Goal: Task Accomplishment & Management: Manage account settings

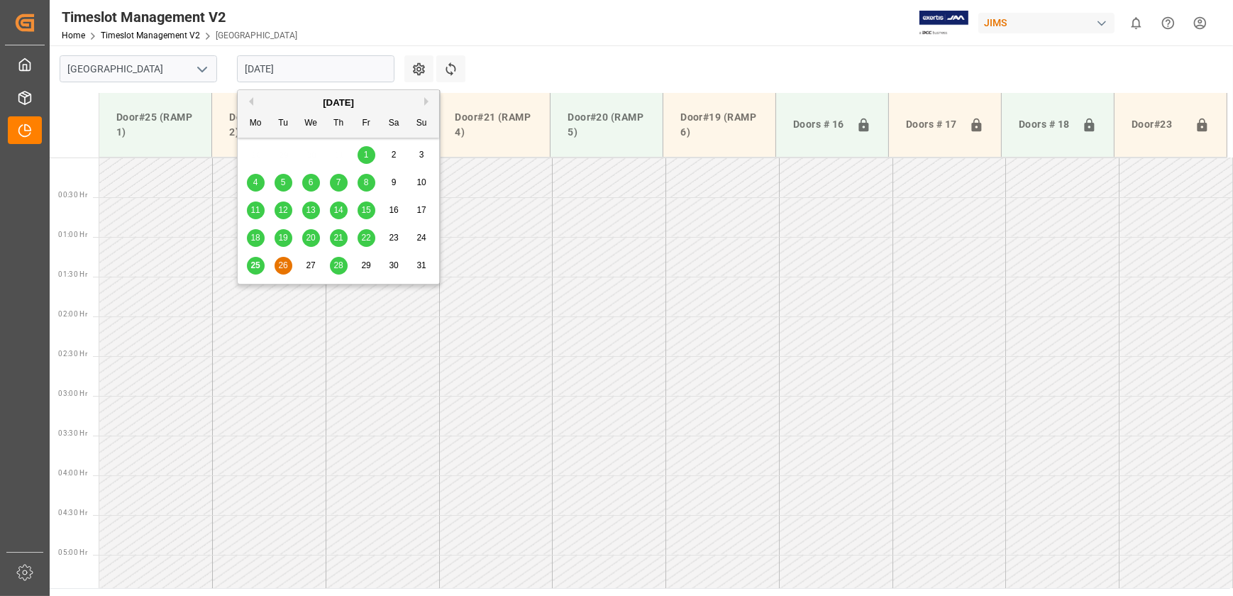
scroll to position [403, 0]
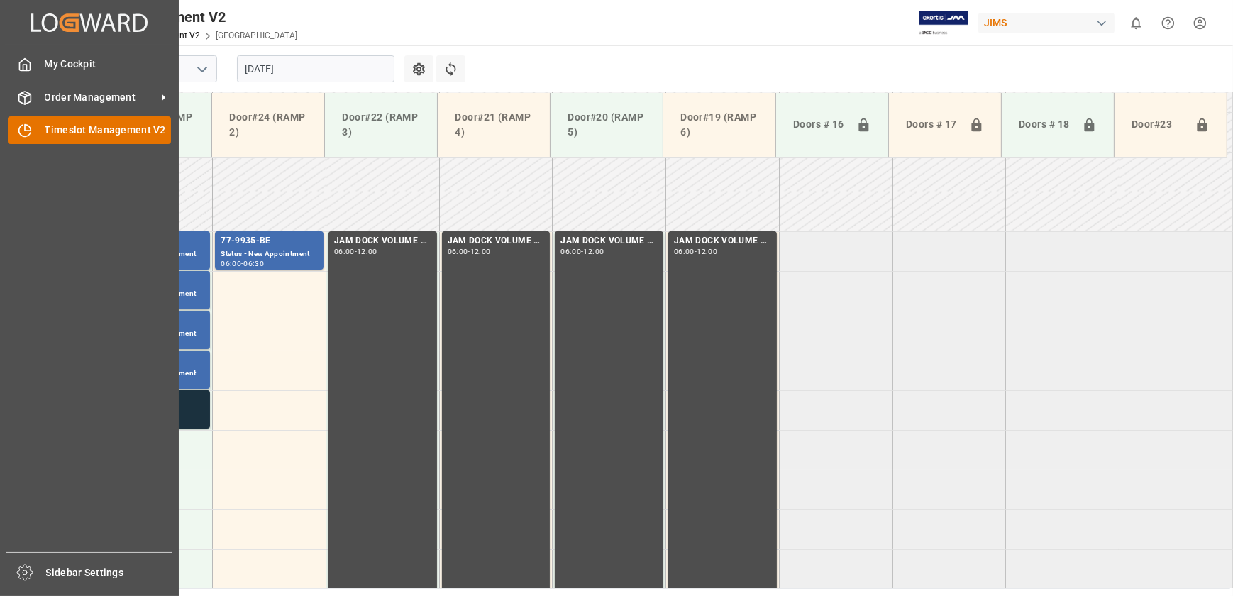
click at [41, 123] on div "Timeslot Management V2 Timeslot Management V2" at bounding box center [89, 130] width 163 height 28
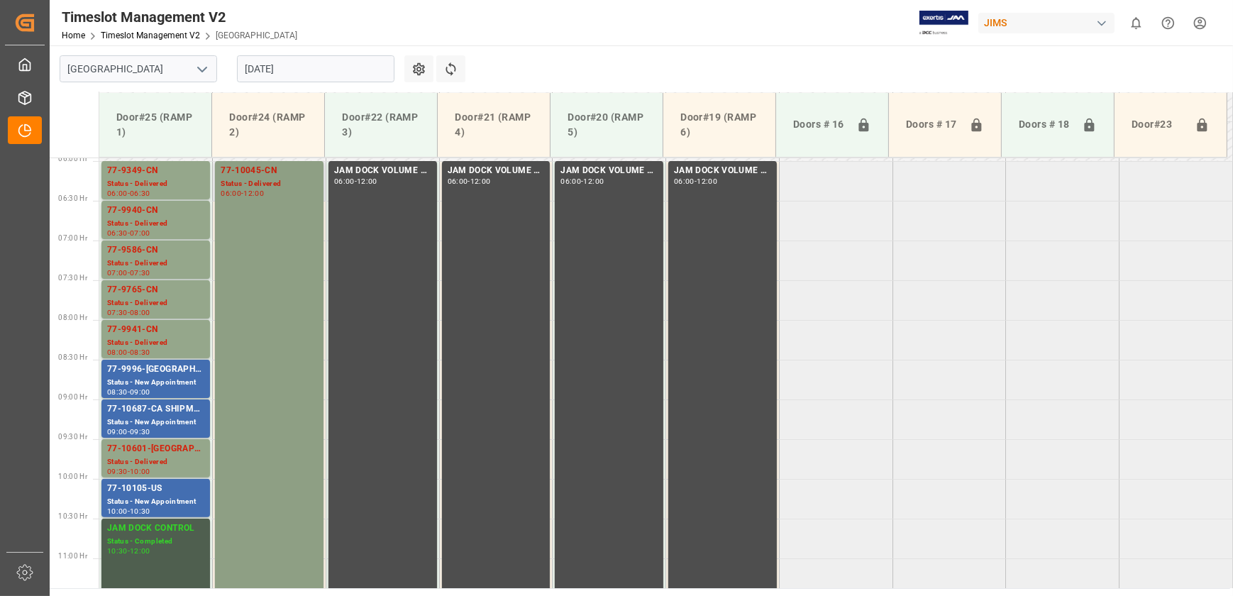
scroll to position [592, 0]
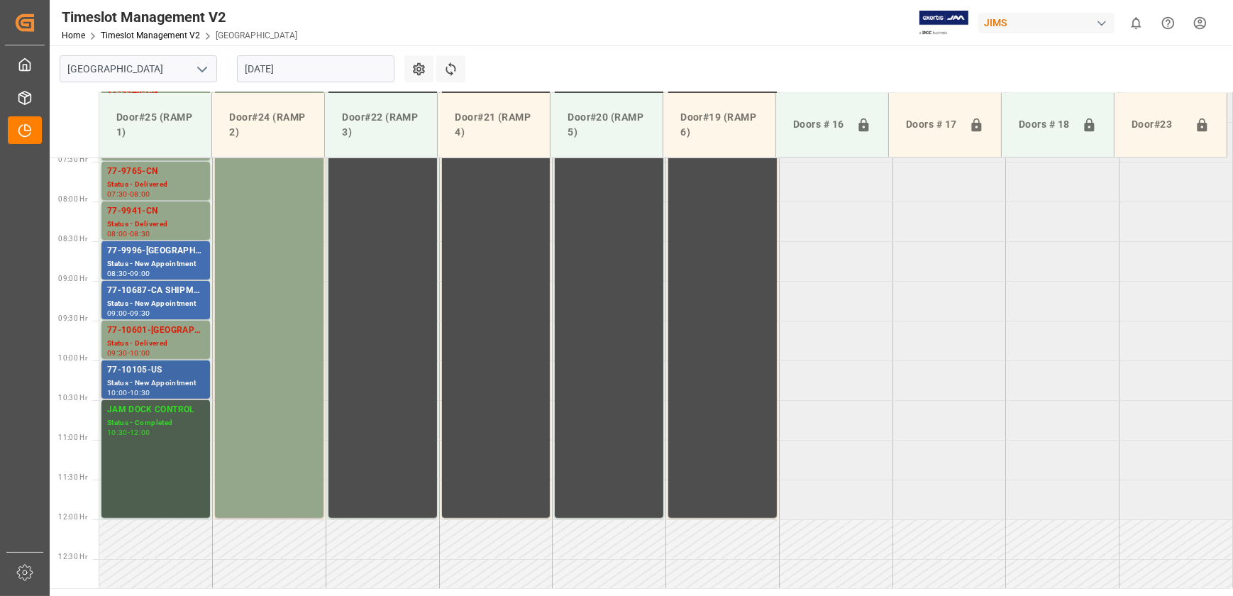
click at [170, 370] on div "77-10105-US" at bounding box center [155, 370] width 97 height 14
click at [177, 291] on div "77-10687-CA SHIPM#/M" at bounding box center [155, 291] width 97 height 14
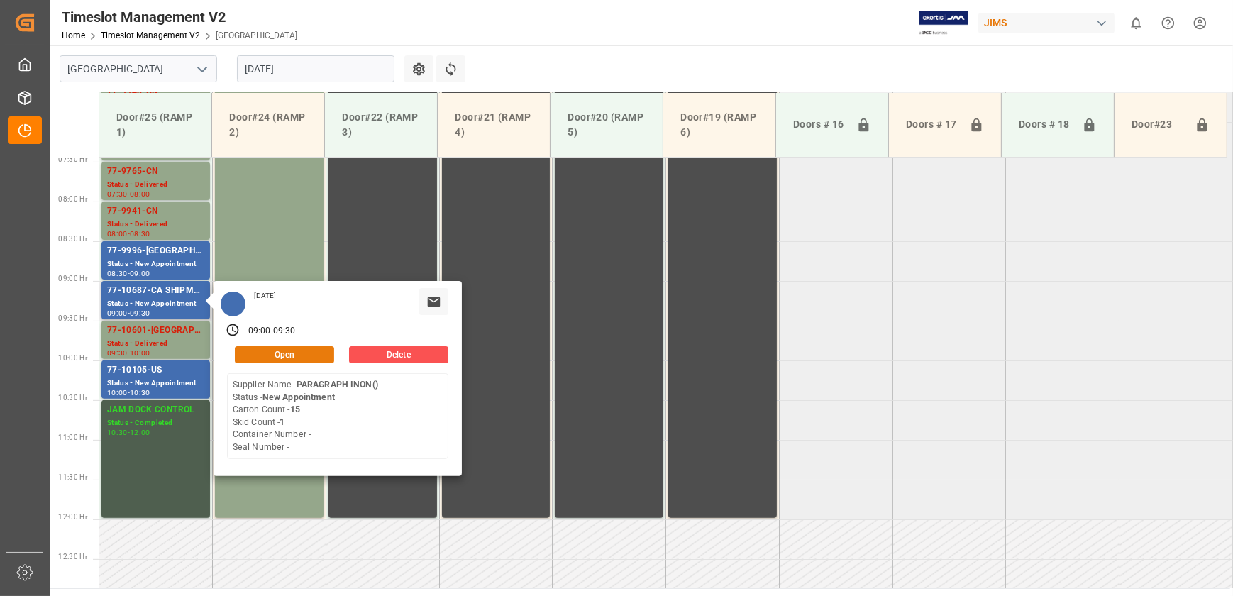
click at [310, 356] on button "Open" at bounding box center [284, 354] width 99 height 17
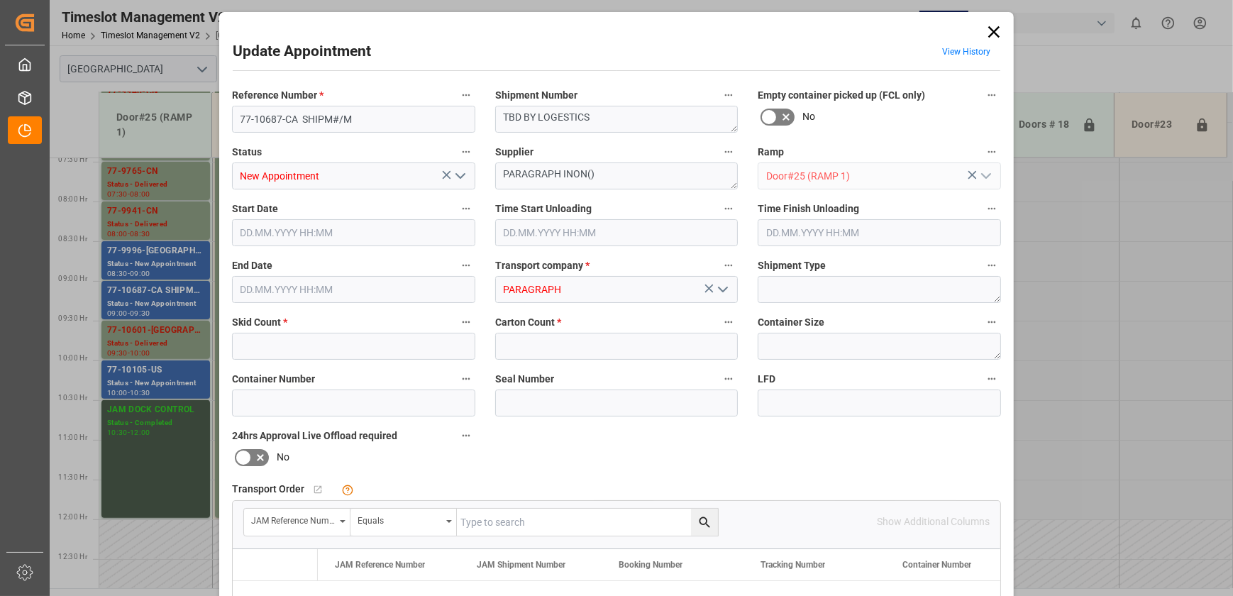
type input "1"
type input "15"
type input "[DATE] 09:00"
type input "[DATE] 09:30"
type input "[DATE] 15:59"
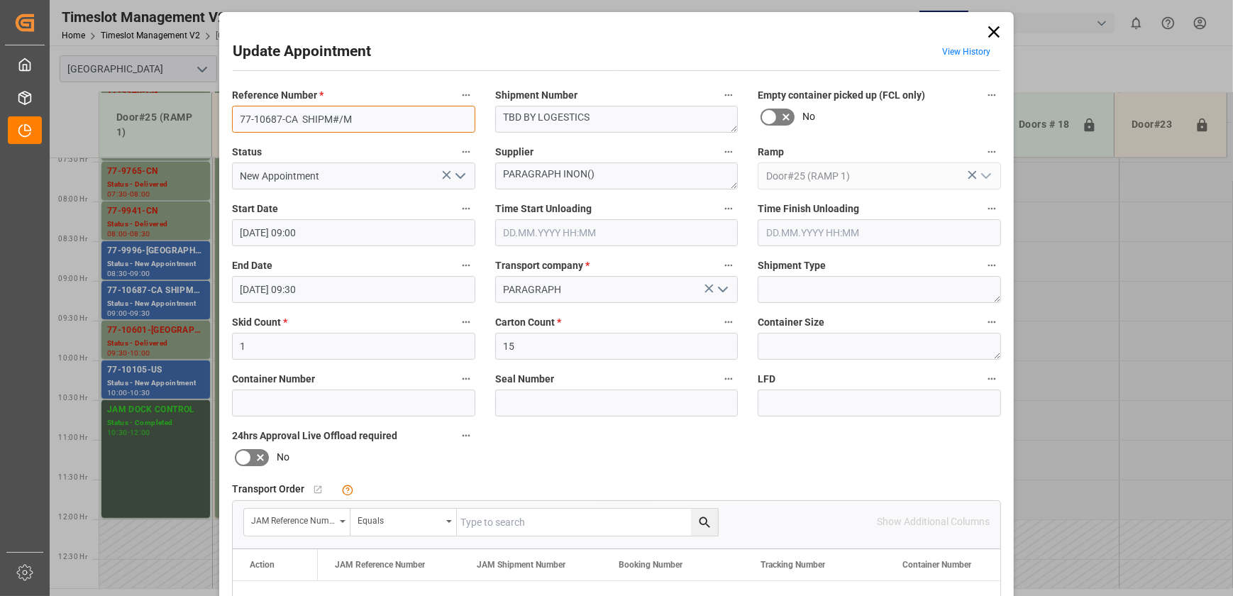
drag, startPoint x: 294, startPoint y: 121, endPoint x: 233, endPoint y: 123, distance: 61.8
click at [233, 123] on input "77-10687-CA SHIPM#/M" at bounding box center [353, 119] width 243 height 27
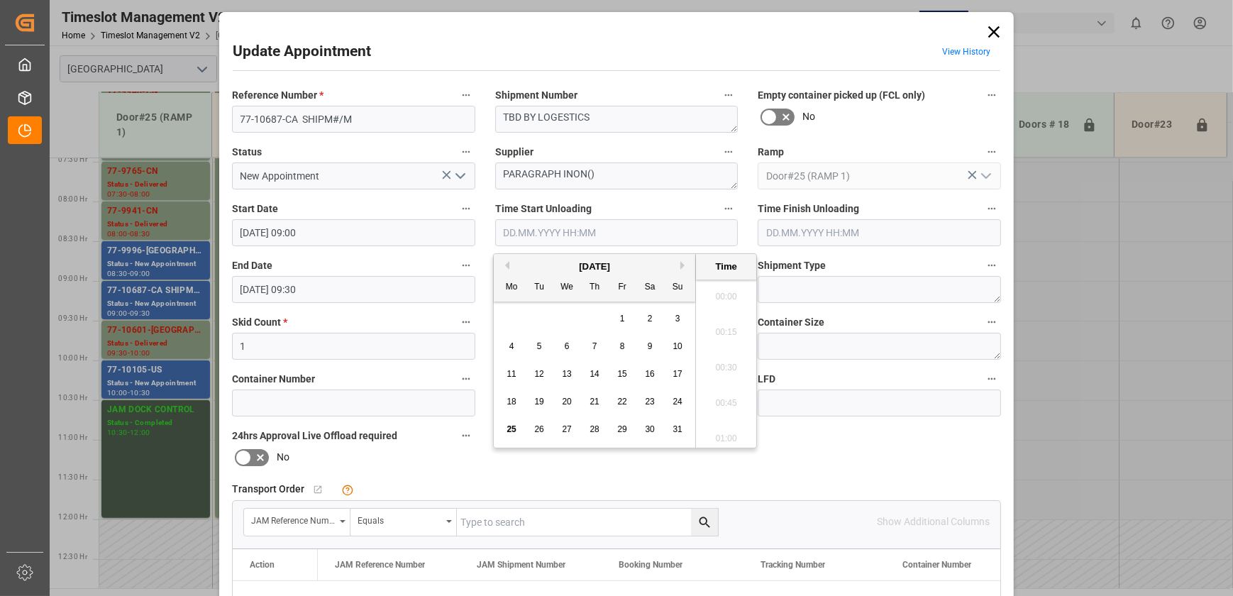
click at [659, 223] on input "text" at bounding box center [616, 232] width 243 height 27
click at [512, 431] on span "25" at bounding box center [511, 429] width 9 height 10
click at [716, 328] on li "10:30" at bounding box center [726, 328] width 60 height 35
type input "[DATE] 10:30"
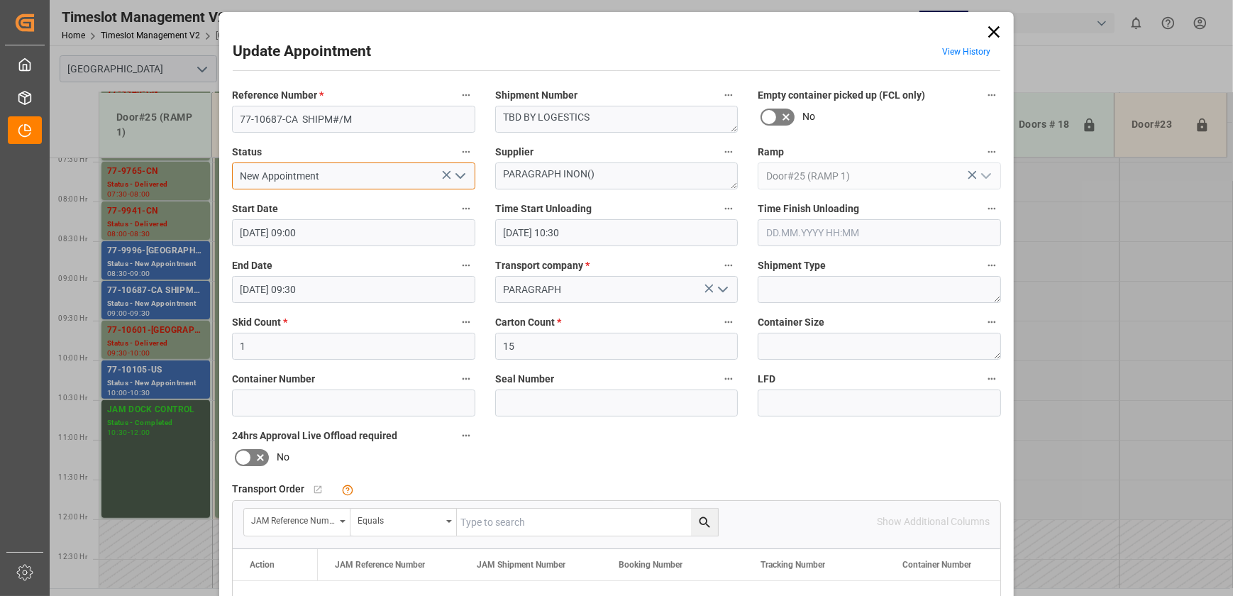
click at [383, 177] on input "New Appointment" at bounding box center [353, 176] width 243 height 27
click at [458, 175] on icon "open menu" at bounding box center [460, 175] width 17 height 17
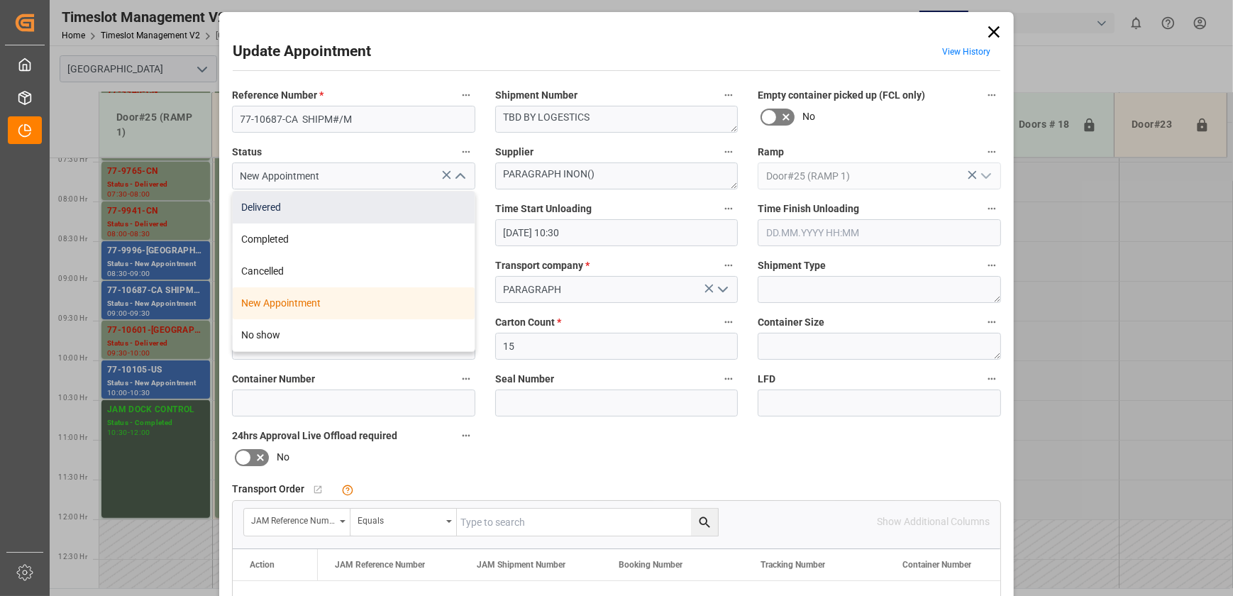
click at [407, 213] on div "Delivered" at bounding box center [354, 208] width 242 height 32
type input "Delivered"
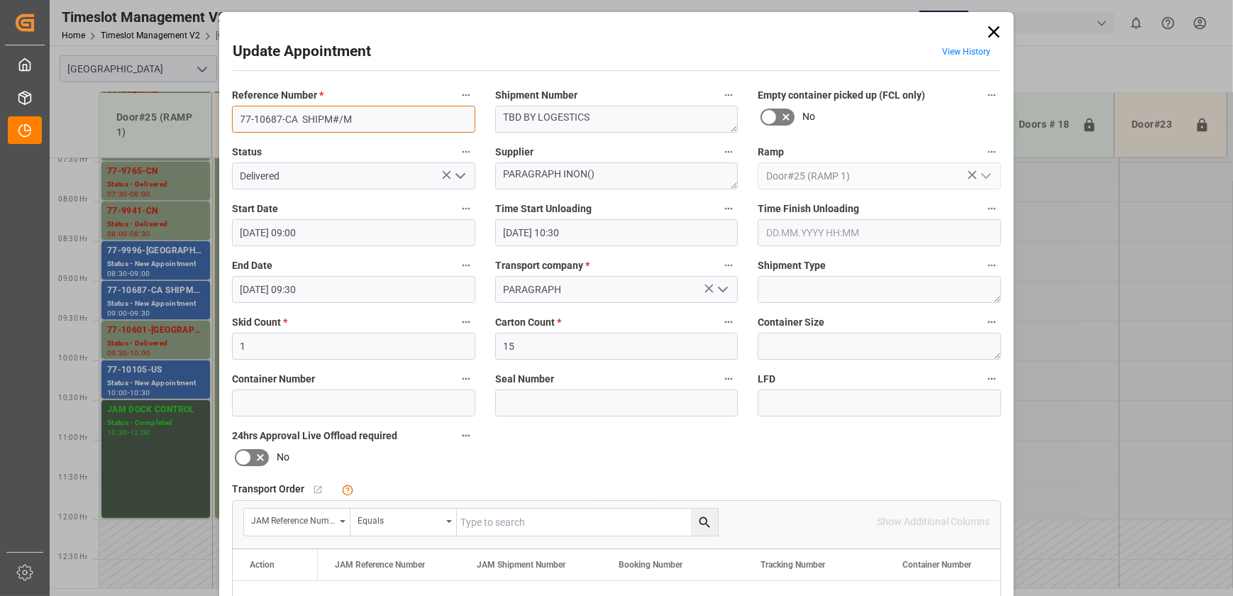
click at [287, 116] on input "77-10687-CA SHIPM#/M" at bounding box center [353, 119] width 243 height 27
click at [292, 114] on input "77-10687-CA SHIPM#/M" at bounding box center [353, 119] width 243 height 27
drag, startPoint x: 295, startPoint y: 116, endPoint x: 189, endPoint y: 124, distance: 106.1
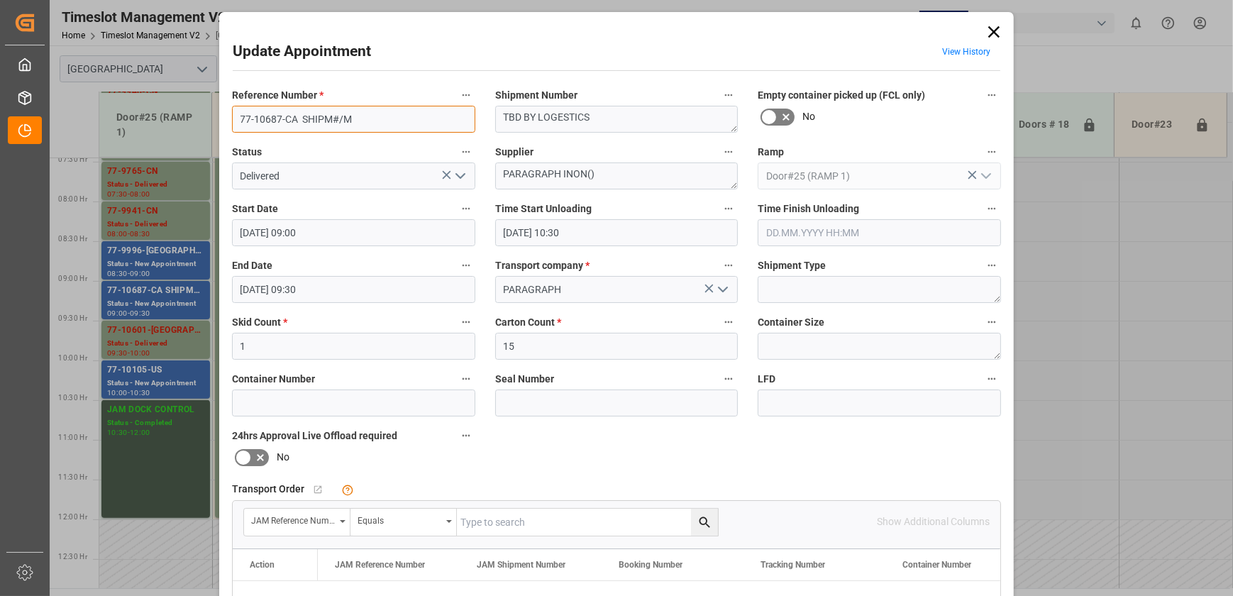
click at [192, 124] on div "Update Appointment View History Reference Number * 77-10687-CA SHIPM#/M Shipmen…" at bounding box center [616, 298] width 1233 height 596
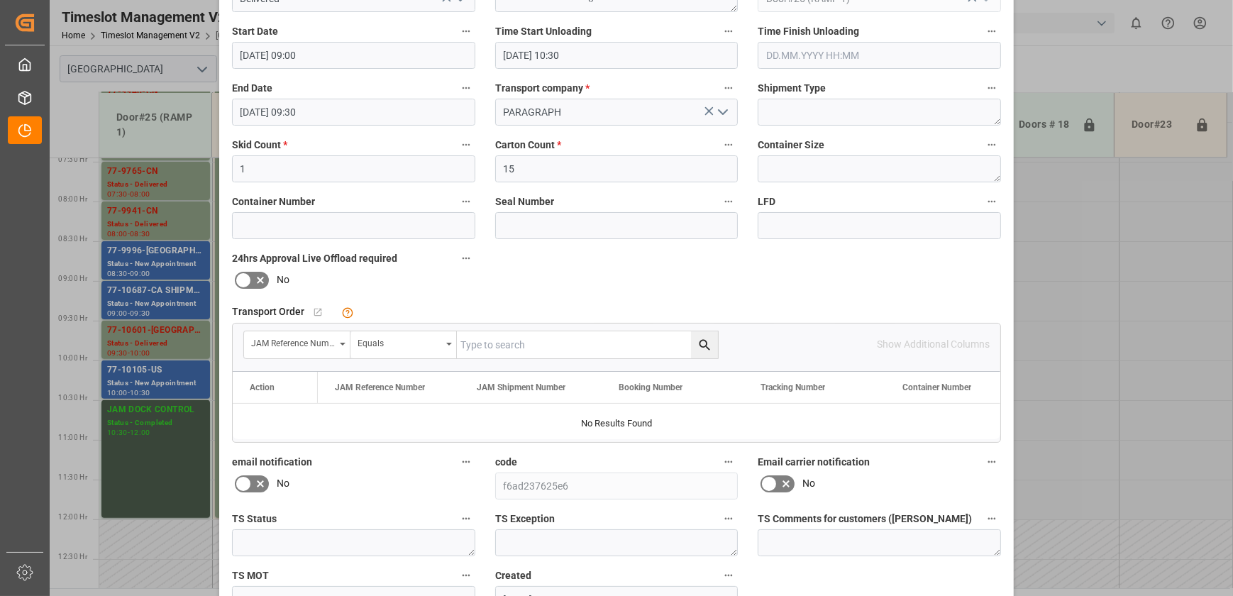
scroll to position [265, 0]
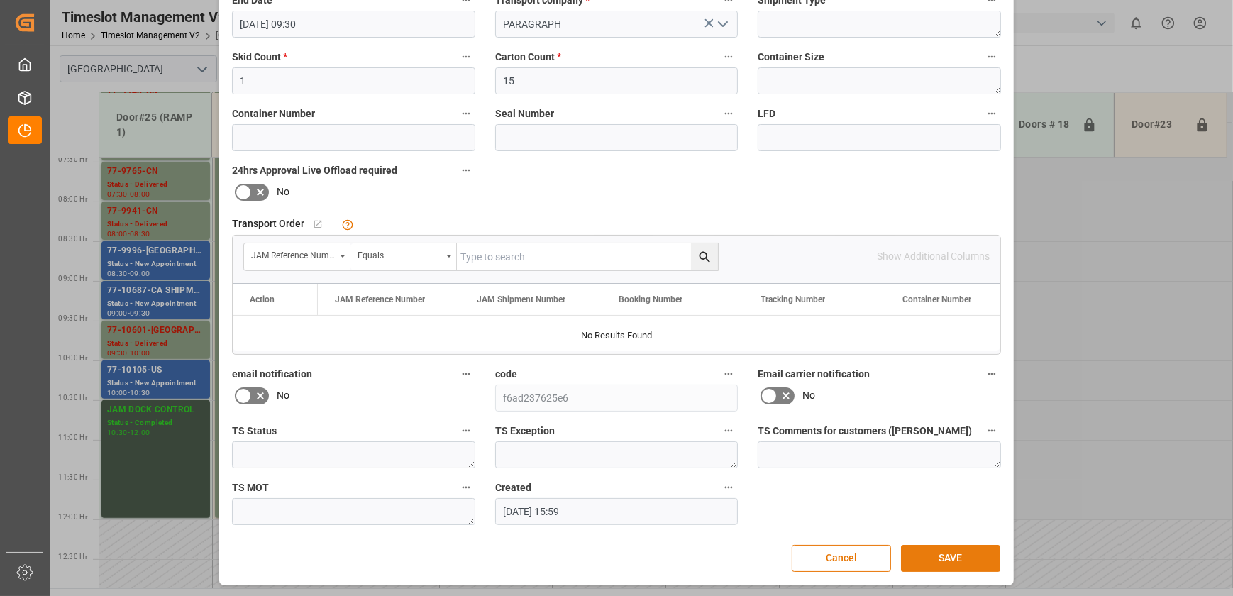
click at [922, 556] on button "SAVE" at bounding box center [950, 558] width 99 height 27
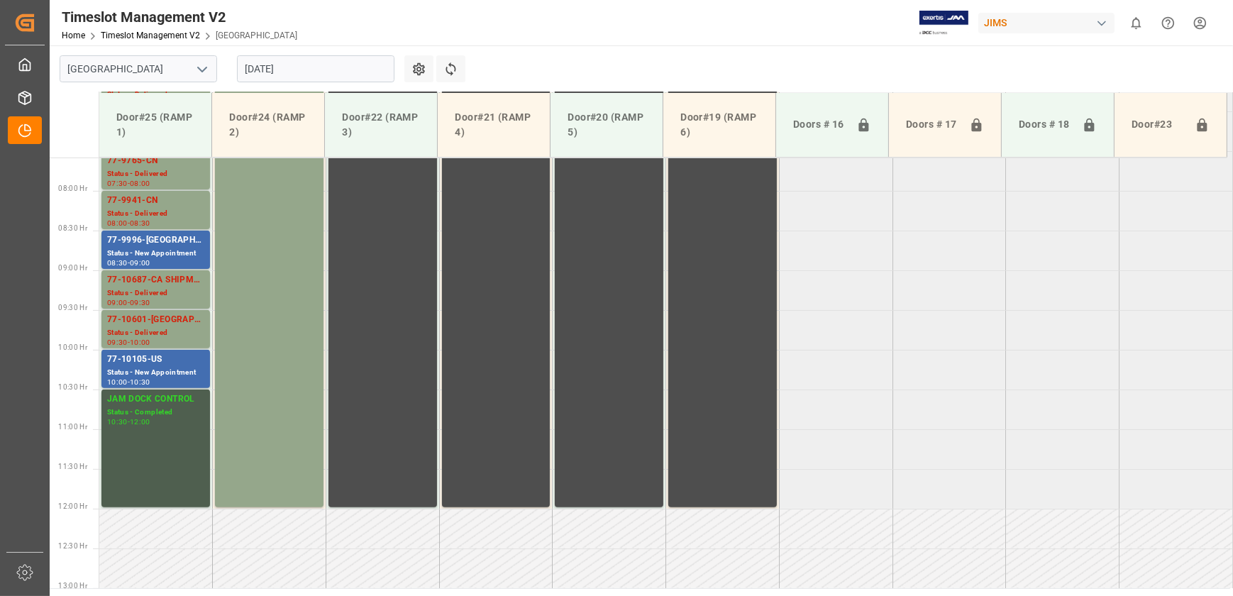
scroll to position [448, 0]
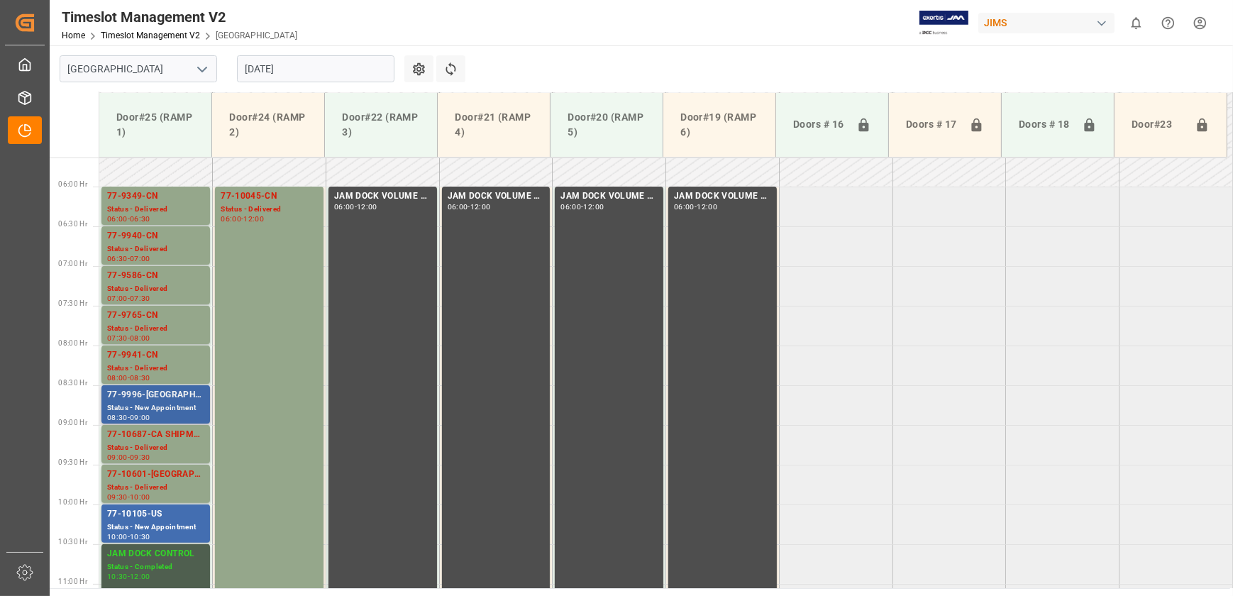
click at [177, 400] on div "77-9996-[GEOGRAPHIC_DATA]" at bounding box center [155, 395] width 97 height 14
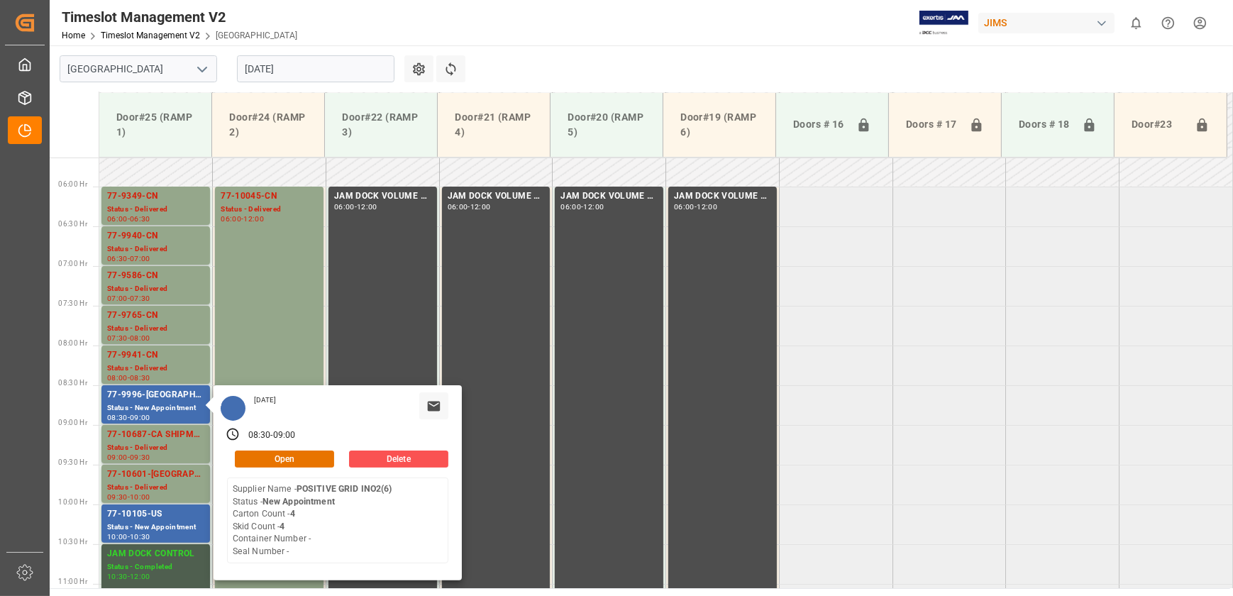
click at [331, 70] on input "[DATE]" at bounding box center [316, 68] width 158 height 27
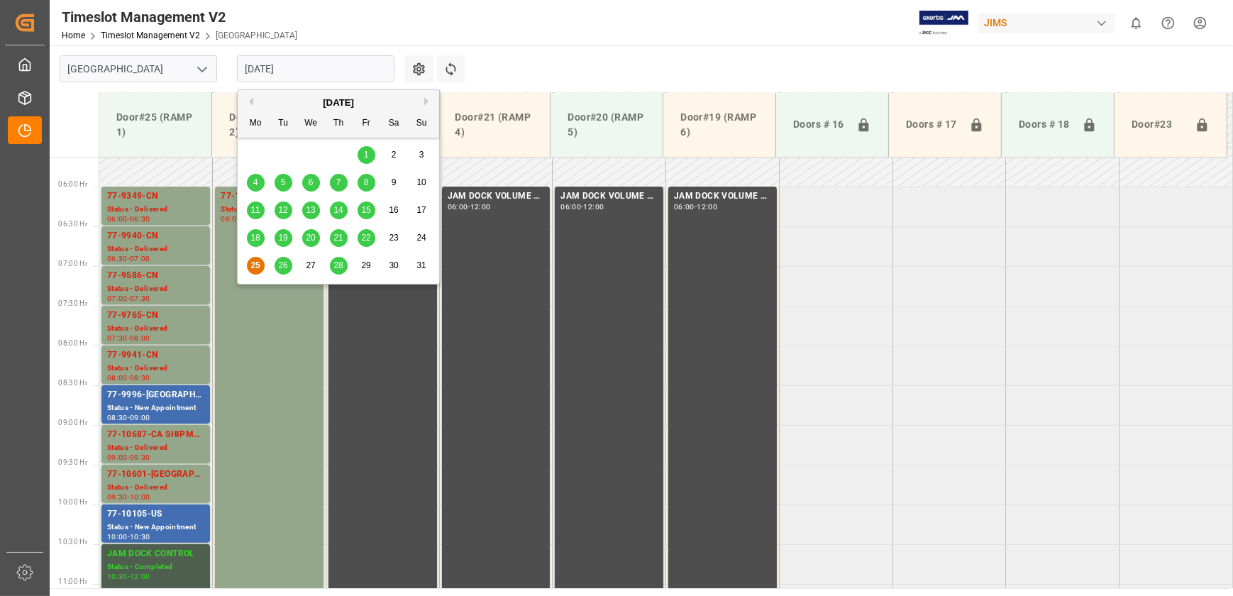
click at [282, 263] on span "26" at bounding box center [282, 265] width 9 height 10
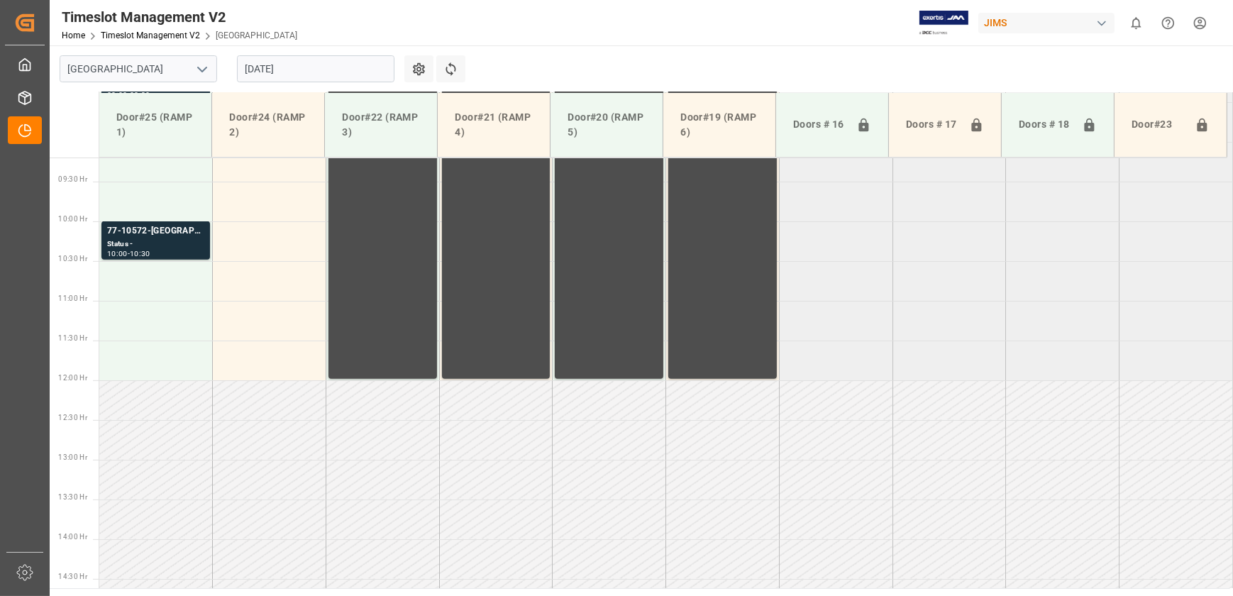
scroll to position [800, 0]
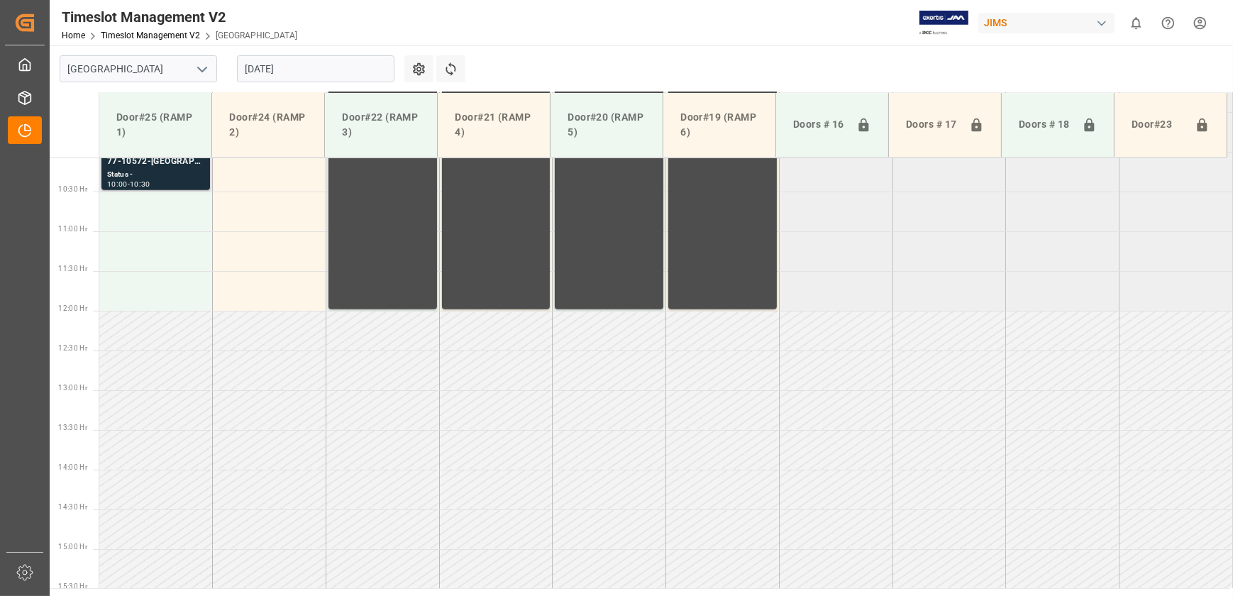
click at [161, 170] on div "Status -" at bounding box center [155, 175] width 97 height 12
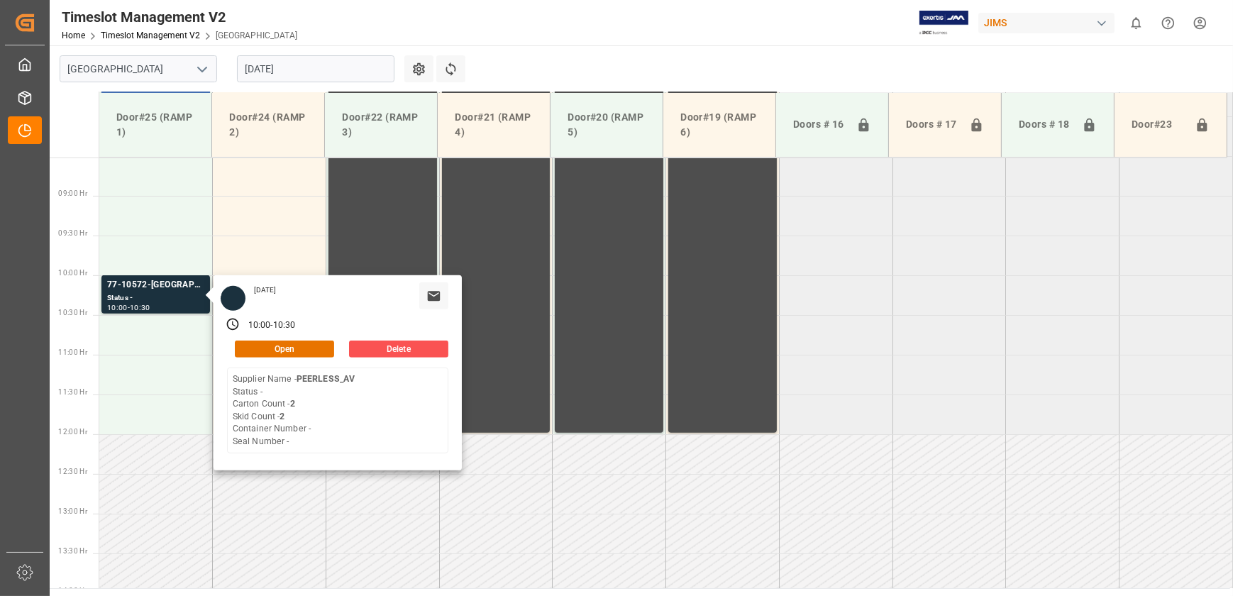
scroll to position [671, 0]
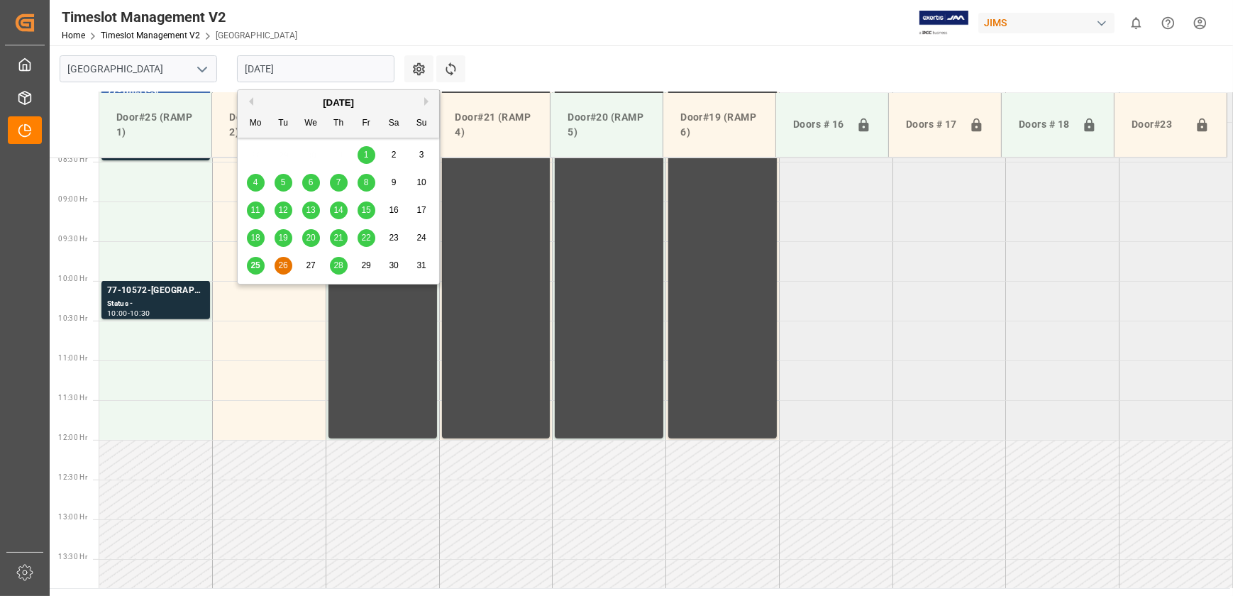
click at [348, 77] on input "[DATE]" at bounding box center [316, 68] width 158 height 27
click at [424, 100] on div "[DATE]" at bounding box center [339, 103] width 202 height 14
click at [426, 101] on button "Next Month" at bounding box center [428, 101] width 9 height 9
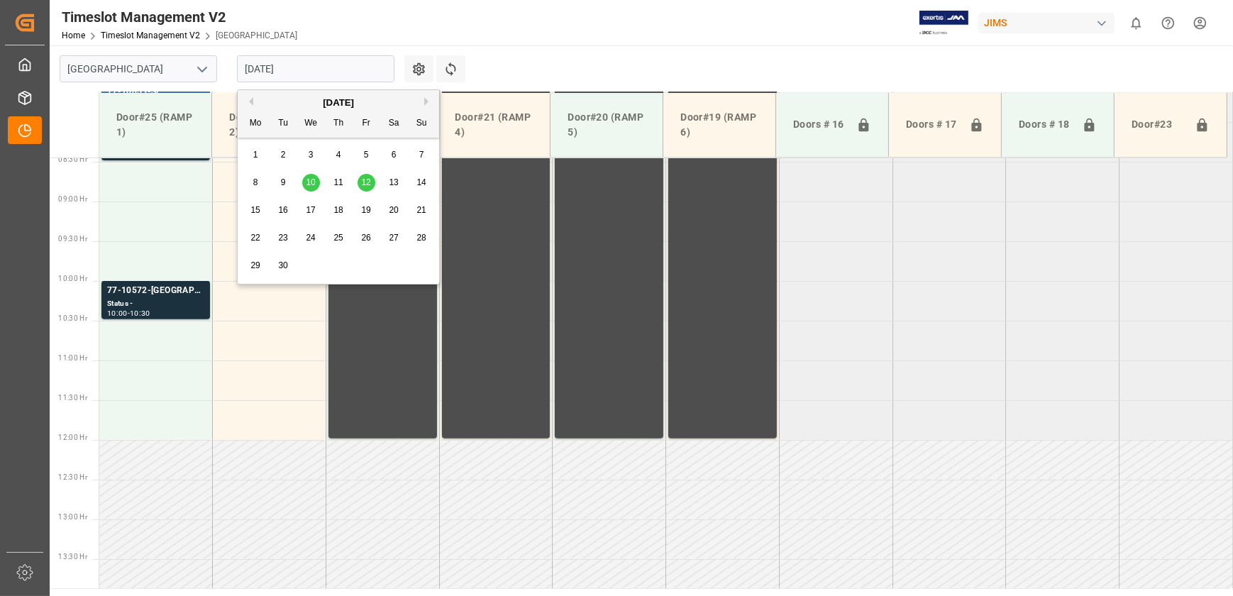
click at [258, 154] on div "1" at bounding box center [256, 155] width 18 height 17
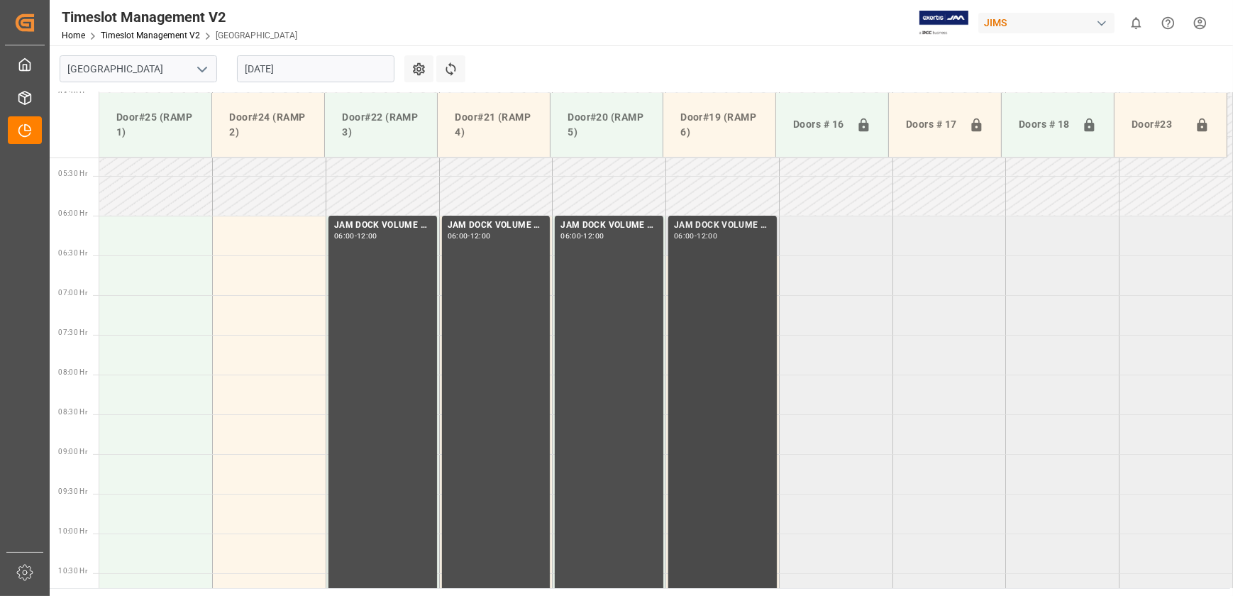
scroll to position [348, 0]
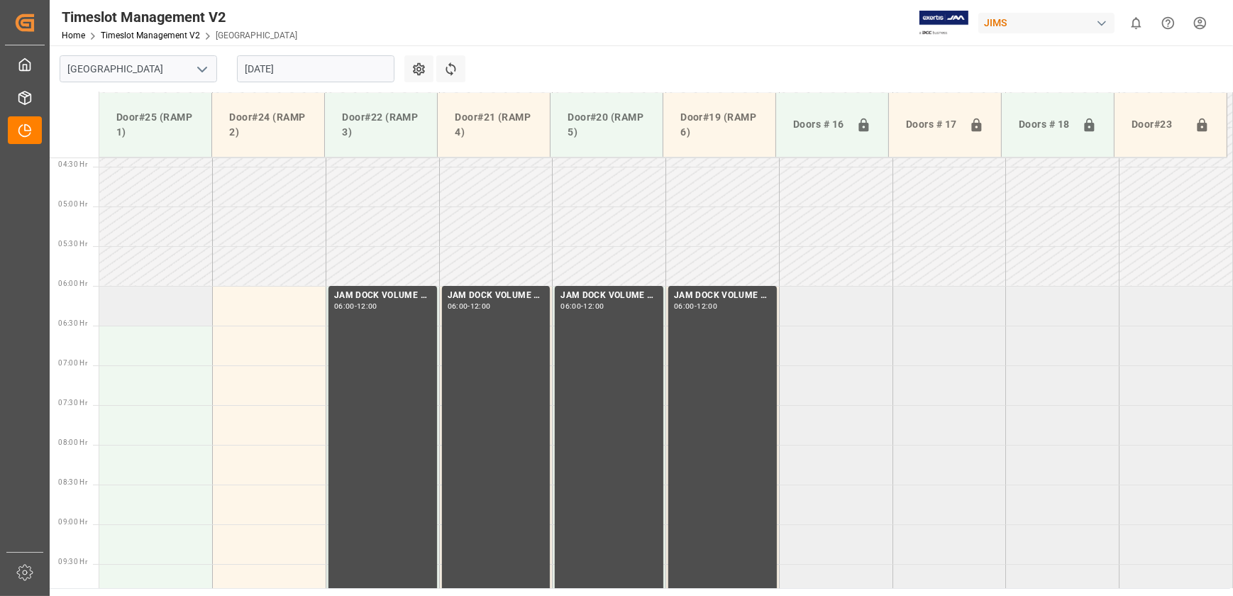
click at [177, 310] on td at bounding box center [156, 306] width 114 height 40
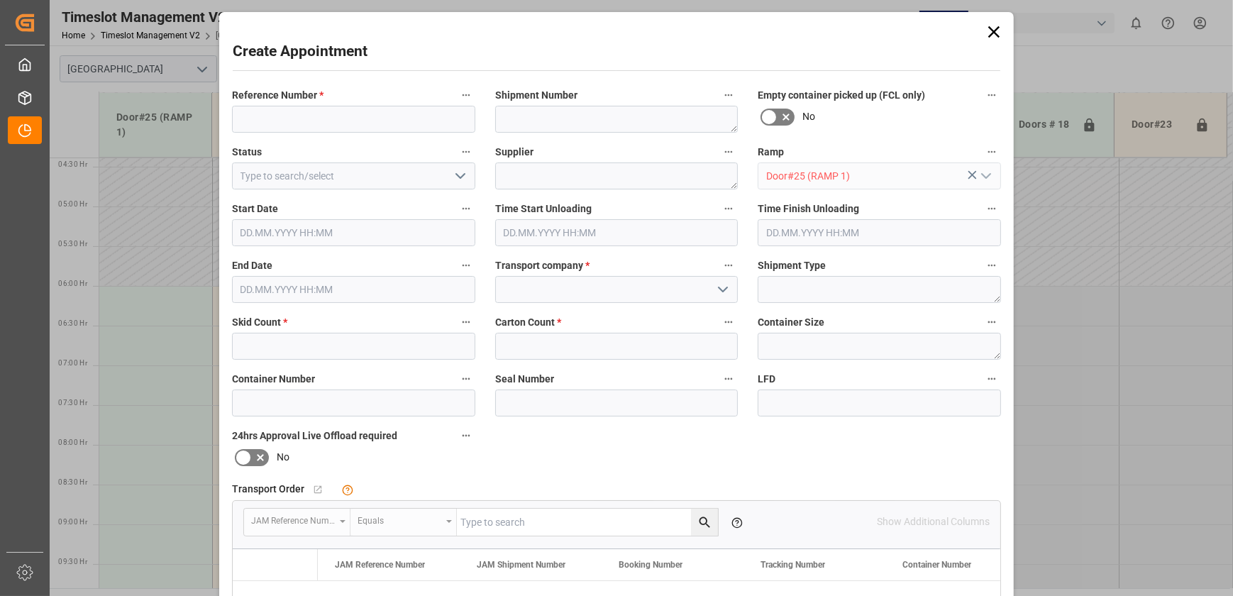
type input "[DATE] 06:00"
type input "[DATE] 06:30"
click at [596, 234] on input "text" at bounding box center [616, 232] width 243 height 27
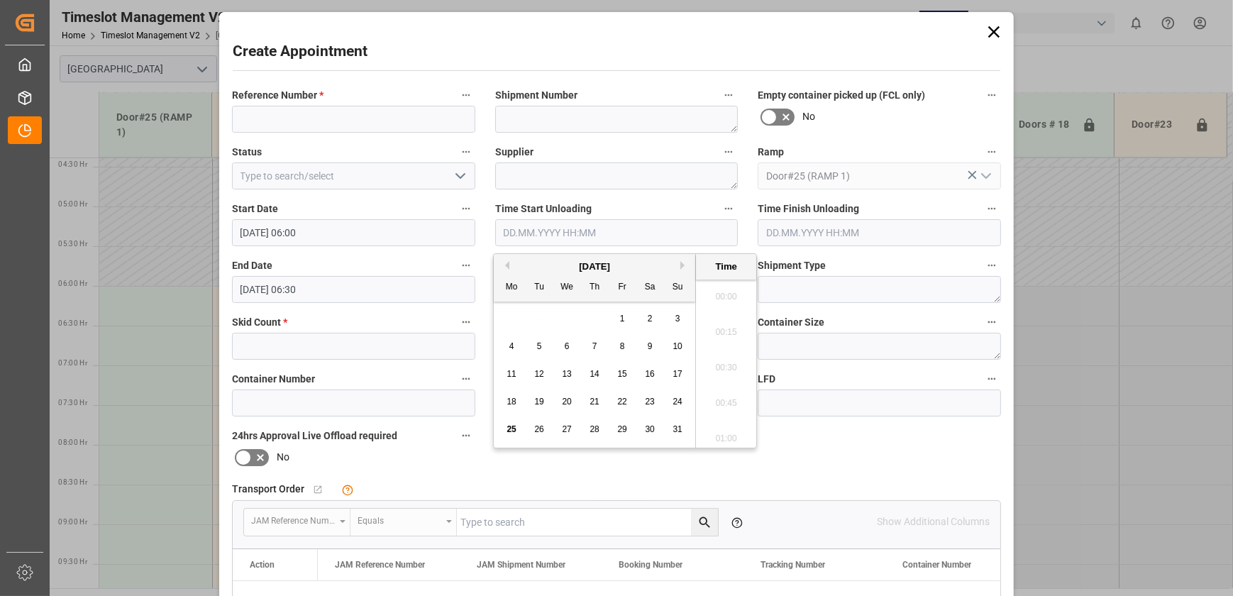
scroll to position [1459, 0]
drag, startPoint x: 507, startPoint y: 429, endPoint x: 705, endPoint y: 430, distance: 198.0
click at [507, 430] on span "25" at bounding box center [511, 429] width 9 height 10
click at [732, 407] on li "12:00" at bounding box center [726, 412] width 60 height 35
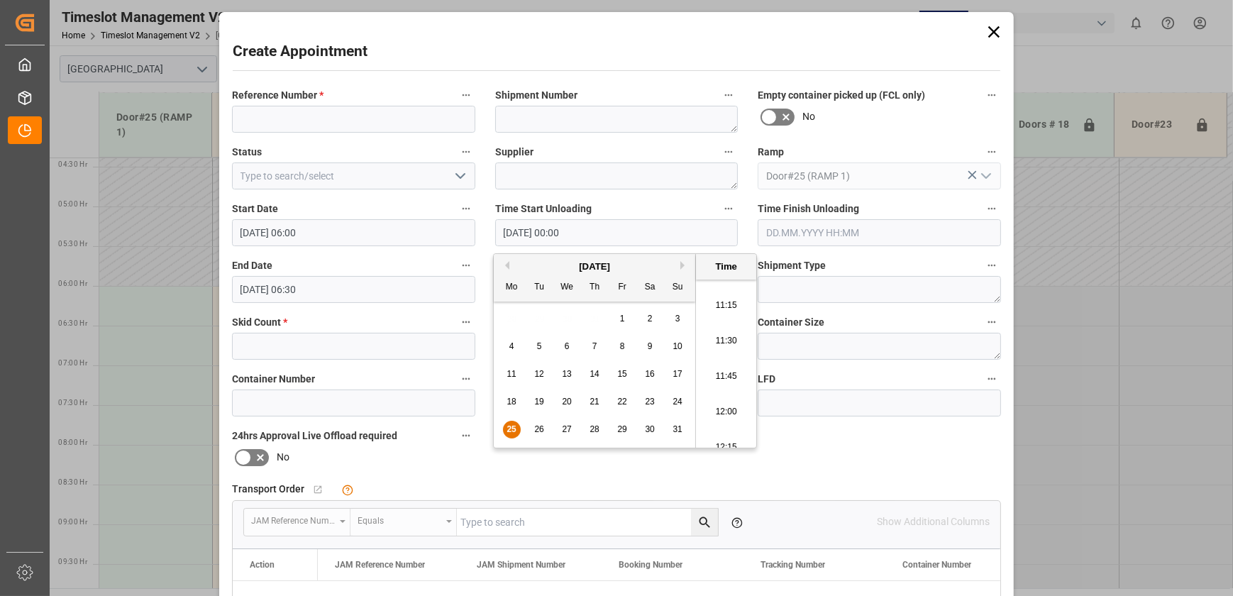
type input "[DATE] 12:00"
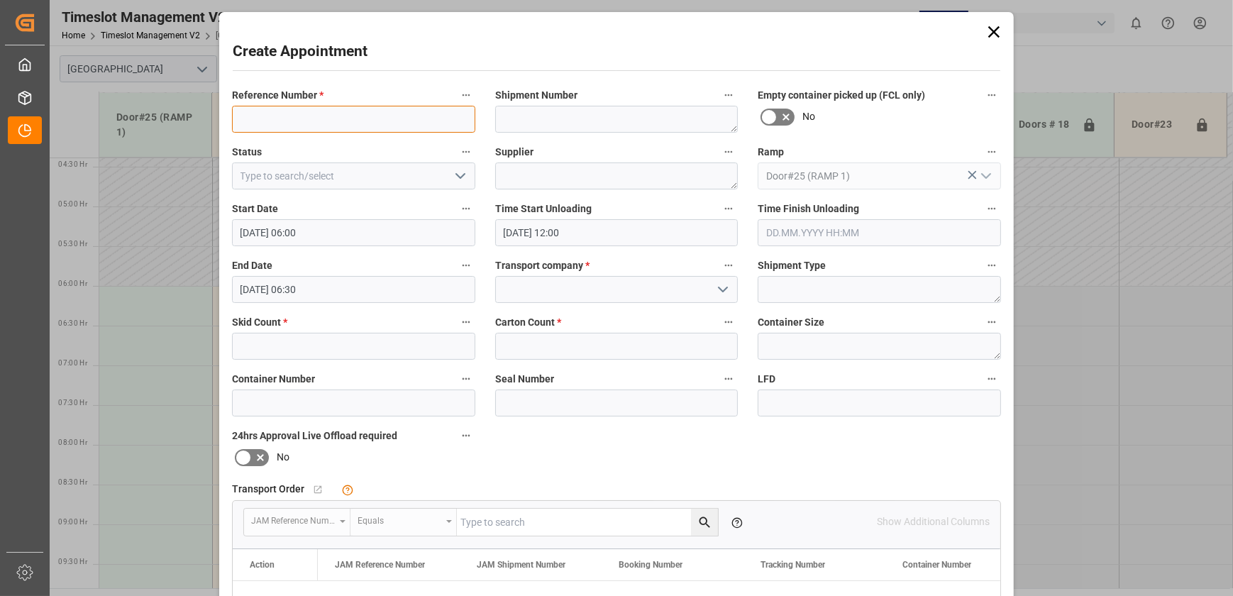
click at [307, 114] on input at bounding box center [353, 119] width 243 height 27
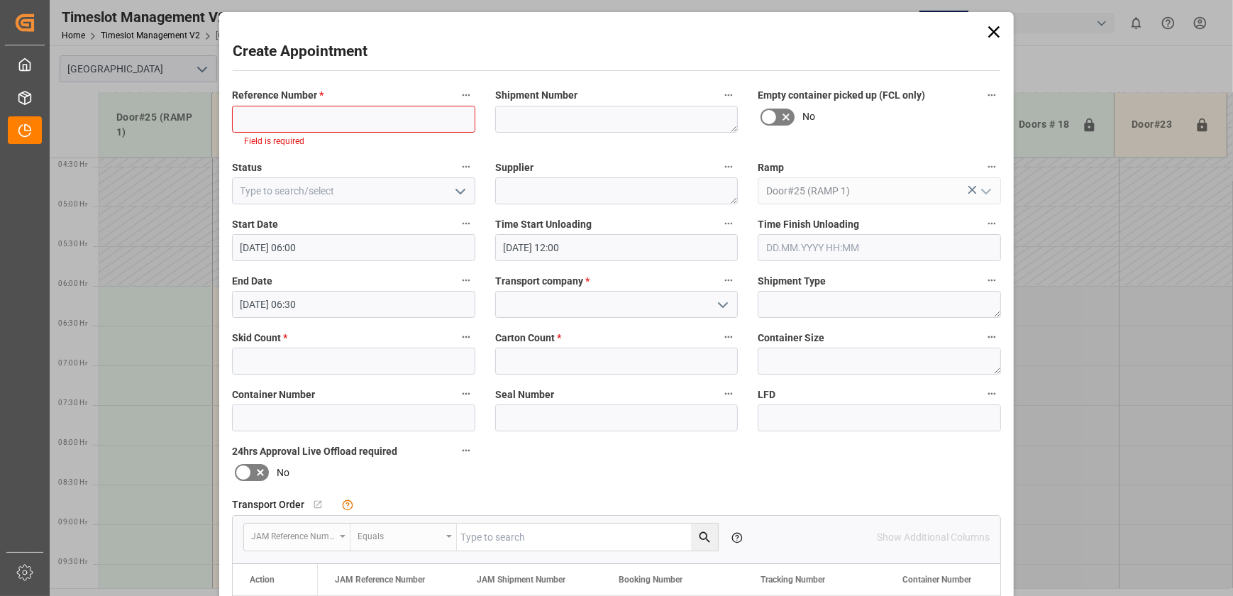
click at [998, 26] on icon at bounding box center [994, 32] width 20 height 20
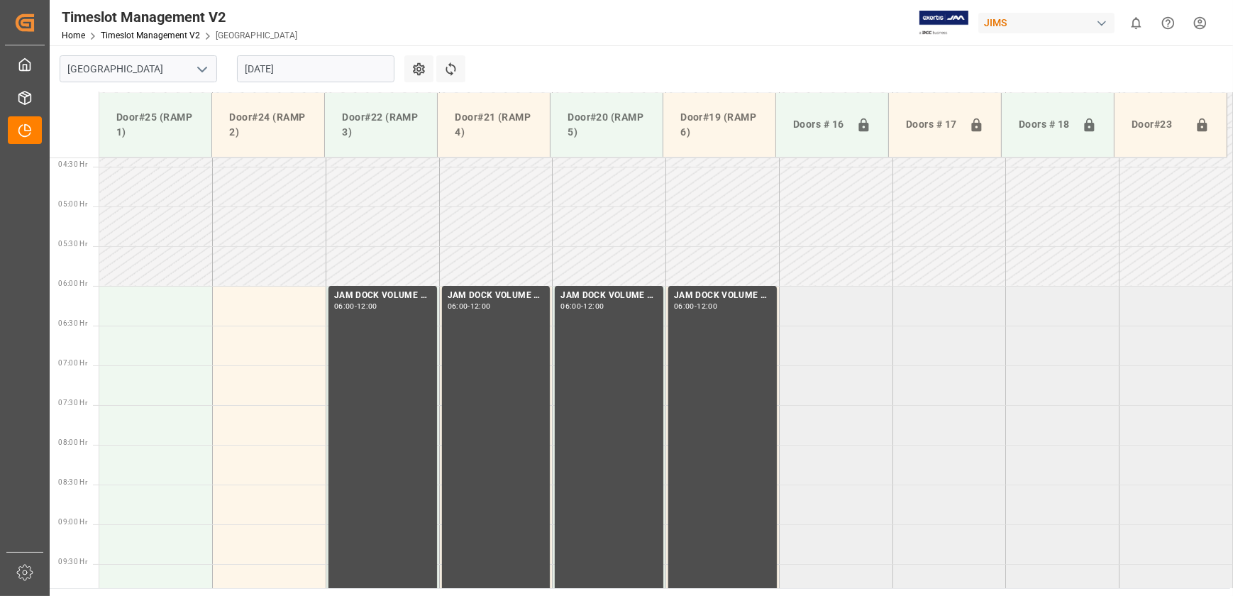
click at [998, 26] on div "JIMS" at bounding box center [1047, 23] width 136 height 21
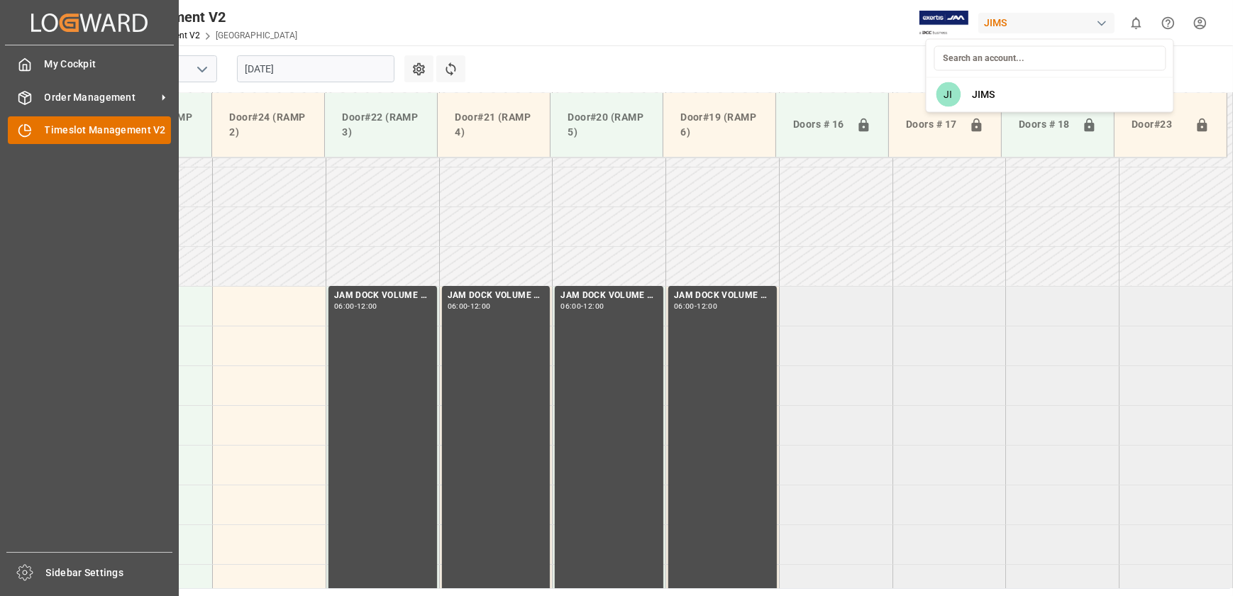
drag, startPoint x: 22, startPoint y: 130, endPoint x: 33, endPoint y: 129, distance: 10.7
click at [22, 130] on html "Created by potrace 1.15, written by [PERSON_NAME] [DATE]-[DATE] Created by potr…" at bounding box center [616, 298] width 1233 height 596
click at [30, 133] on icon at bounding box center [25, 130] width 14 height 14
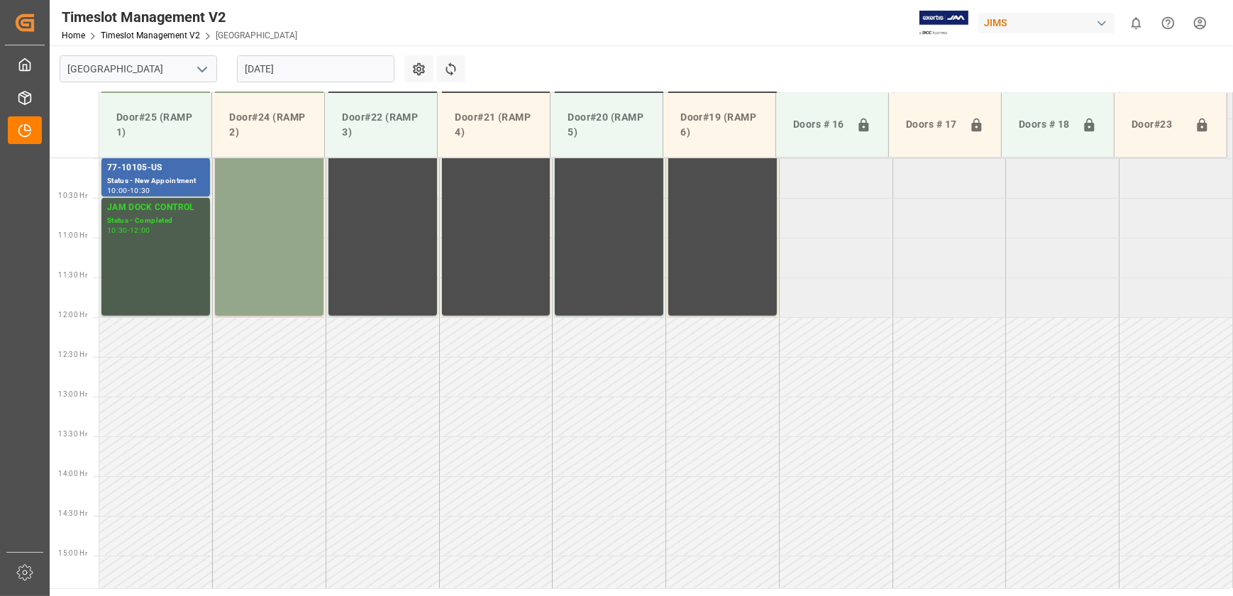
scroll to position [800, 0]
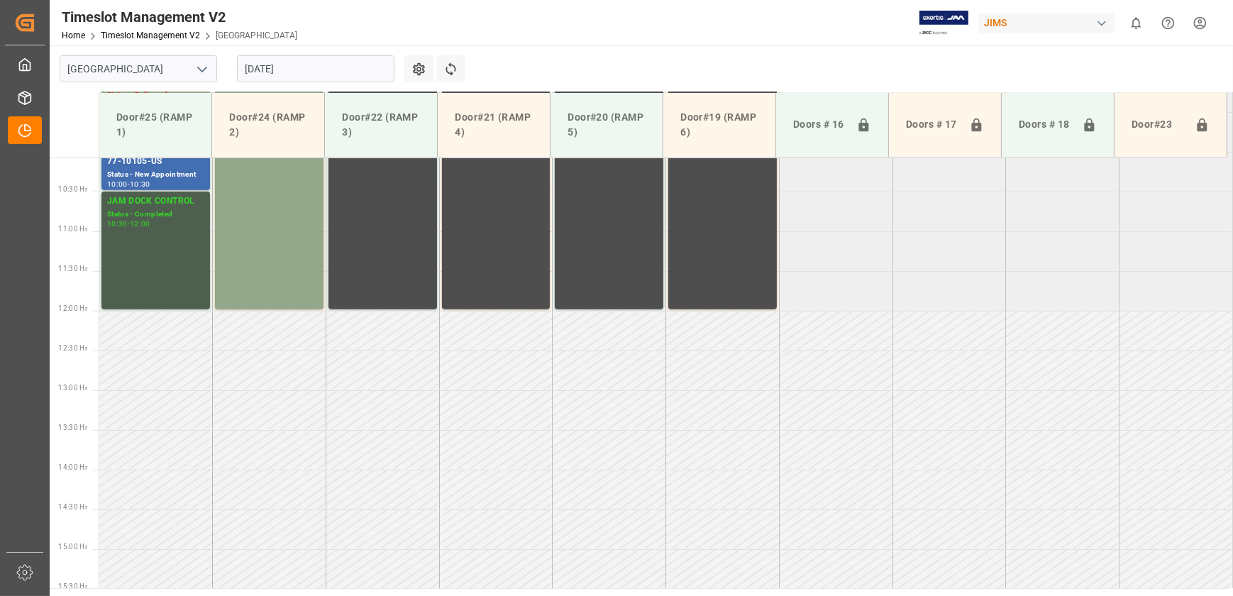
drag, startPoint x: 291, startPoint y: 63, endPoint x: 291, endPoint y: 72, distance: 8.5
click at [291, 62] on input "[DATE]" at bounding box center [316, 68] width 158 height 27
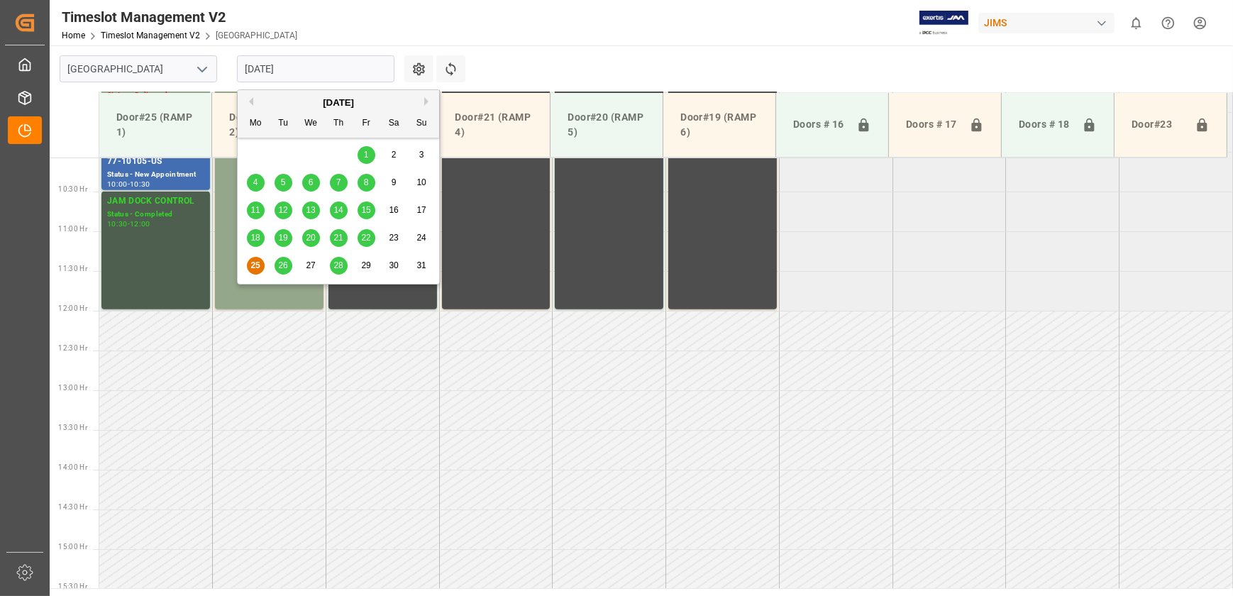
click at [285, 267] on span "26" at bounding box center [282, 265] width 9 height 10
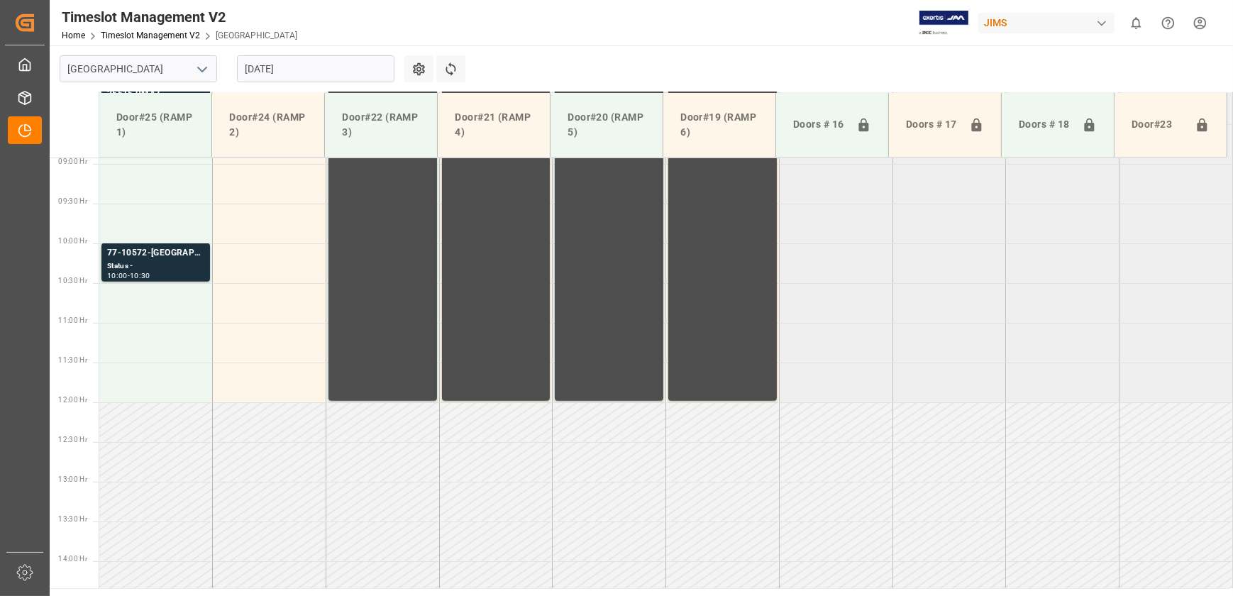
scroll to position [542, 0]
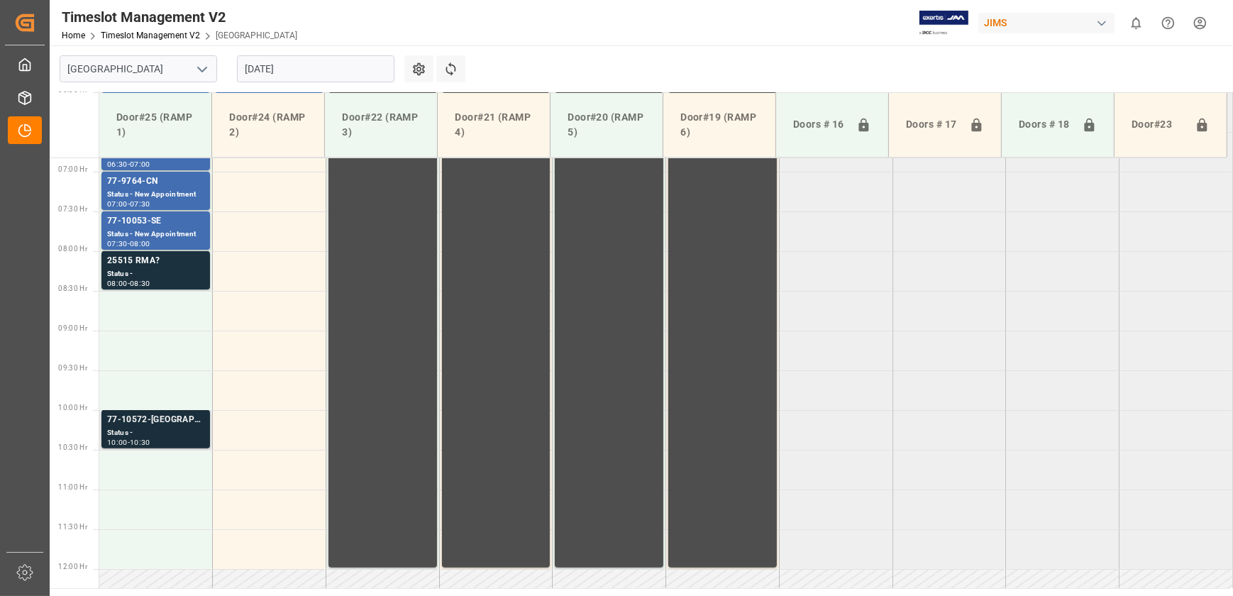
click at [167, 440] on div "10:00 - 10:30" at bounding box center [155, 443] width 97 height 8
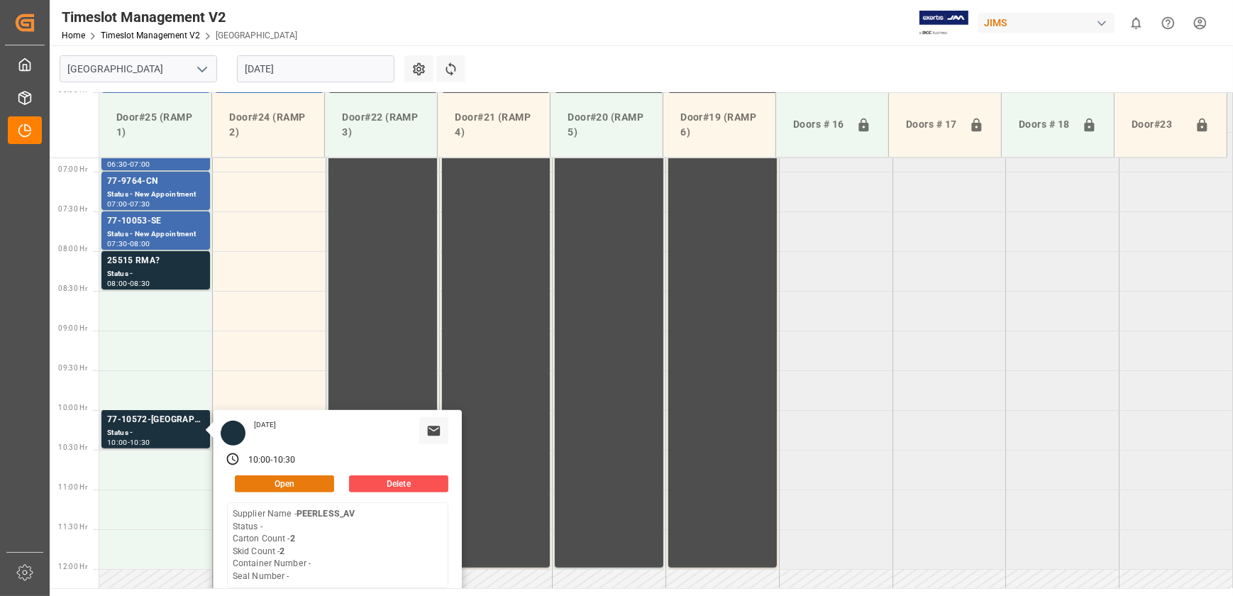
click at [312, 483] on button "Open" at bounding box center [284, 483] width 99 height 17
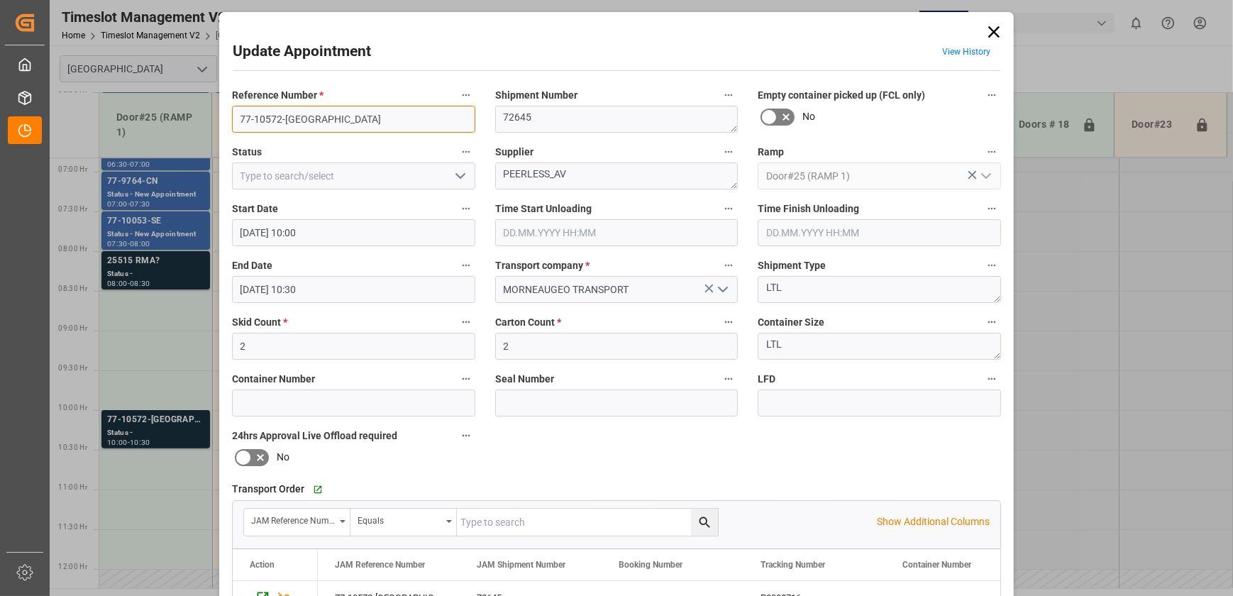
click at [342, 119] on input "77-10572-[GEOGRAPHIC_DATA]" at bounding box center [353, 119] width 243 height 27
click at [582, 175] on textarea "PEERLESS_AV" at bounding box center [616, 176] width 243 height 27
type textarea "PEERLESS INO6(11)"
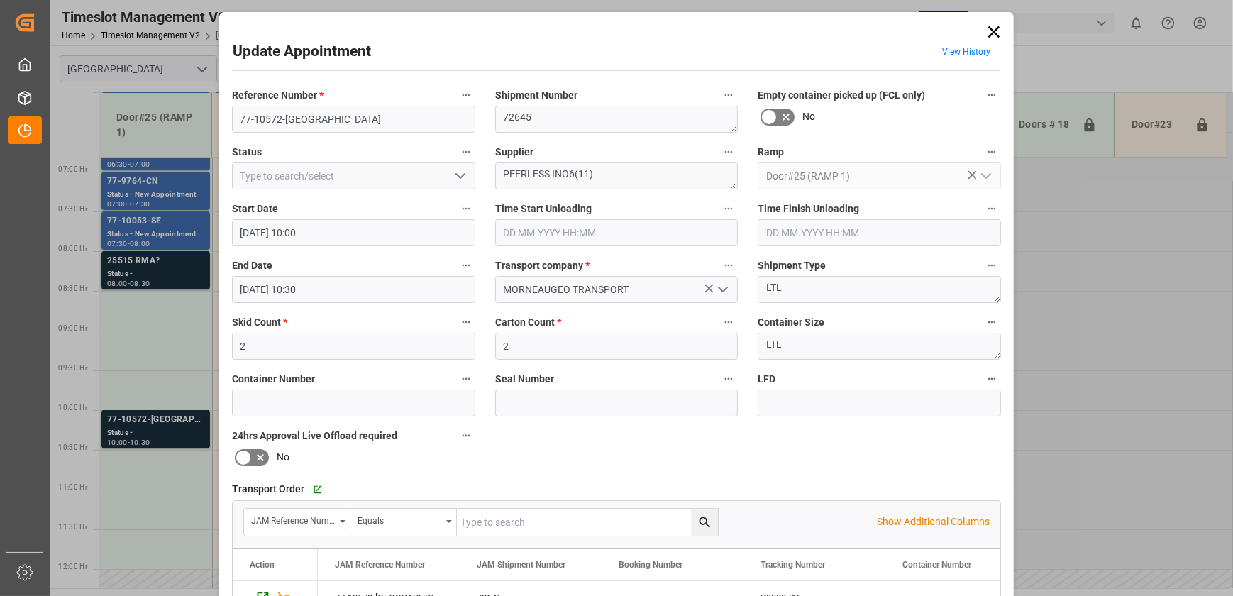
click at [461, 175] on polyline "open menu" at bounding box center [460, 176] width 9 height 4
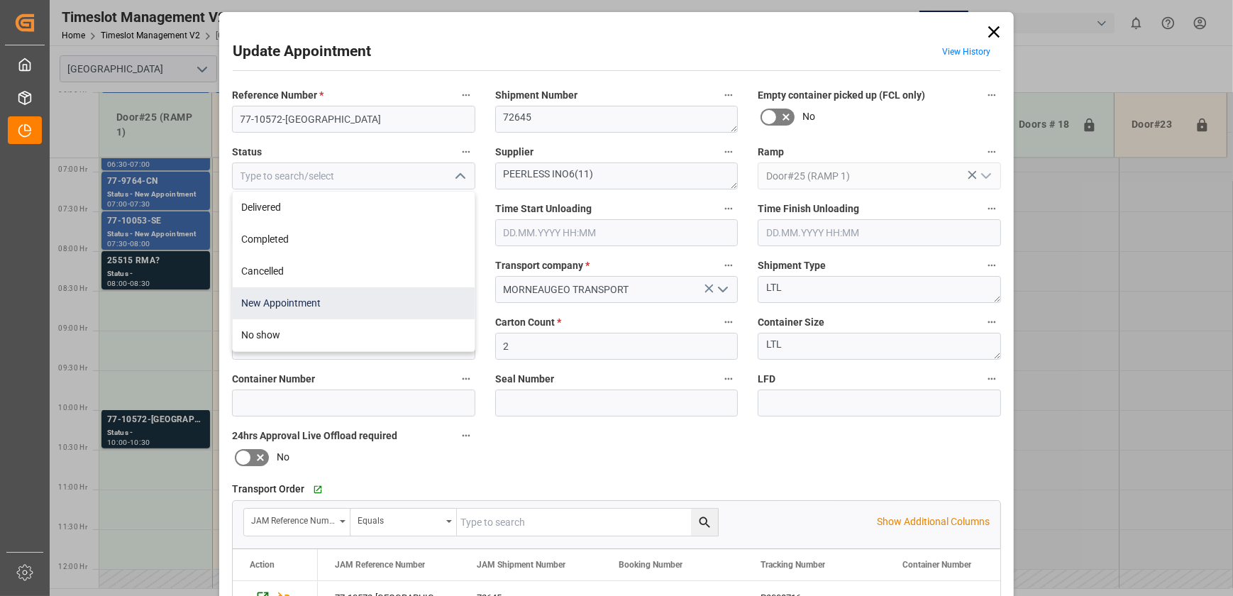
click at [369, 301] on div "New Appointment" at bounding box center [354, 303] width 242 height 32
type input "New Appointment"
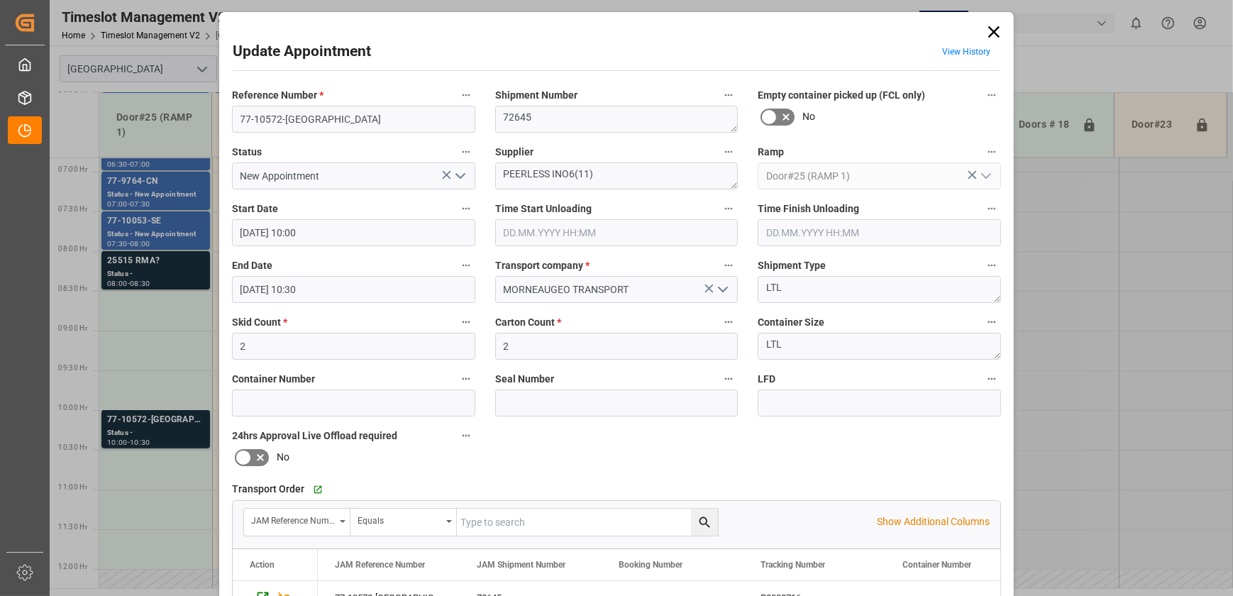
scroll to position [265, 0]
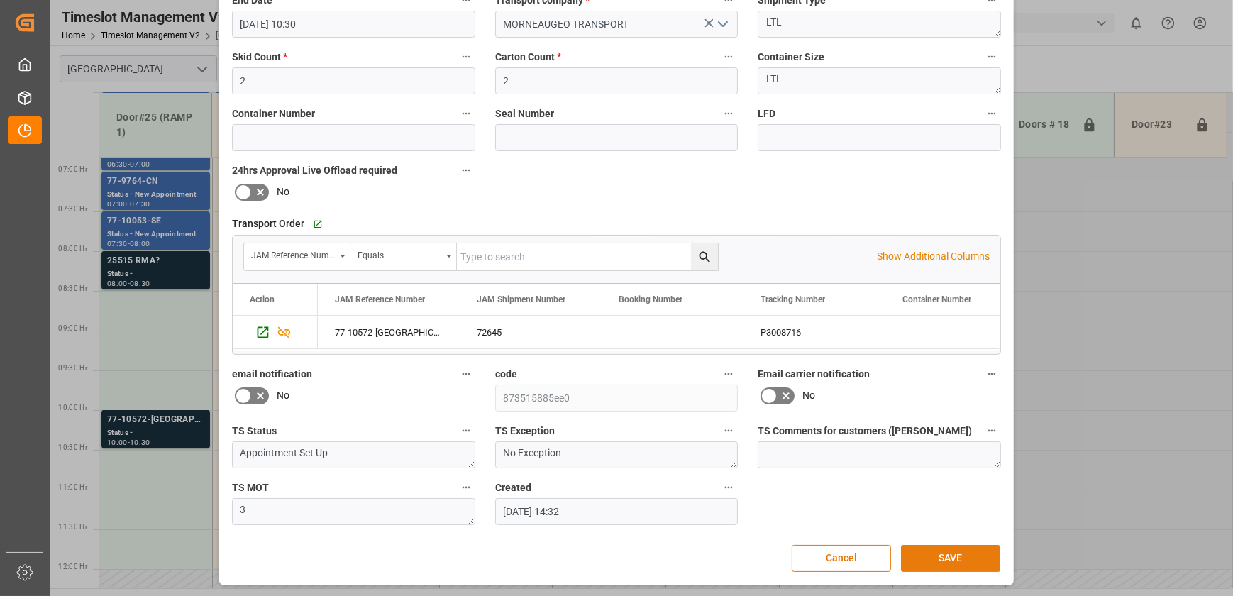
click at [943, 556] on button "SAVE" at bounding box center [950, 558] width 99 height 27
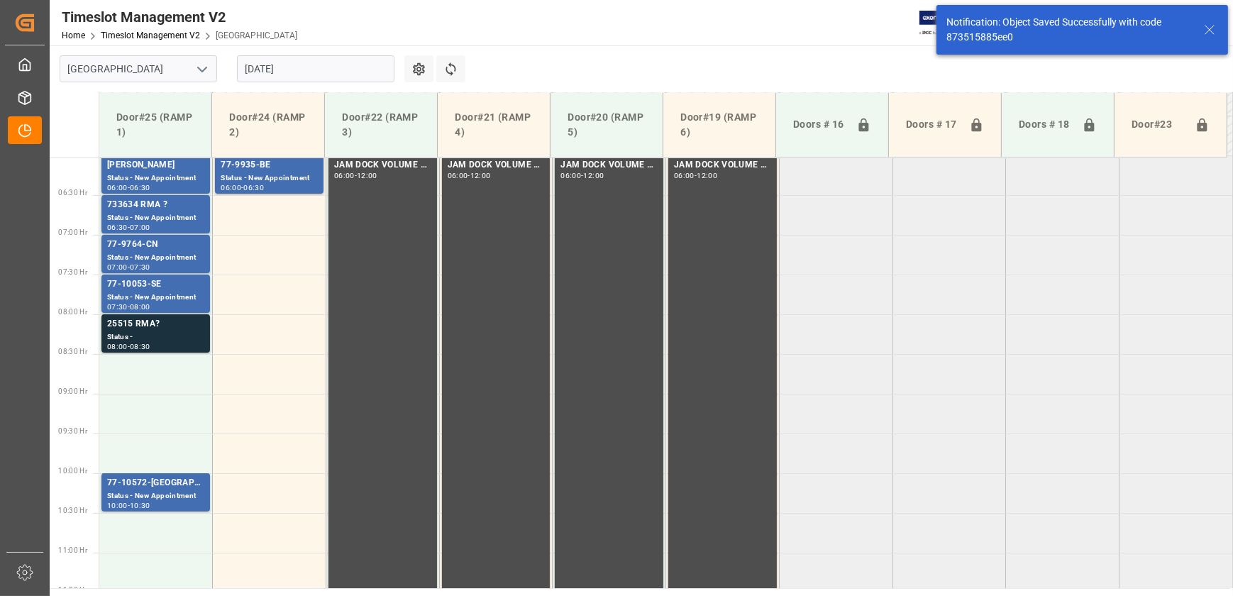
scroll to position [721, 0]
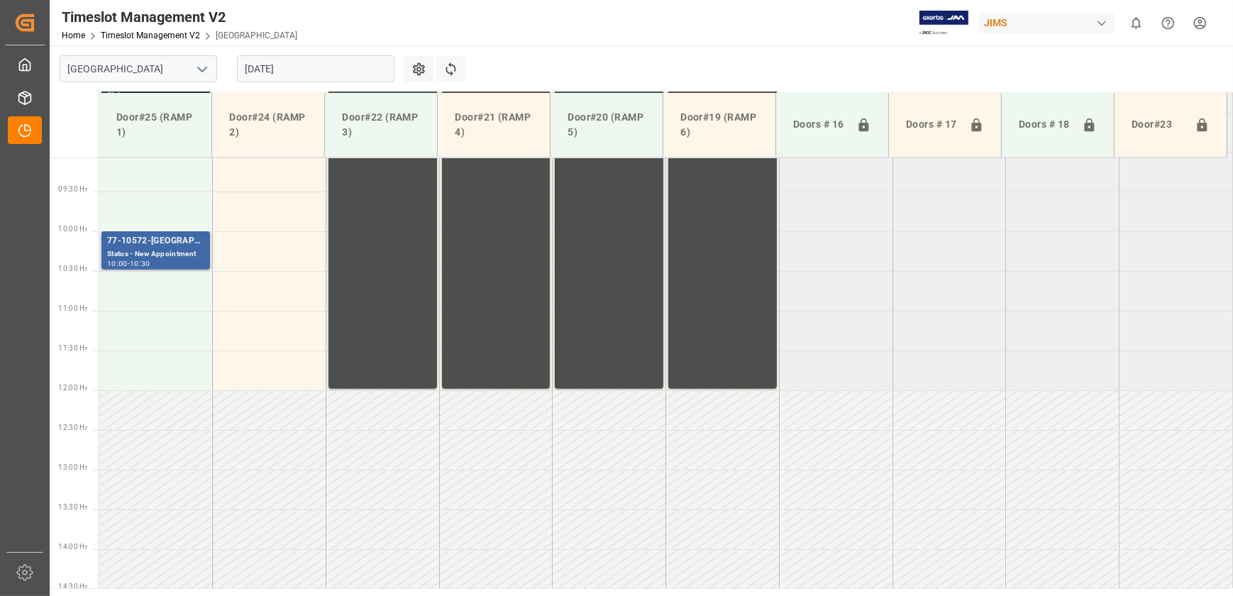
click at [194, 249] on div "Status - New Appointment" at bounding box center [155, 254] width 97 height 12
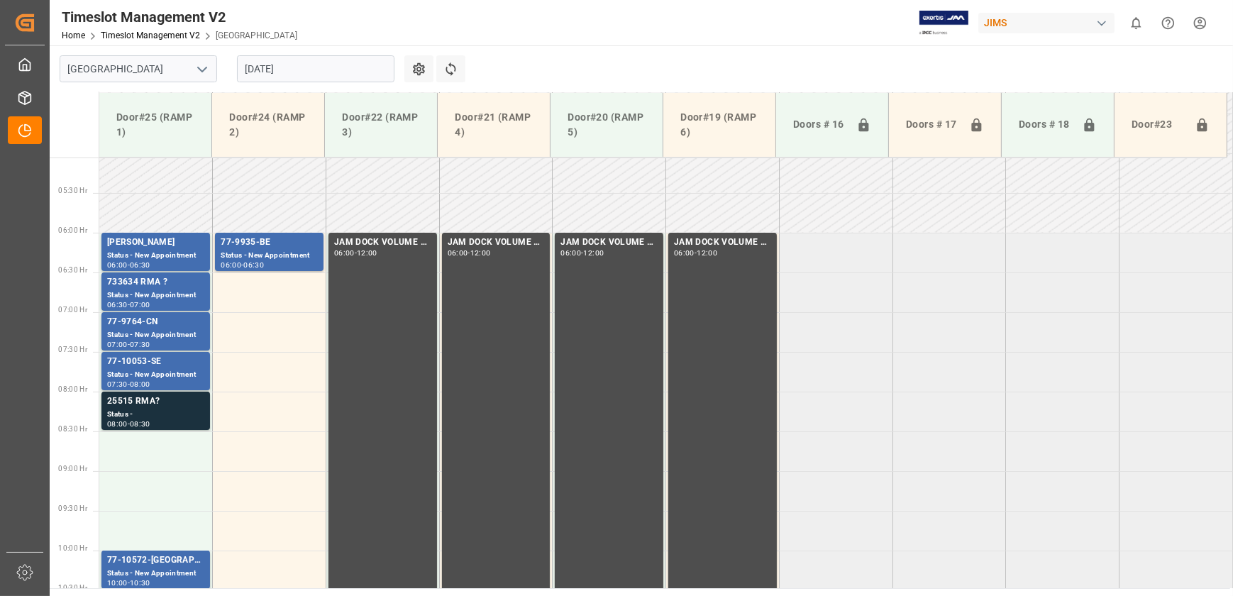
scroll to position [398, 0]
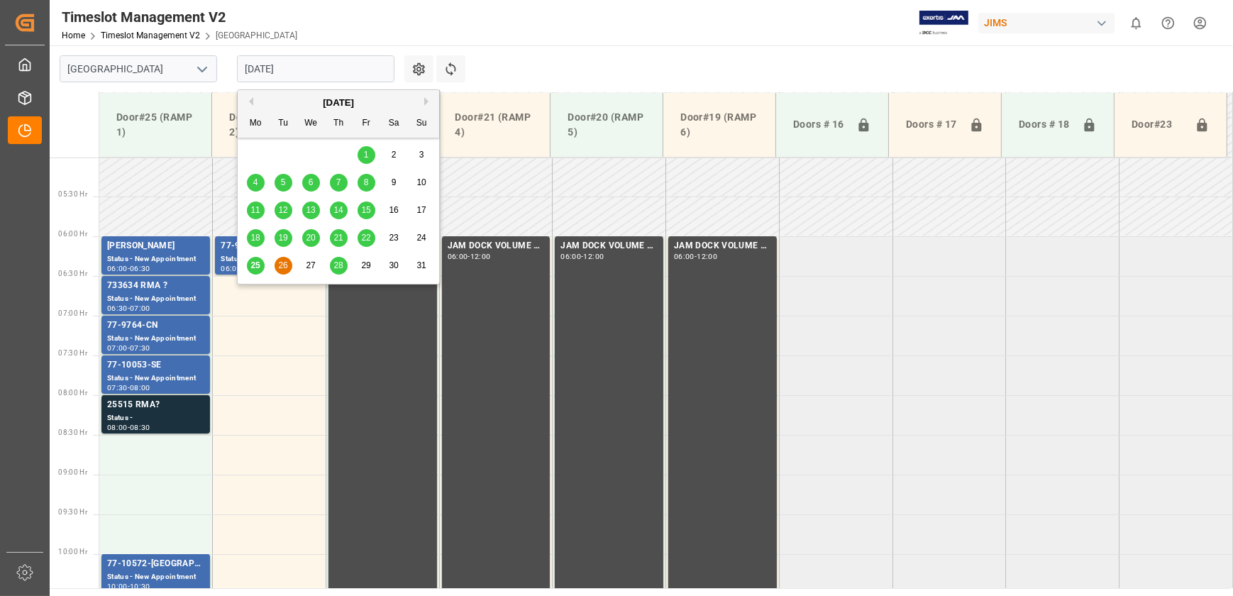
click at [327, 66] on input "[DATE]" at bounding box center [316, 68] width 158 height 27
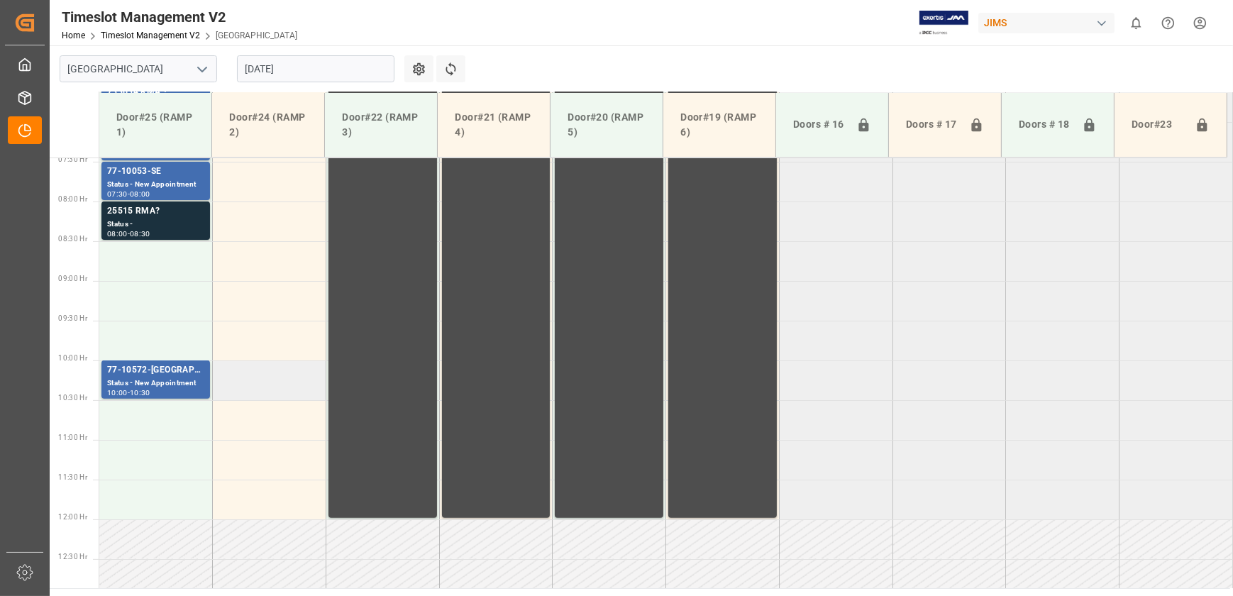
scroll to position [463, 0]
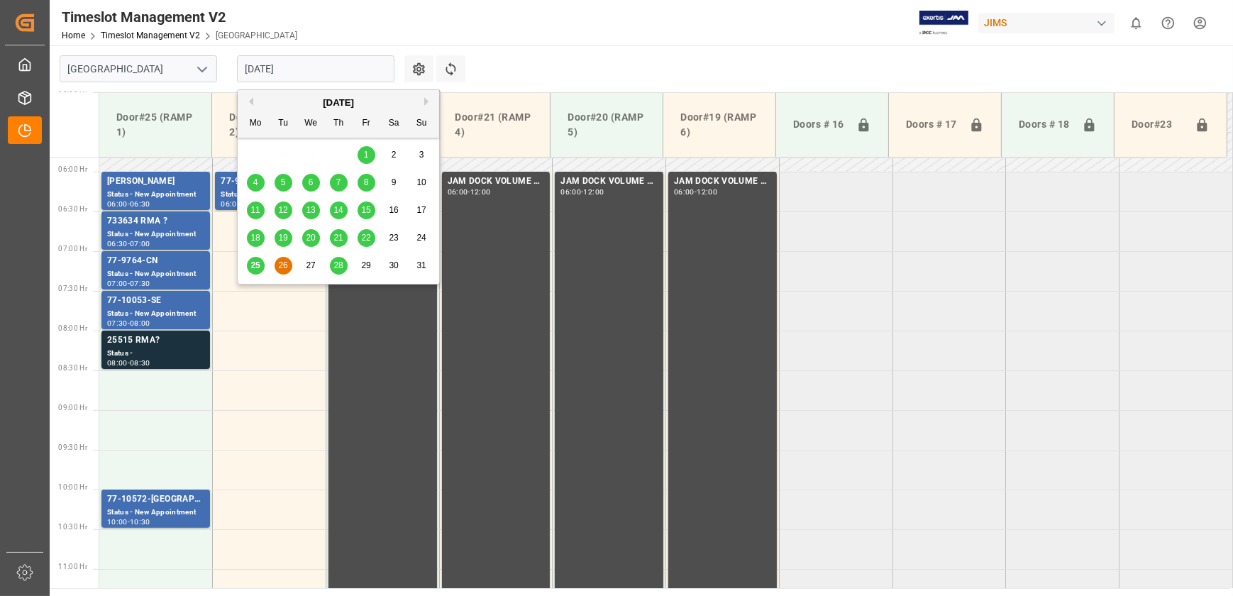
click at [288, 69] on input "[DATE]" at bounding box center [316, 68] width 158 height 27
click at [431, 103] on button "Next Month" at bounding box center [428, 101] width 9 height 9
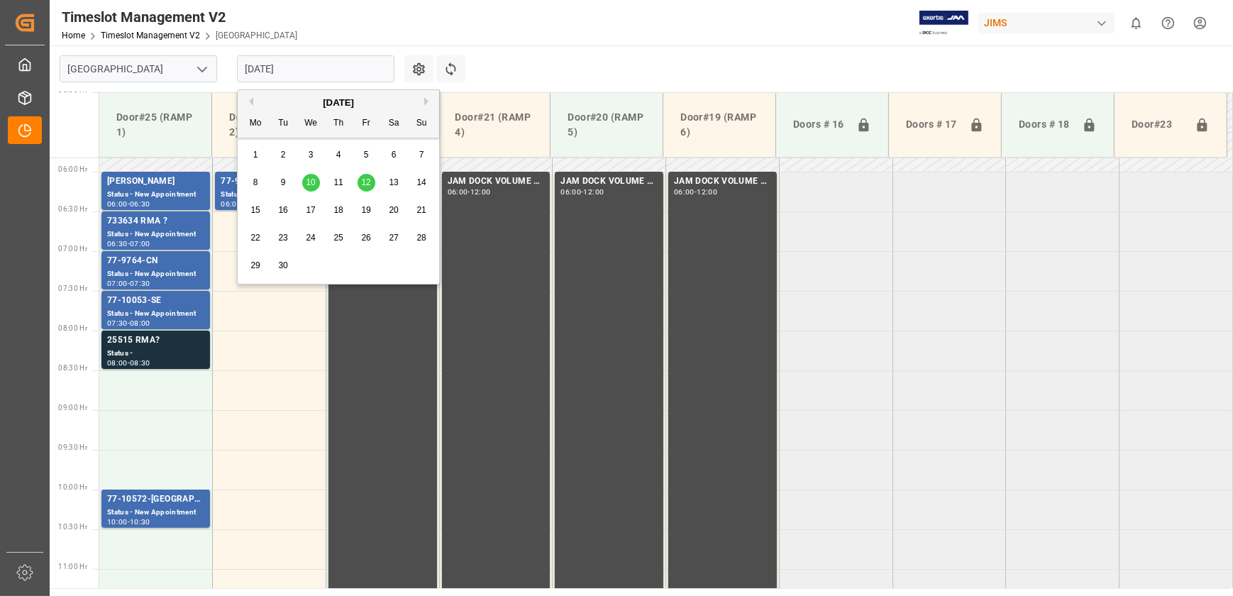
click at [261, 154] on div "1" at bounding box center [256, 155] width 18 height 17
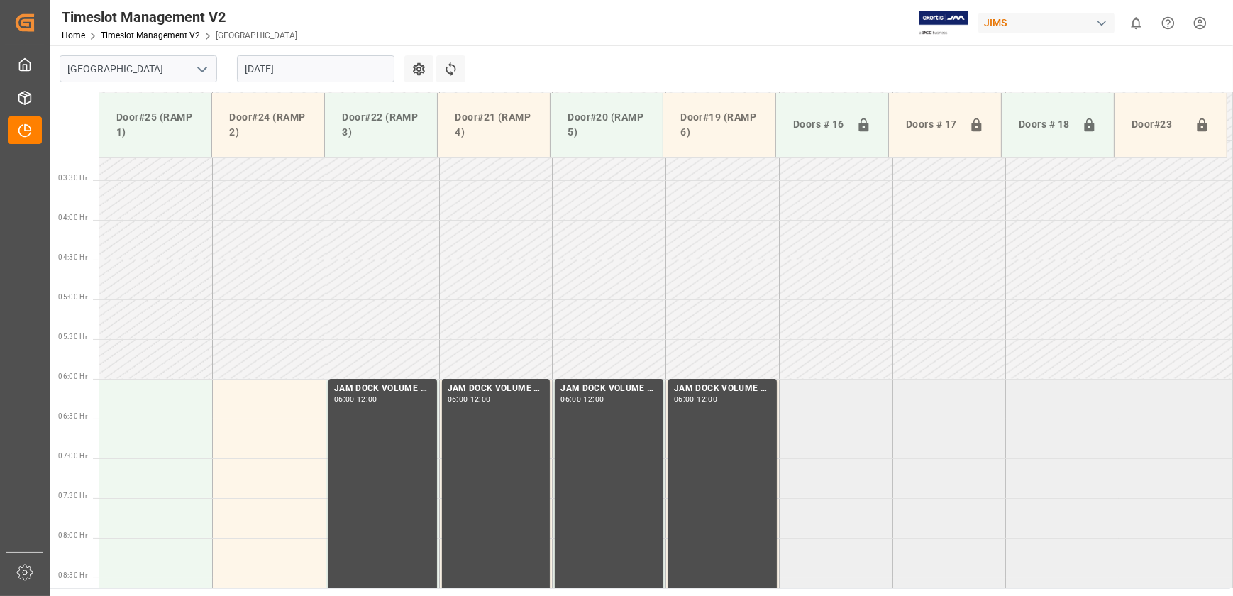
scroll to position [348, 0]
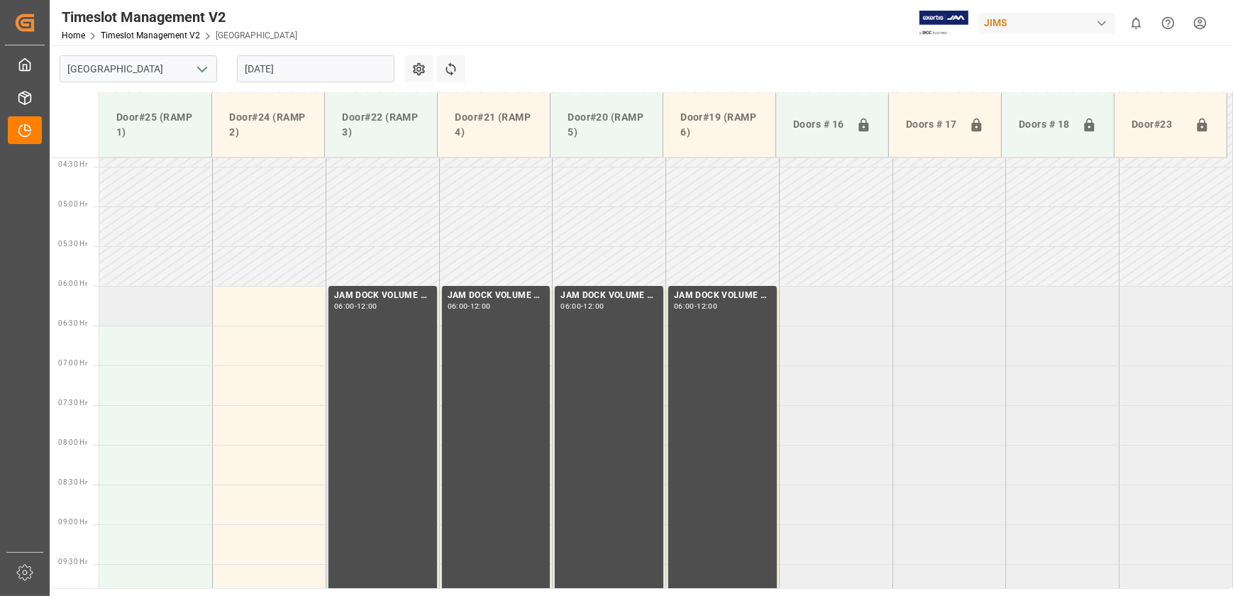
click at [145, 309] on td at bounding box center [156, 306] width 114 height 40
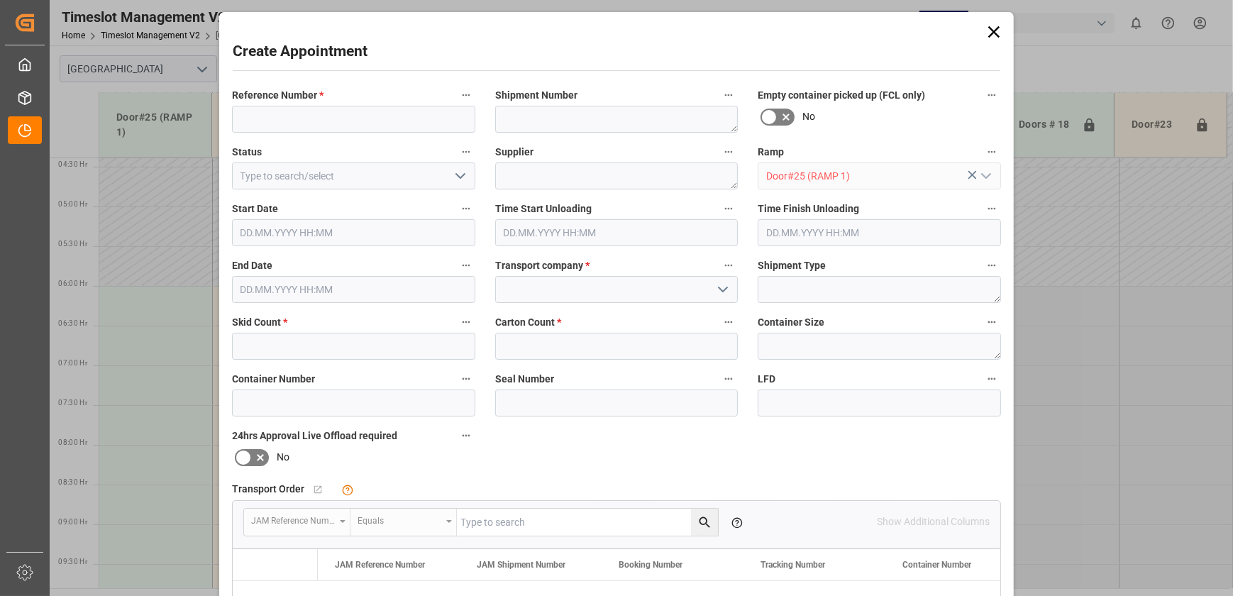
type input "[DATE] 06:00"
type input "[DATE] 06:30"
click at [368, 122] on input at bounding box center [353, 119] width 243 height 27
paste input "[DATE]"
type input "[DATE]"
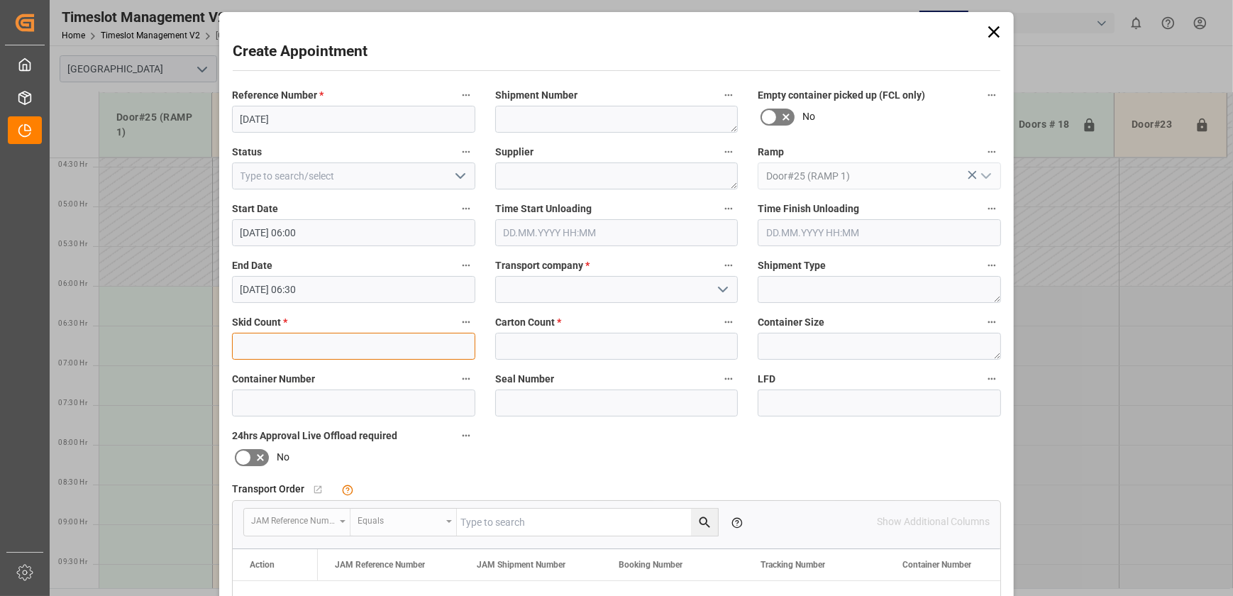
click at [380, 352] on input "text" at bounding box center [353, 346] width 243 height 27
type input "0"
click at [637, 351] on input "text" at bounding box center [616, 346] width 243 height 27
type input "0"
click at [715, 285] on icon "open menu" at bounding box center [723, 289] width 17 height 17
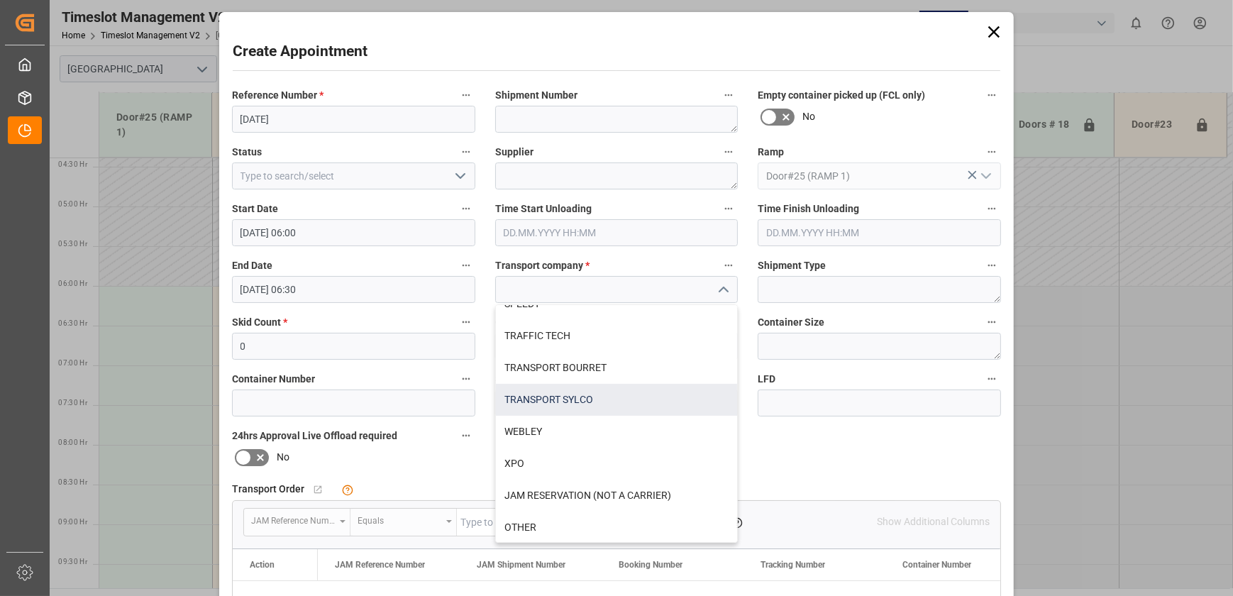
scroll to position [593, 0]
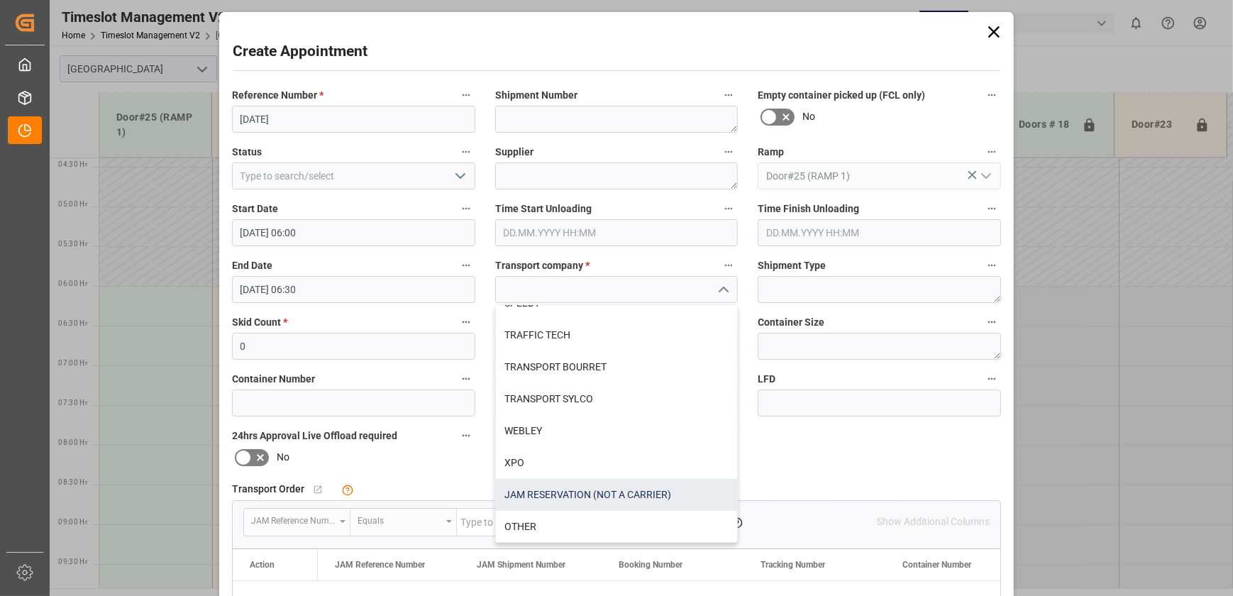
click at [554, 492] on div "JAM RESERVATION (NOT A CARRIER)" at bounding box center [617, 495] width 242 height 32
type input "JAM RESERVATION (NOT A CARRIER)"
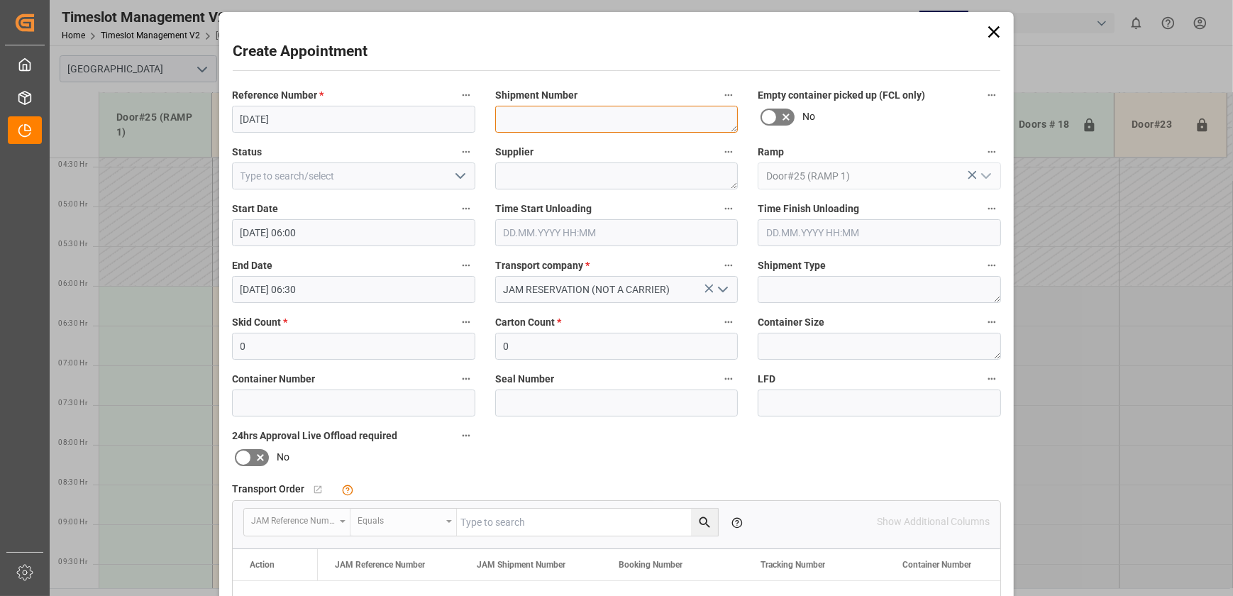
click at [558, 114] on textarea at bounding box center [616, 119] width 243 height 27
paste textarea "[DATE]"
type textarea "[DATE]"
click at [236, 119] on input "[DATE]" at bounding box center [353, 119] width 243 height 27
type input "JAM RELabour Day"
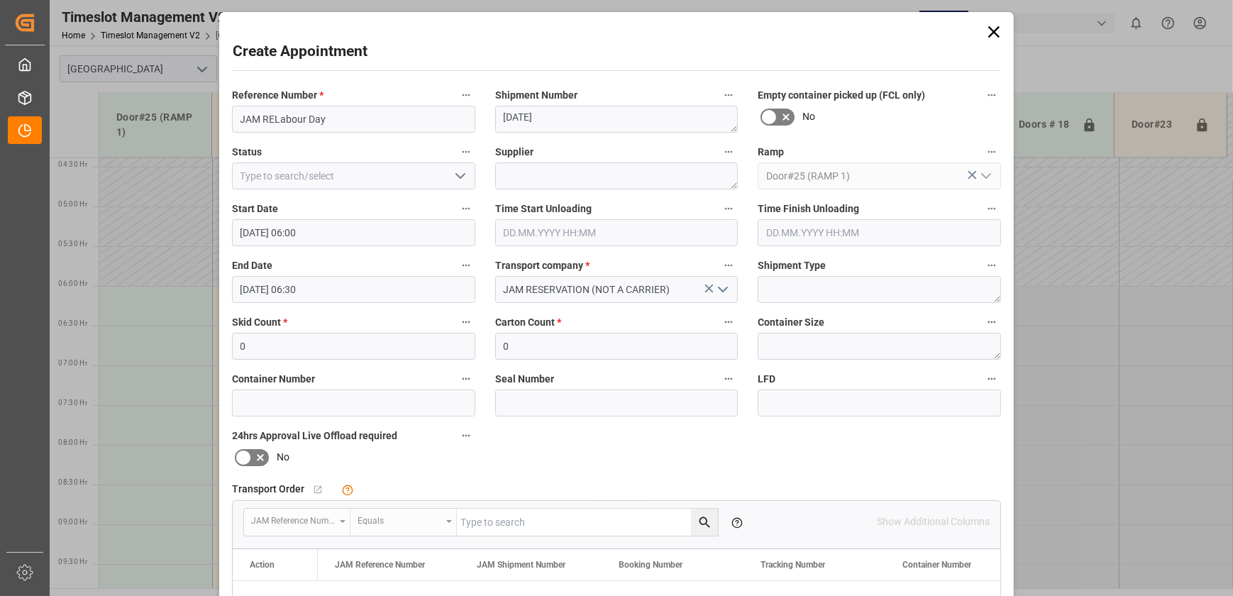
click at [993, 31] on icon at bounding box center [994, 31] width 11 height 11
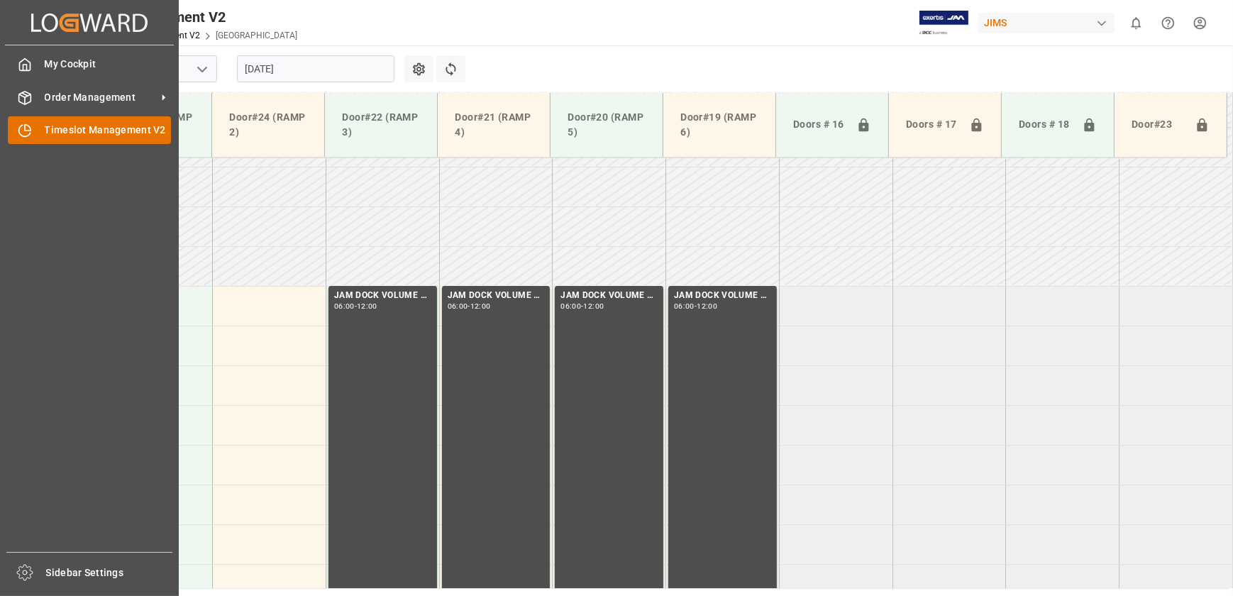
click at [19, 128] on icon at bounding box center [24, 131] width 11 height 11
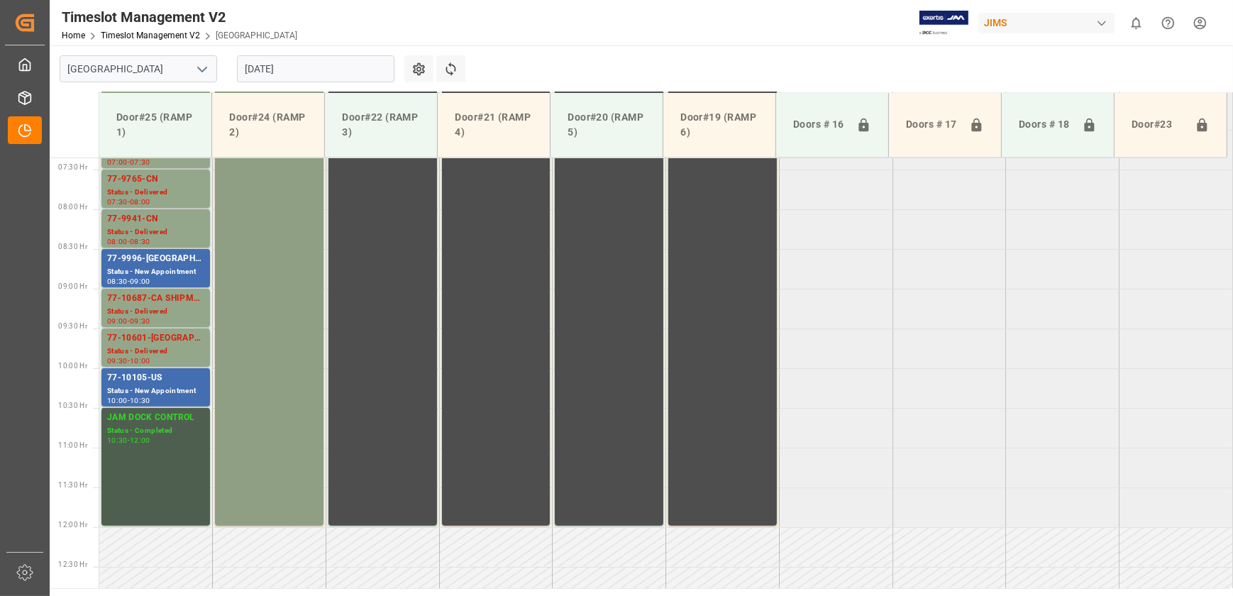
scroll to position [736, 0]
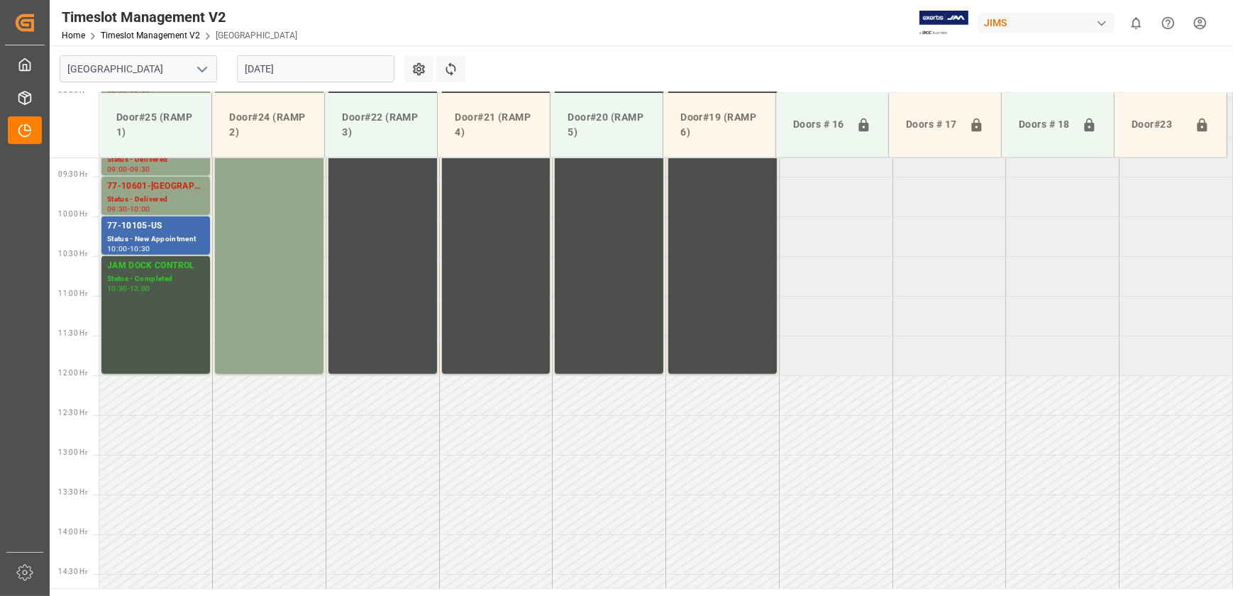
click at [173, 311] on div "JAM DOCK CONTROL Status - Completed 10:30 - 12:00" at bounding box center [155, 315] width 97 height 112
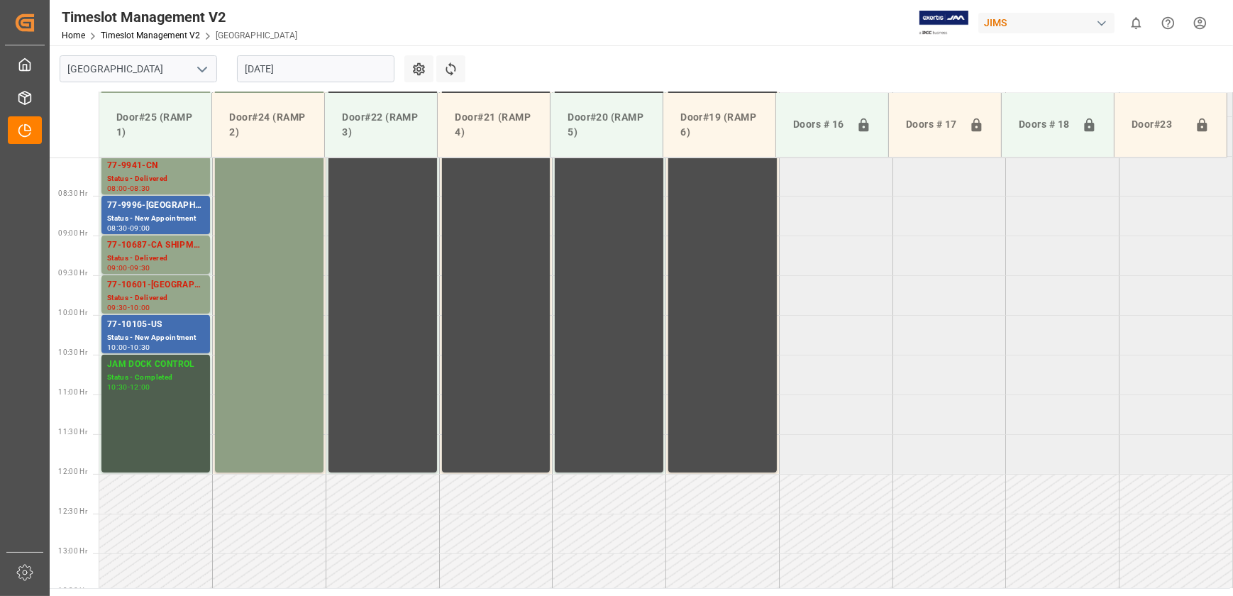
scroll to position [478, 0]
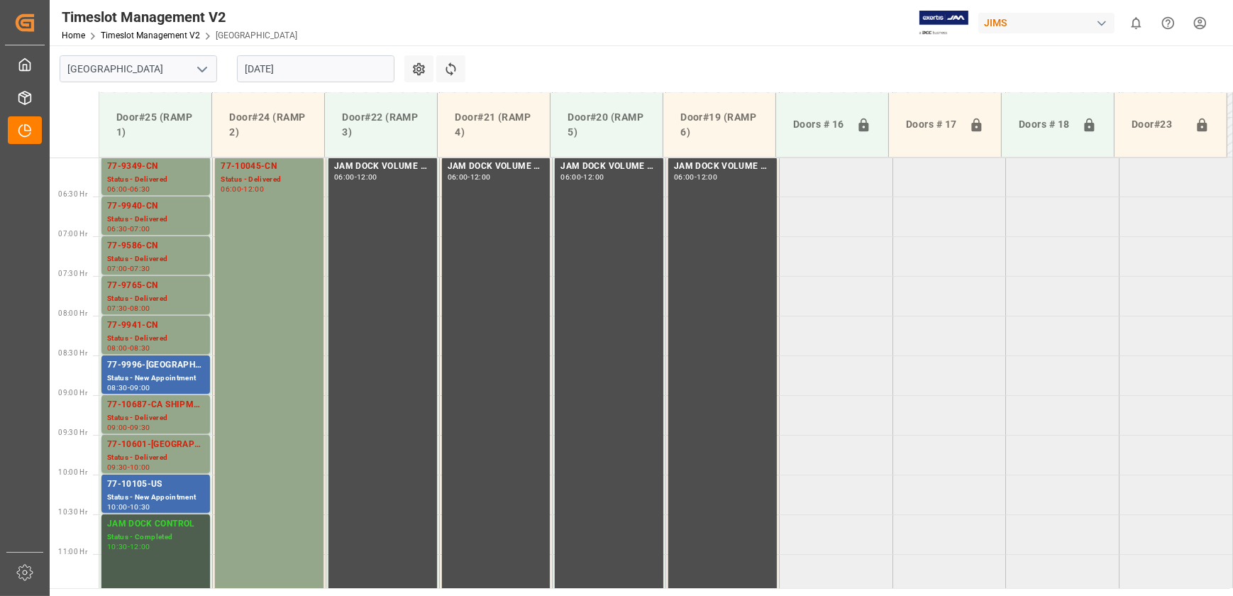
click at [335, 70] on input "[DATE]" at bounding box center [316, 68] width 158 height 27
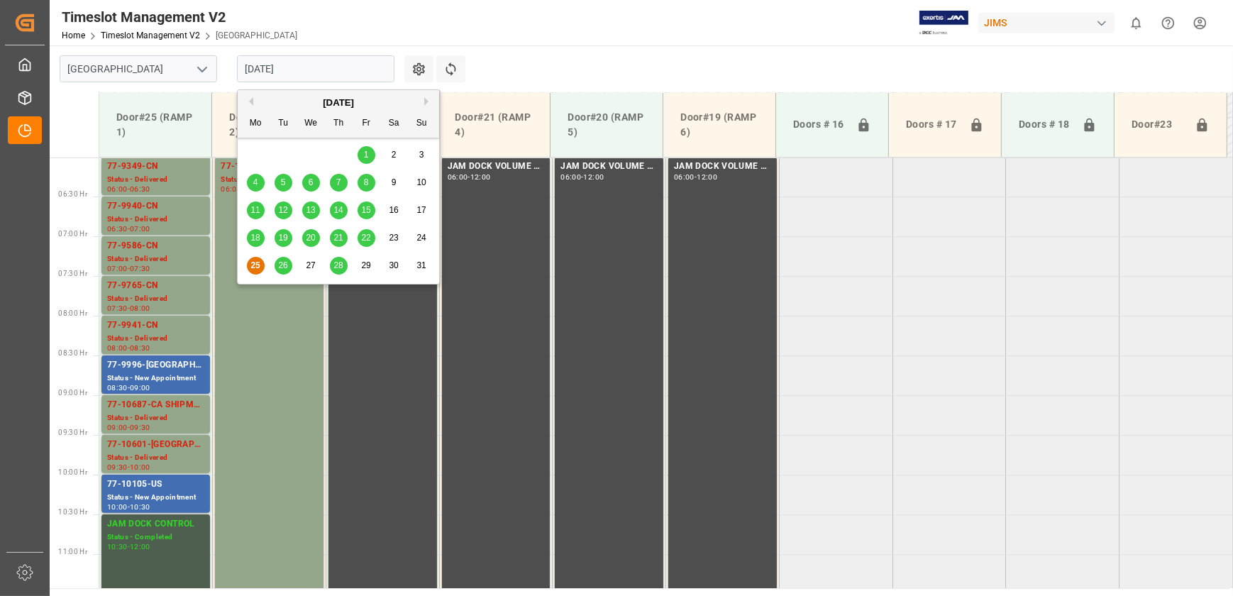
click at [370, 235] on span "22" at bounding box center [365, 238] width 9 height 10
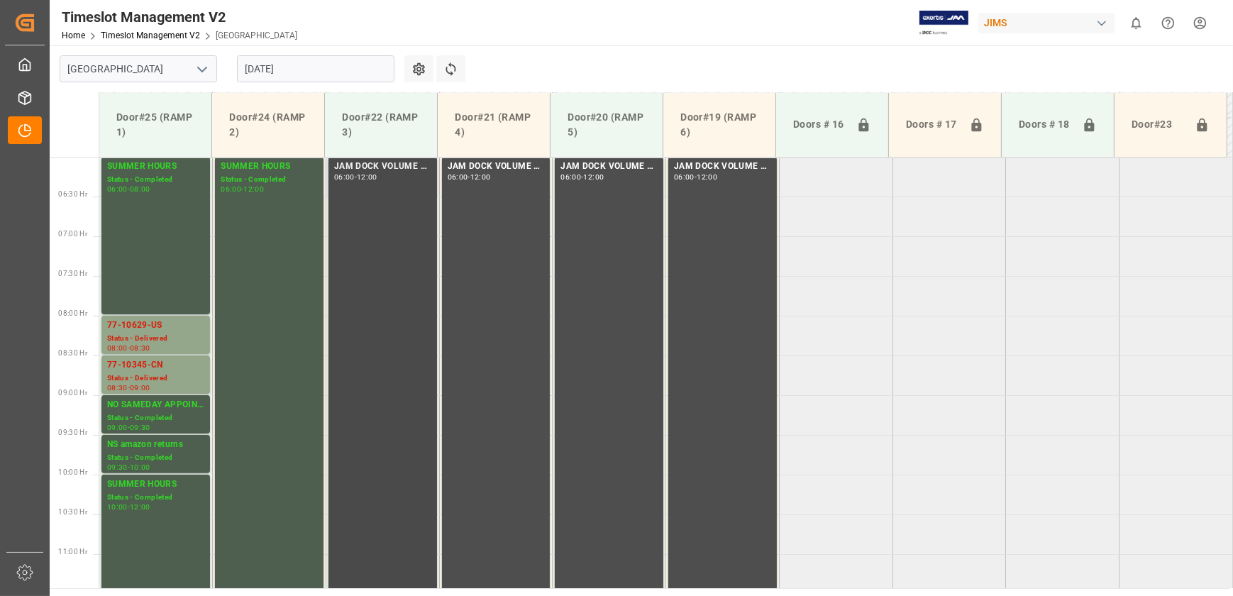
click at [329, 302] on div "JAM DOCK VOLUME CONTROL 06:00 - 12:00" at bounding box center [383, 394] width 109 height 475
click at [278, 295] on div "SUMMER HOURS Status - Completed 06:00 - 12:00" at bounding box center [269, 395] width 97 height 470
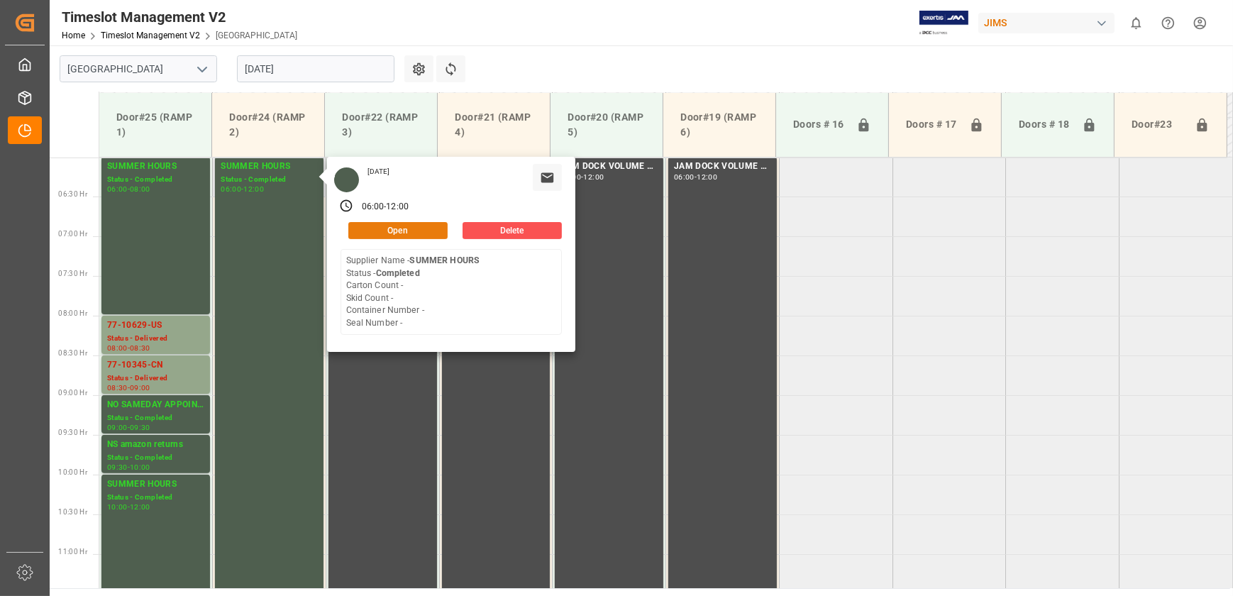
click at [377, 230] on button "Open" at bounding box center [397, 230] width 99 height 17
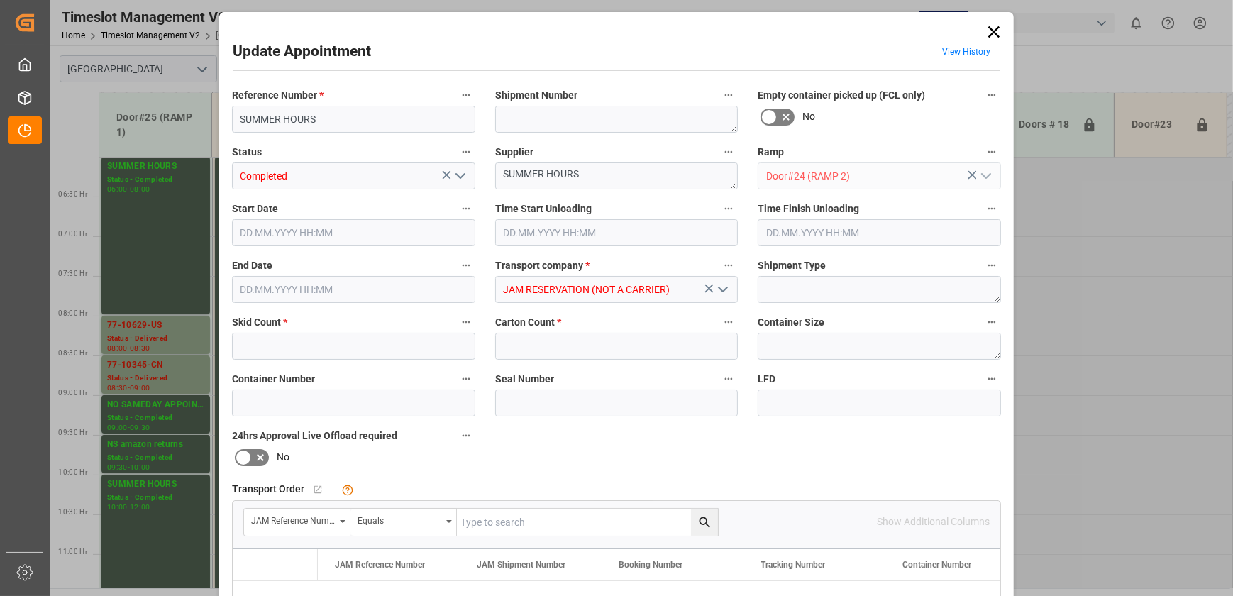
type input "0"
type input "[DATE] 06:00"
type input "[DATE] 12:00"
type input "[DATE] 16:58"
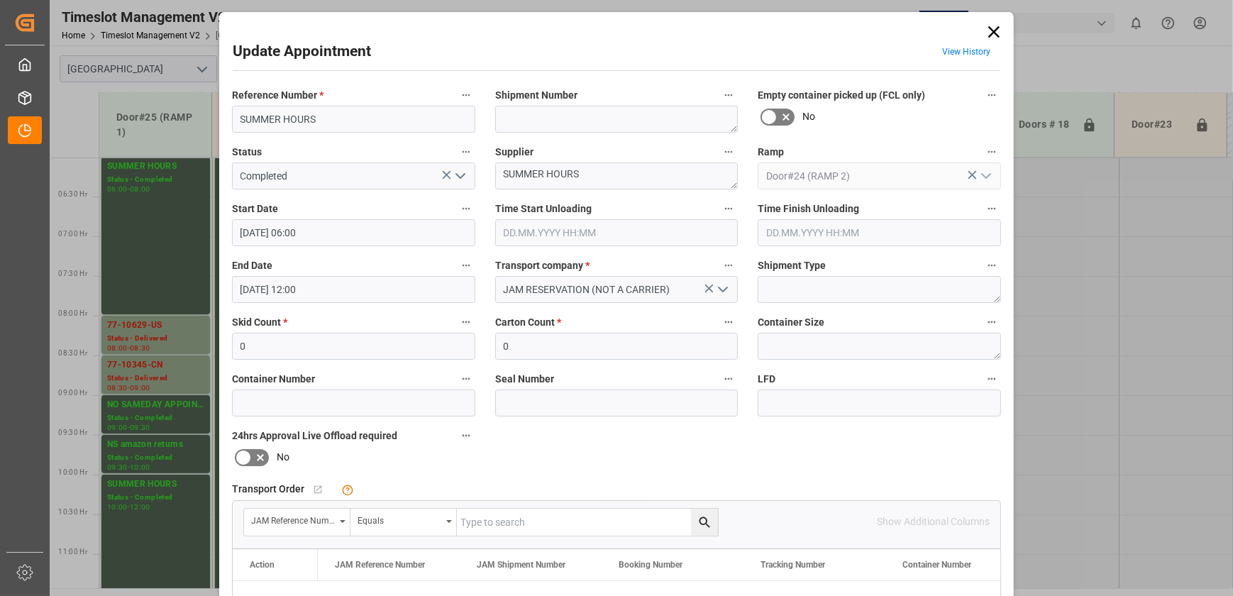
click at [993, 29] on icon at bounding box center [994, 31] width 11 height 11
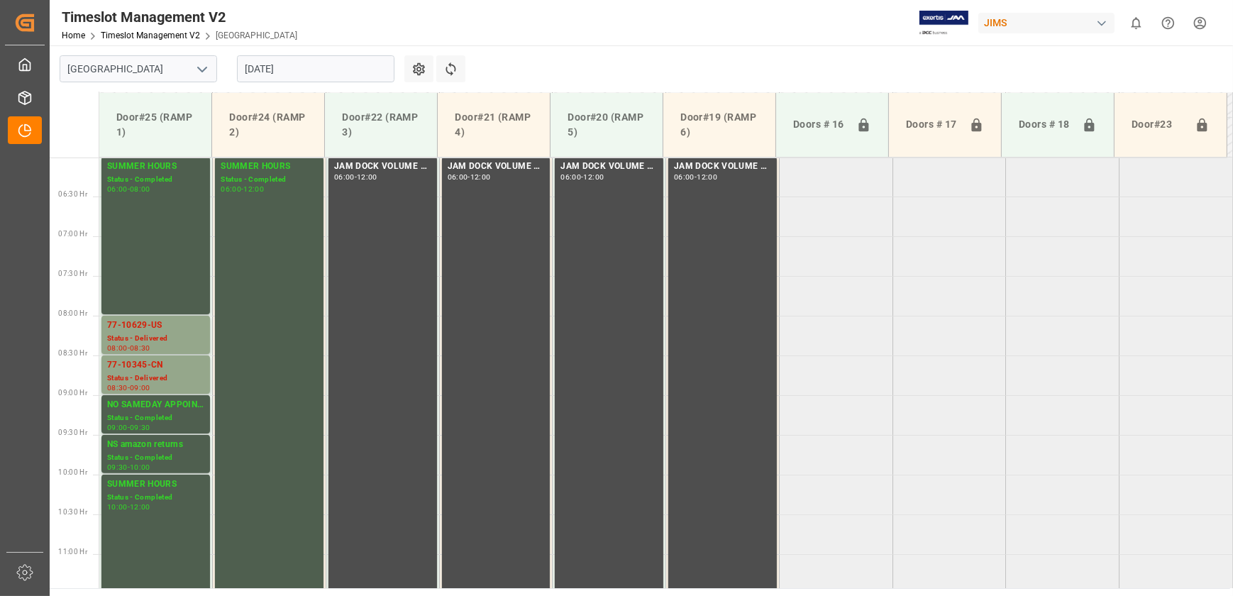
click at [294, 79] on input "[DATE]" at bounding box center [316, 68] width 158 height 27
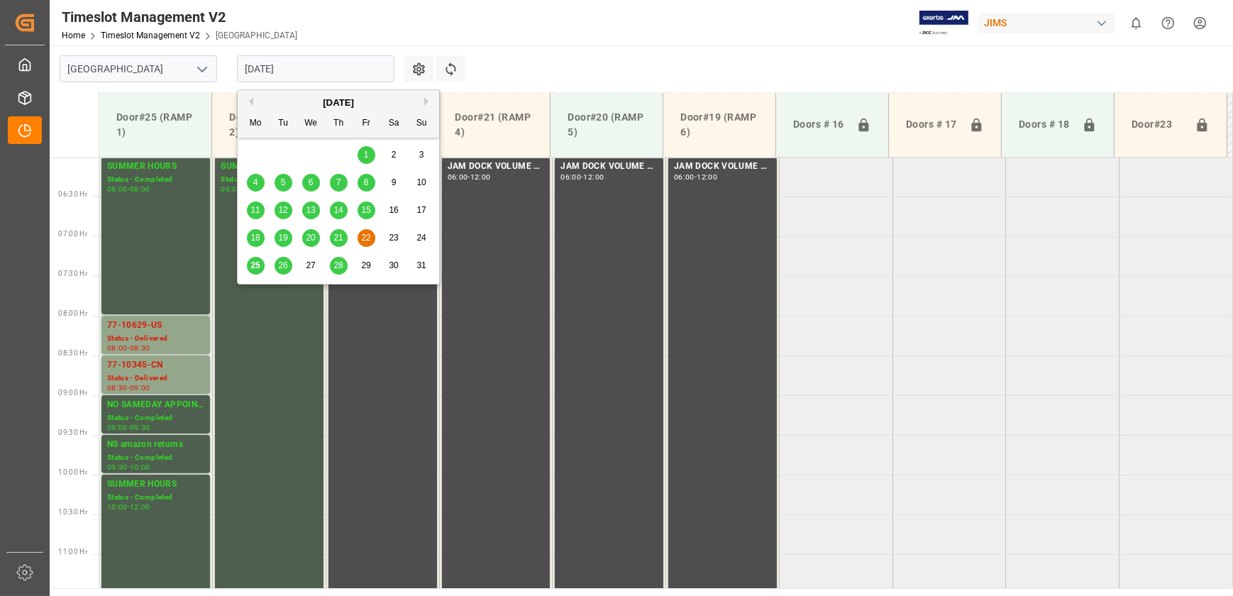
click at [421, 99] on div "[DATE]" at bounding box center [339, 103] width 202 height 14
click at [430, 101] on button "Next Month" at bounding box center [428, 101] width 9 height 9
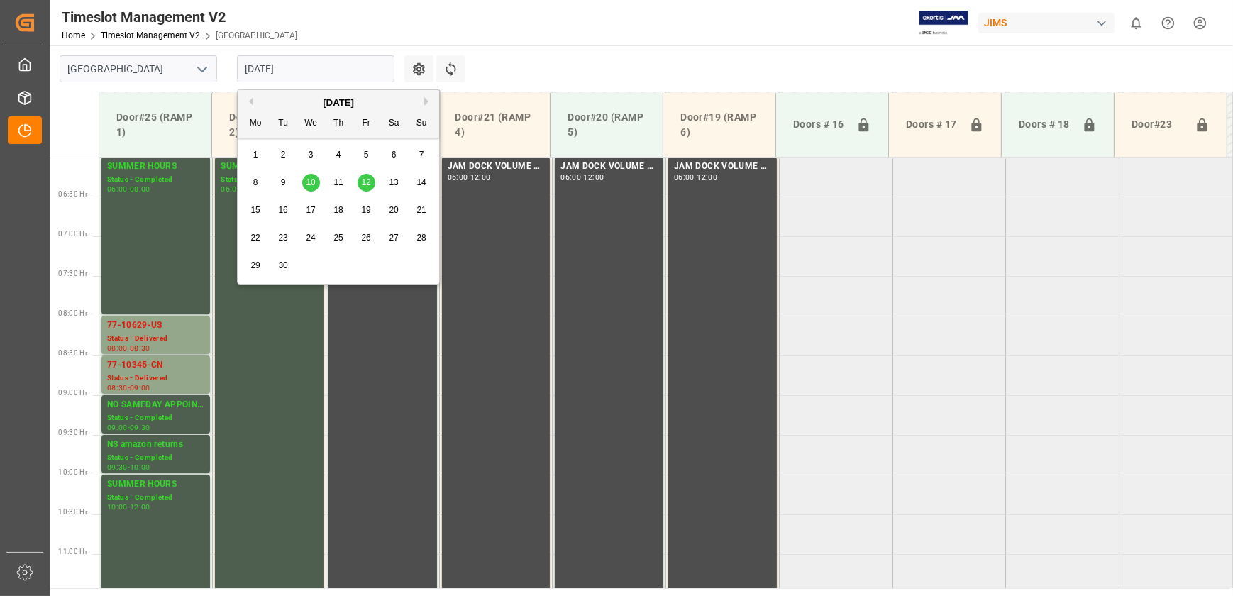
click at [257, 155] on span "1" at bounding box center [255, 155] width 5 height 10
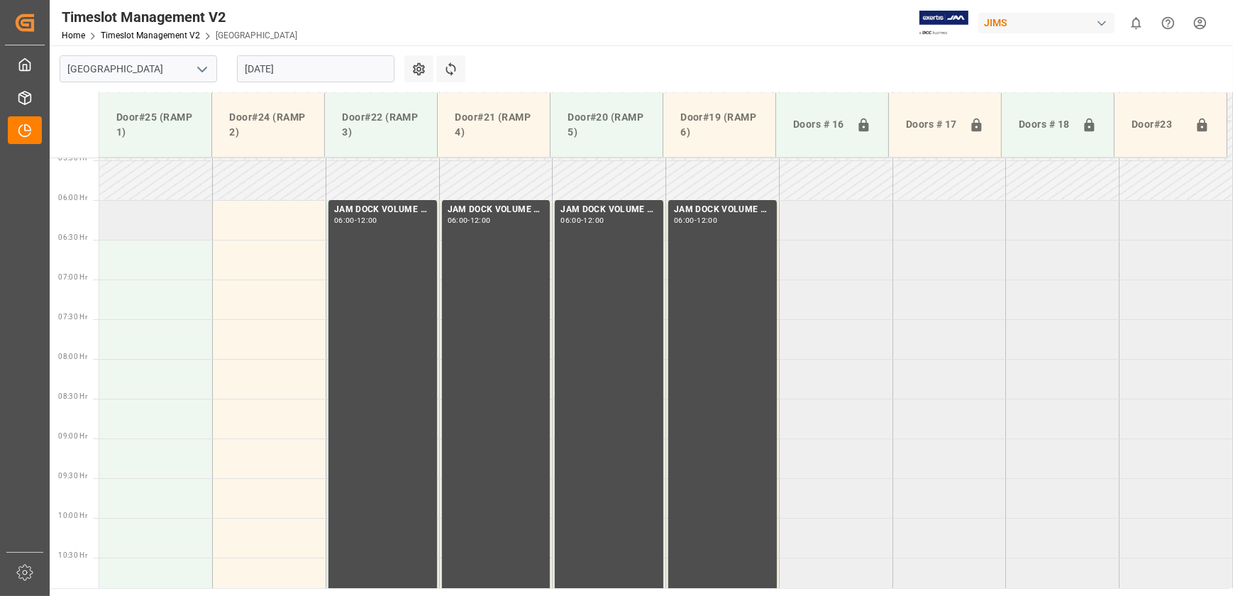
scroll to position [413, 0]
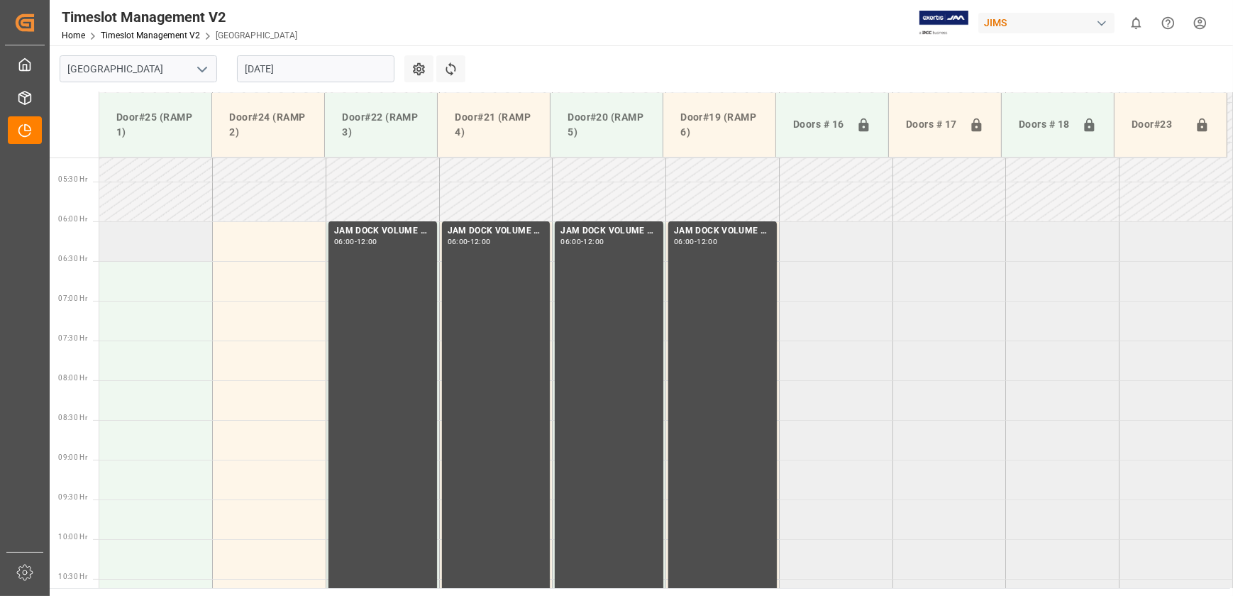
click at [163, 228] on td at bounding box center [156, 241] width 114 height 40
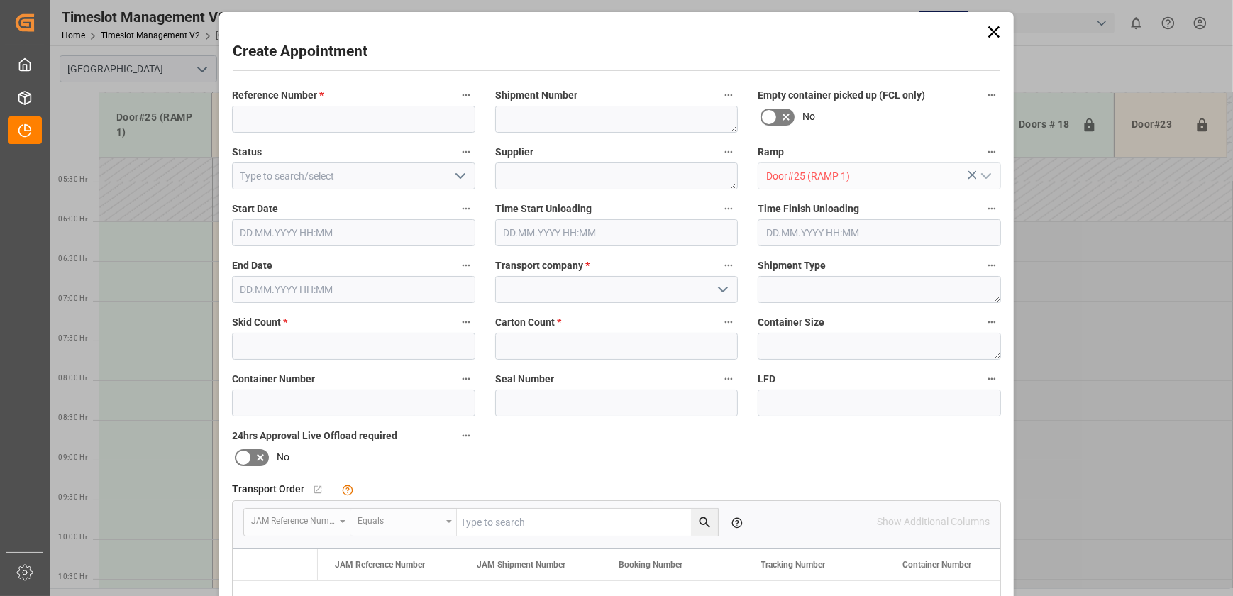
type input "[DATE] 06:00"
type input "[DATE] 06:30"
click at [319, 115] on input at bounding box center [353, 119] width 243 height 27
click at [319, 115] on input "[DATE]" at bounding box center [353, 119] width 243 height 27
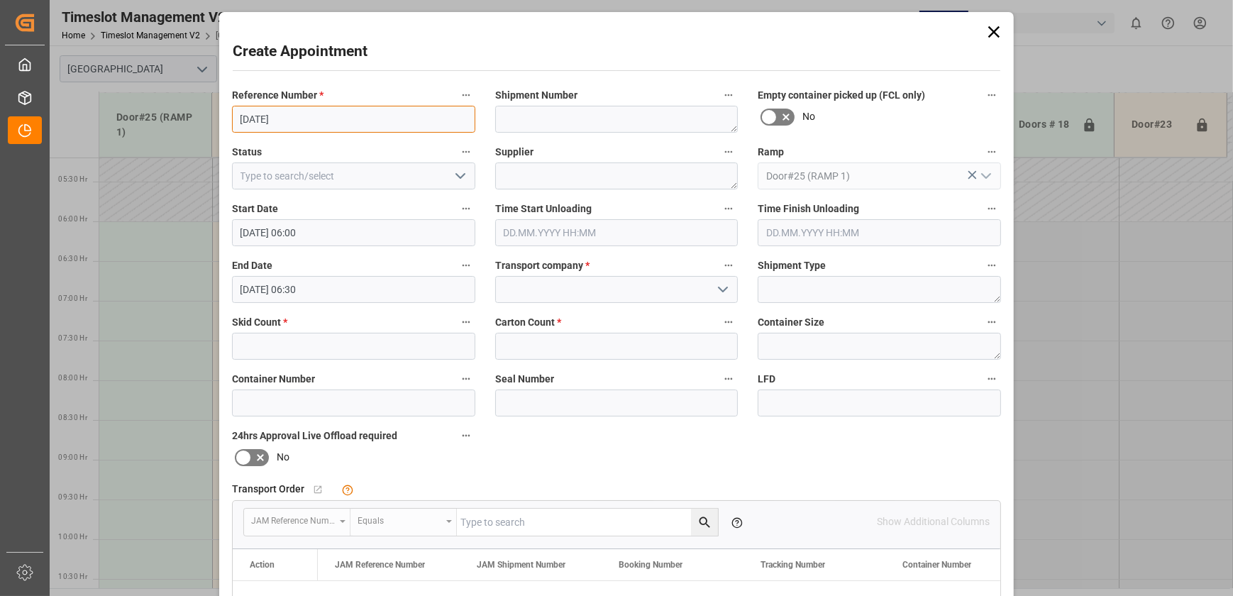
click at [319, 115] on input "[DATE]" at bounding box center [353, 119] width 243 height 27
type input "[DATE]"
click at [555, 283] on input at bounding box center [616, 289] width 243 height 27
type input "0"
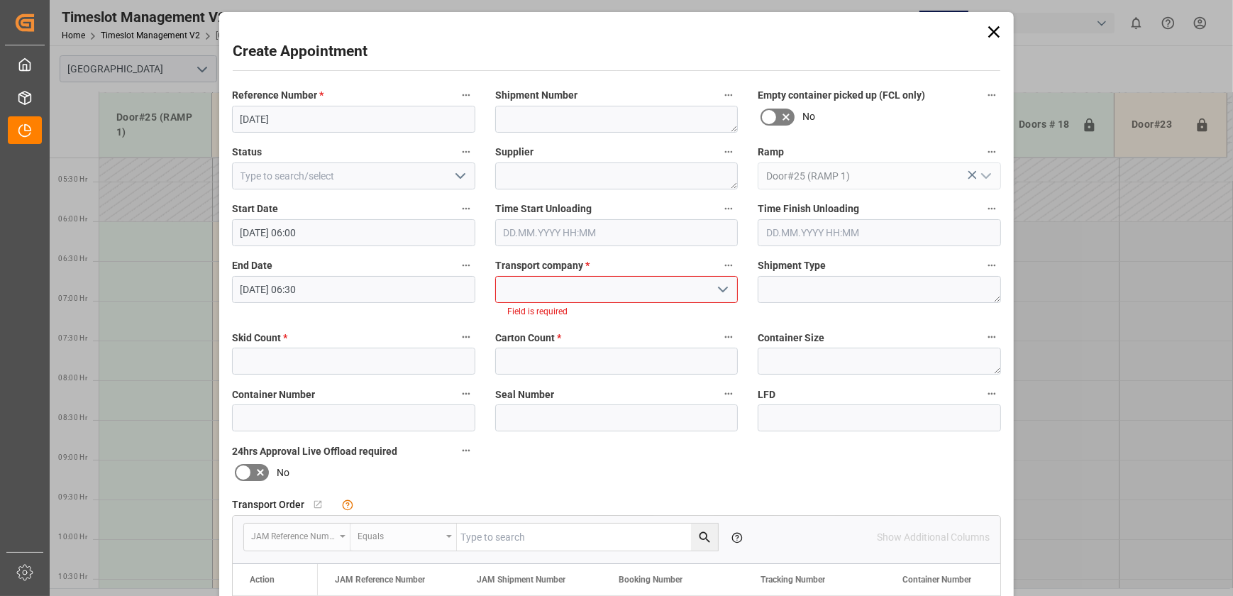
click at [725, 294] on icon "open menu" at bounding box center [723, 289] width 17 height 17
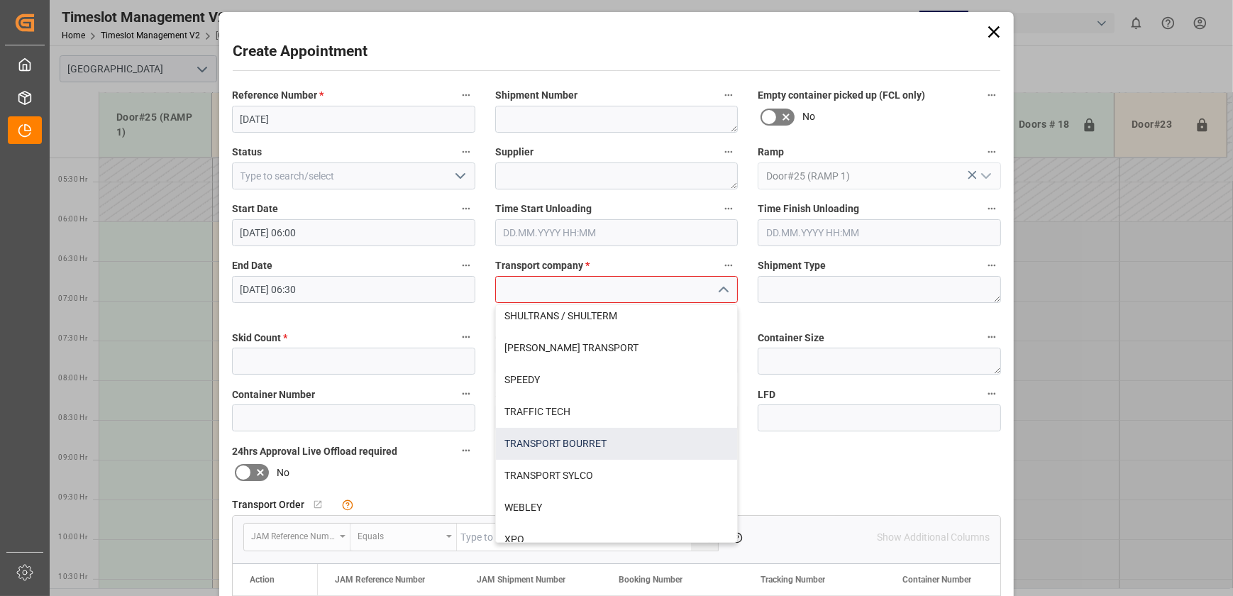
scroll to position [593, 0]
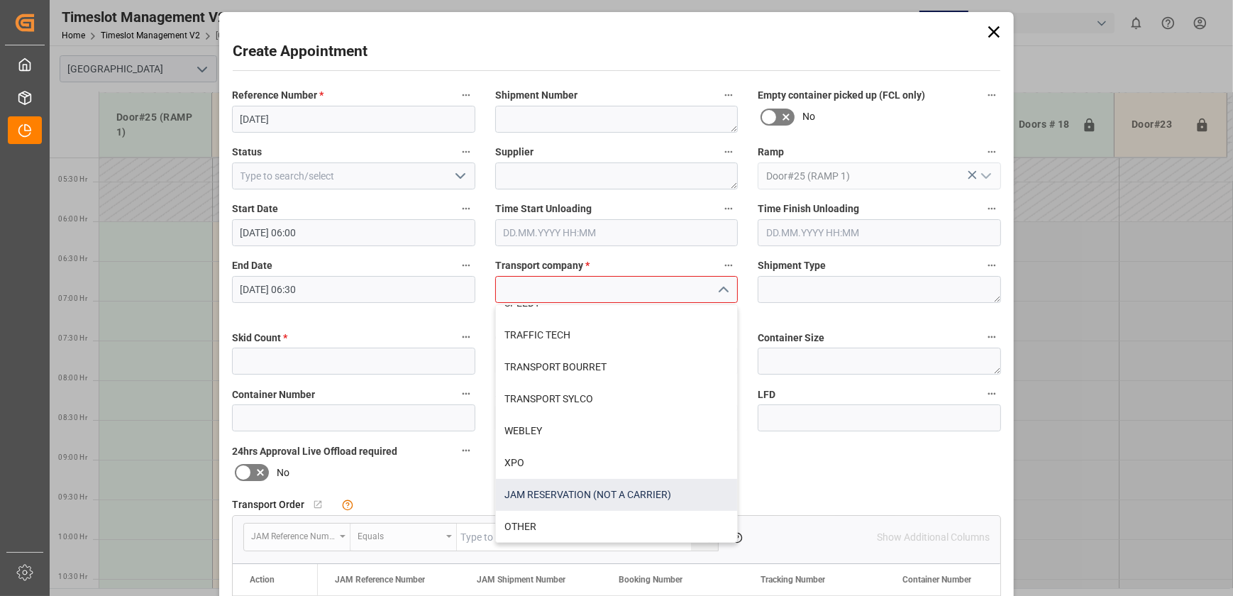
click at [594, 485] on div "JAM RESERVATION (NOT A CARRIER)" at bounding box center [617, 495] width 242 height 32
type input "JAM RESERVATION (NOT A CARRIER)"
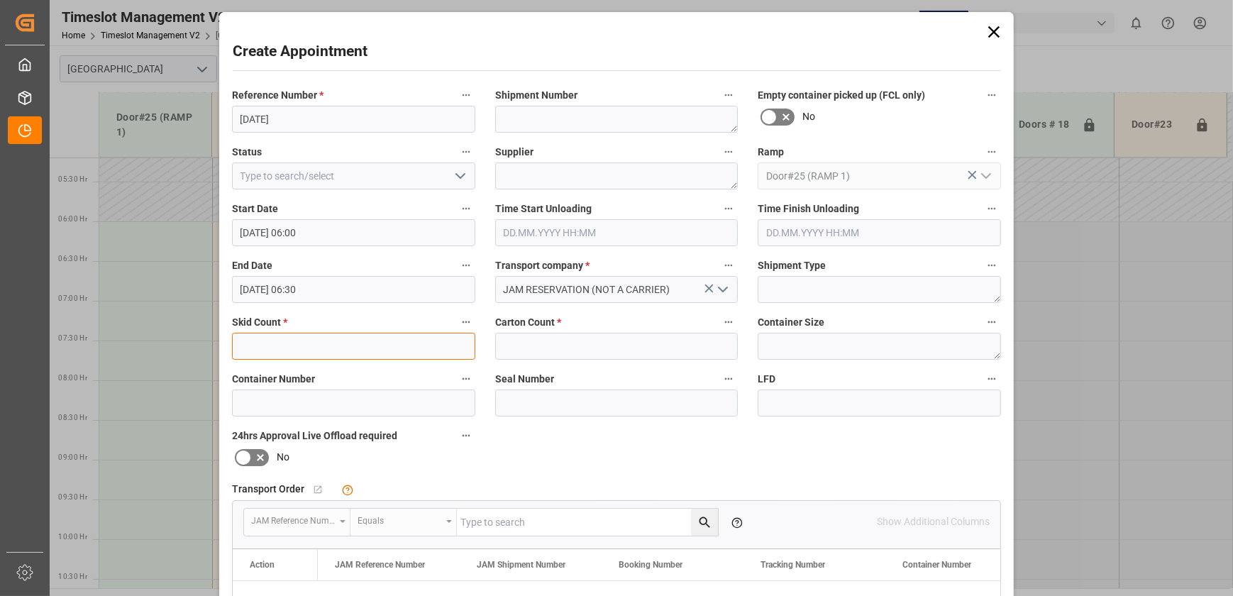
click at [368, 343] on input "text" at bounding box center [353, 346] width 243 height 27
type input "0"
click at [542, 357] on input "text" at bounding box center [616, 346] width 243 height 27
type input "0"
click at [438, 118] on input "[DATE]" at bounding box center [353, 119] width 243 height 27
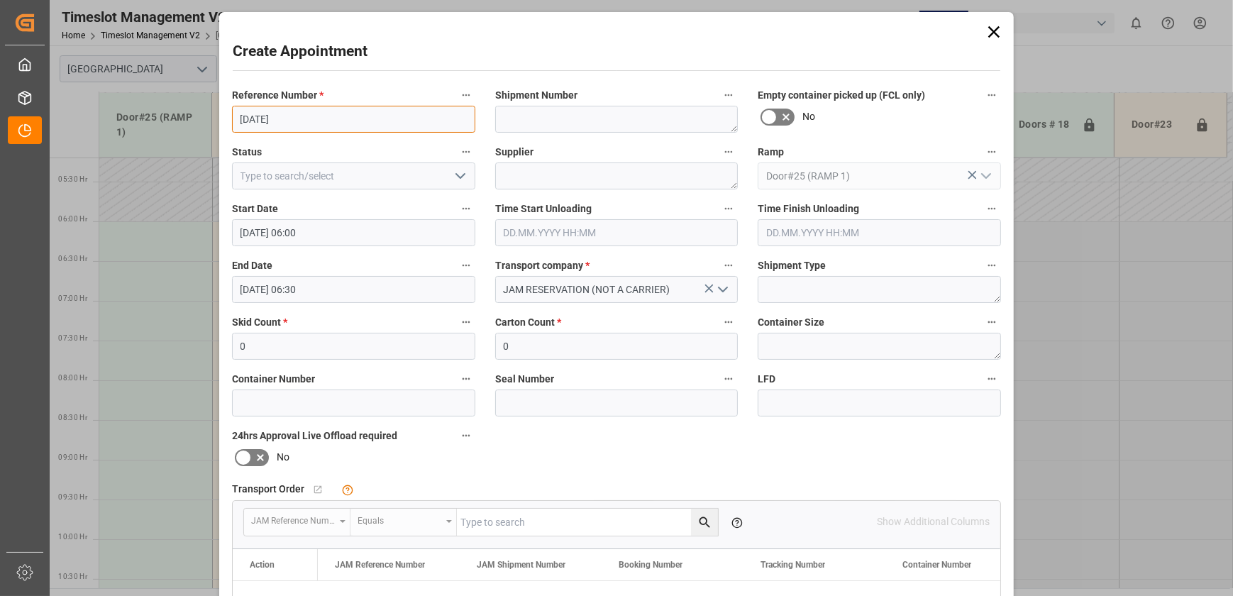
click at [438, 118] on input "[DATE]" at bounding box center [353, 119] width 243 height 27
click at [624, 118] on textarea at bounding box center [616, 119] width 243 height 27
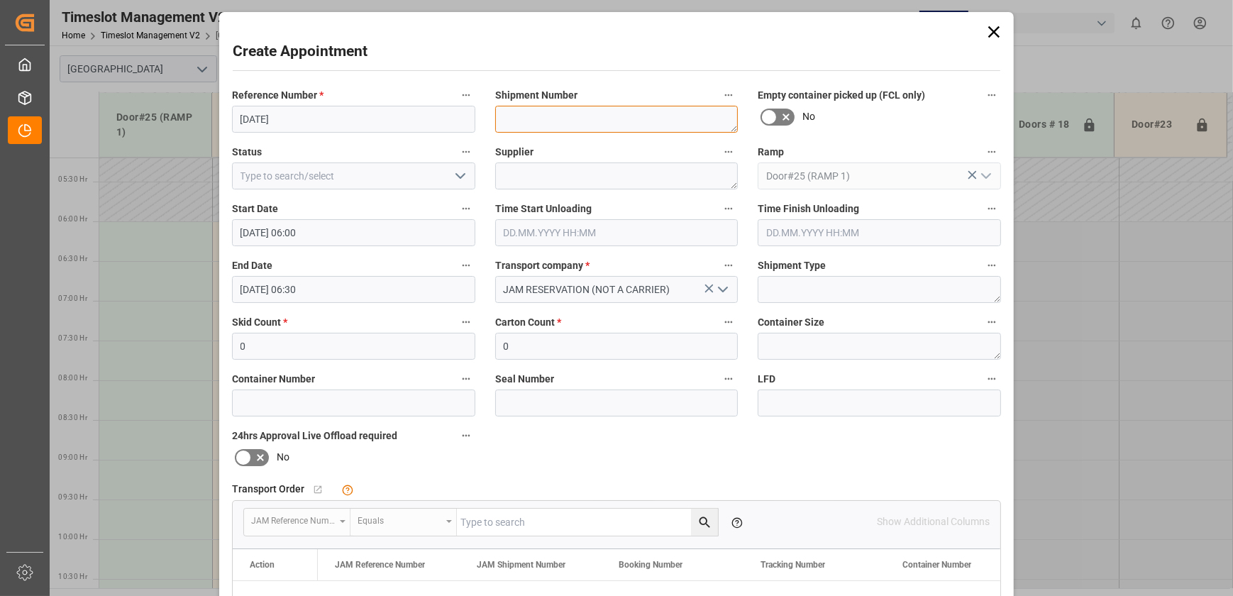
paste textarea "[DATE]"
type textarea "[DATE]"
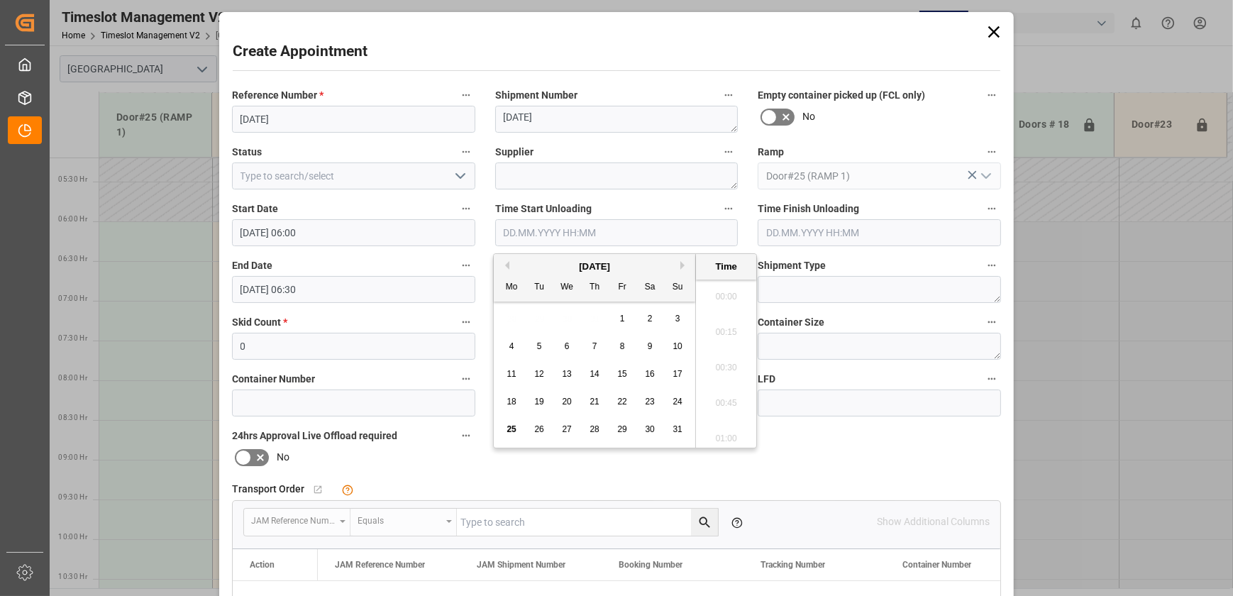
click at [612, 230] on input "text" at bounding box center [616, 232] width 243 height 27
click at [358, 228] on input "[DATE] 06:00" at bounding box center [353, 232] width 243 height 27
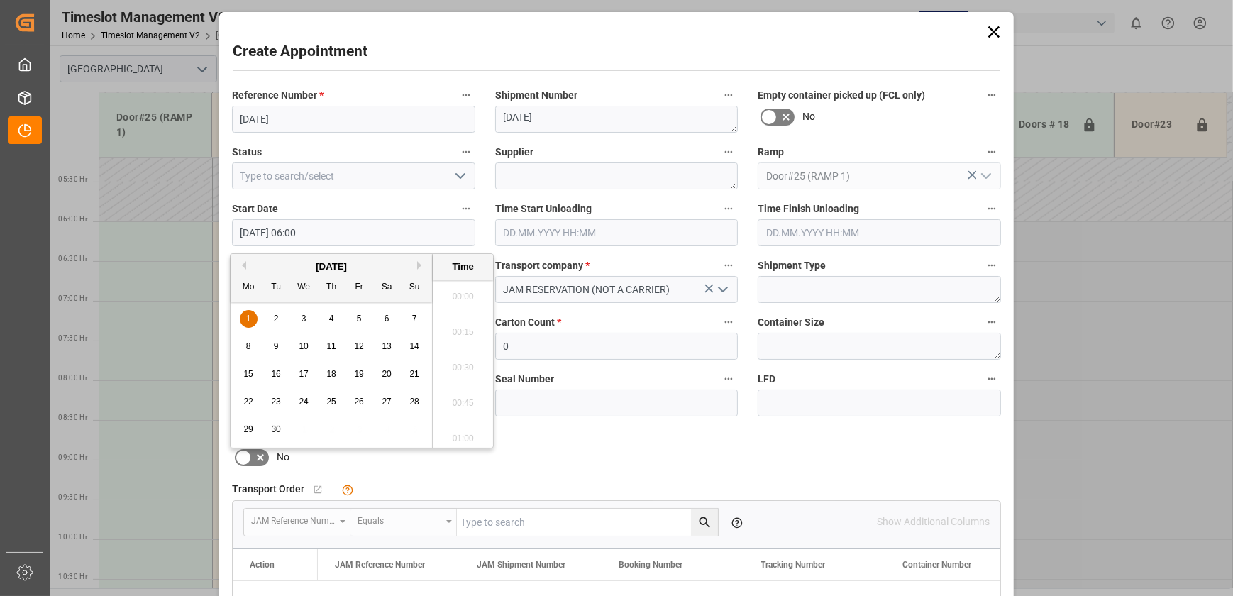
scroll to position [785, 0]
click at [389, 177] on input at bounding box center [353, 176] width 243 height 27
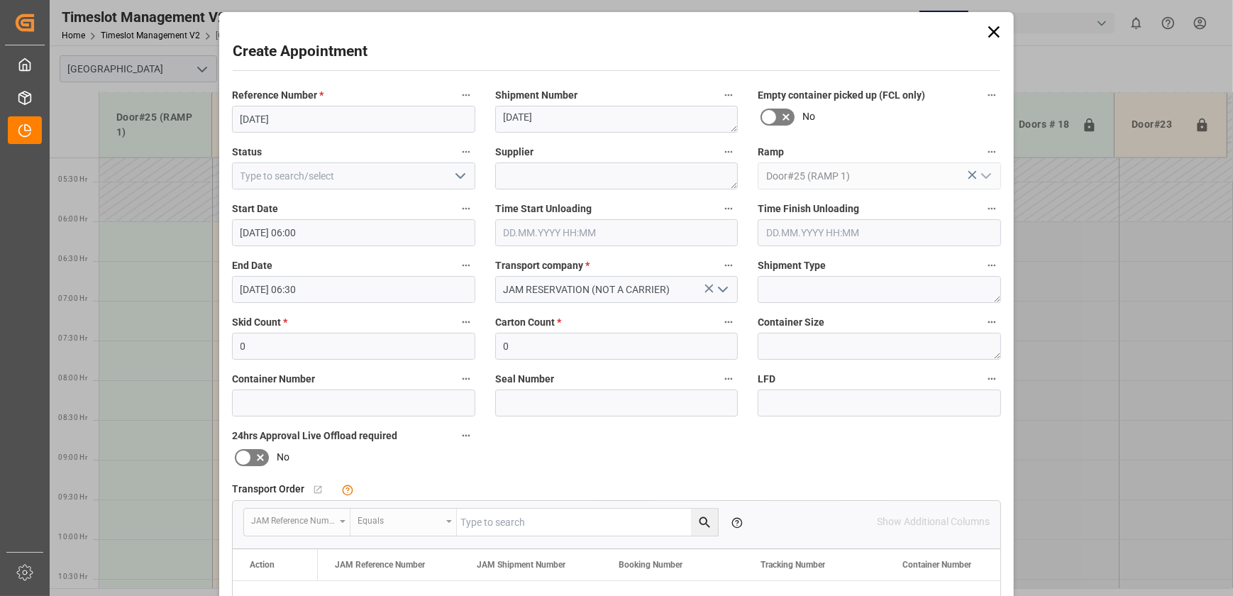
click at [371, 238] on input "[DATE] 06:00" at bounding box center [353, 232] width 243 height 27
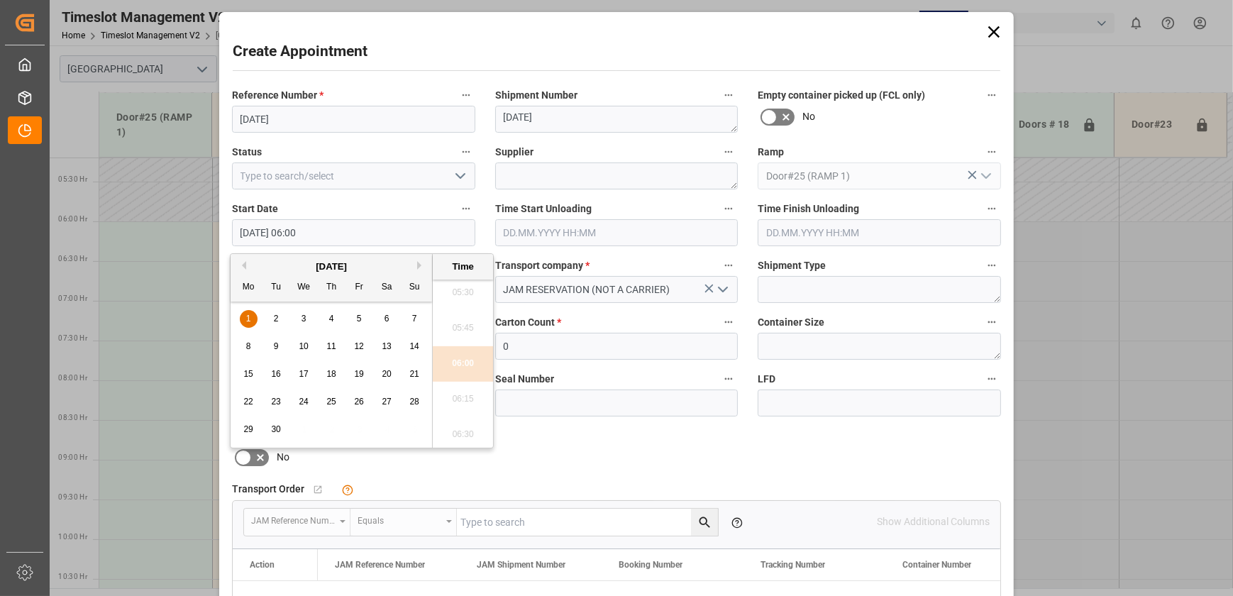
click at [573, 229] on input "text" at bounding box center [616, 232] width 243 height 27
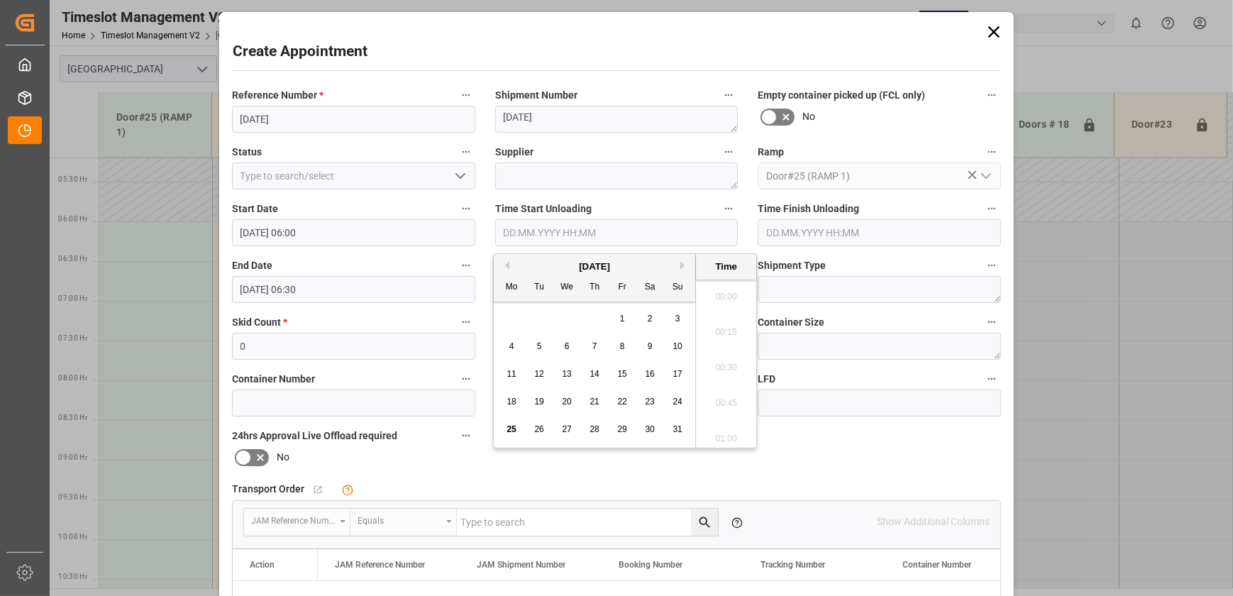
scroll to position [1530, 0]
click at [573, 229] on input "text" at bounding box center [616, 232] width 243 height 27
click at [683, 265] on button "Next Month" at bounding box center [685, 265] width 9 height 9
click at [512, 317] on span "1" at bounding box center [512, 319] width 5 height 10
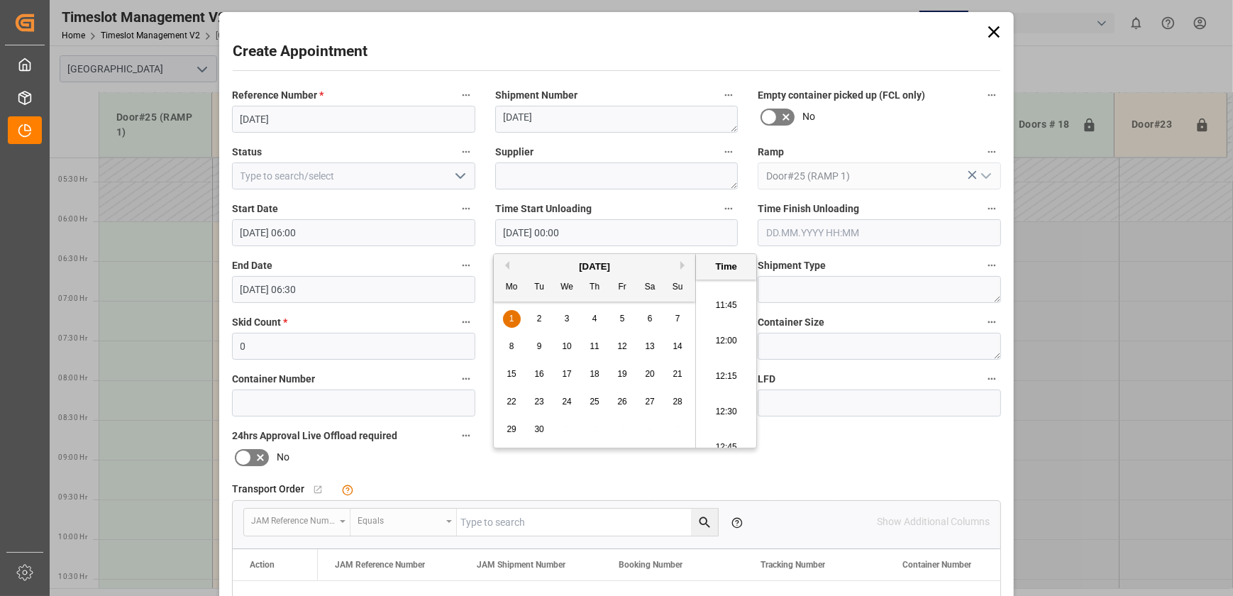
click at [735, 346] on li "12:00" at bounding box center [726, 341] width 60 height 35
type input "[DATE] 12:00"
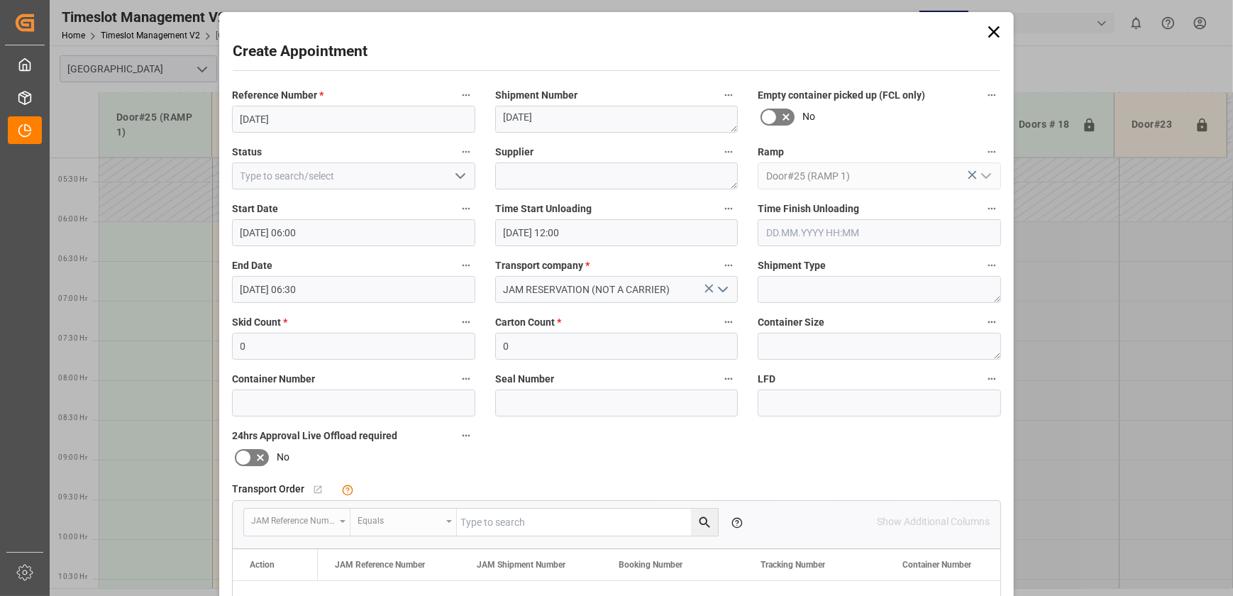
scroll to position [258, 0]
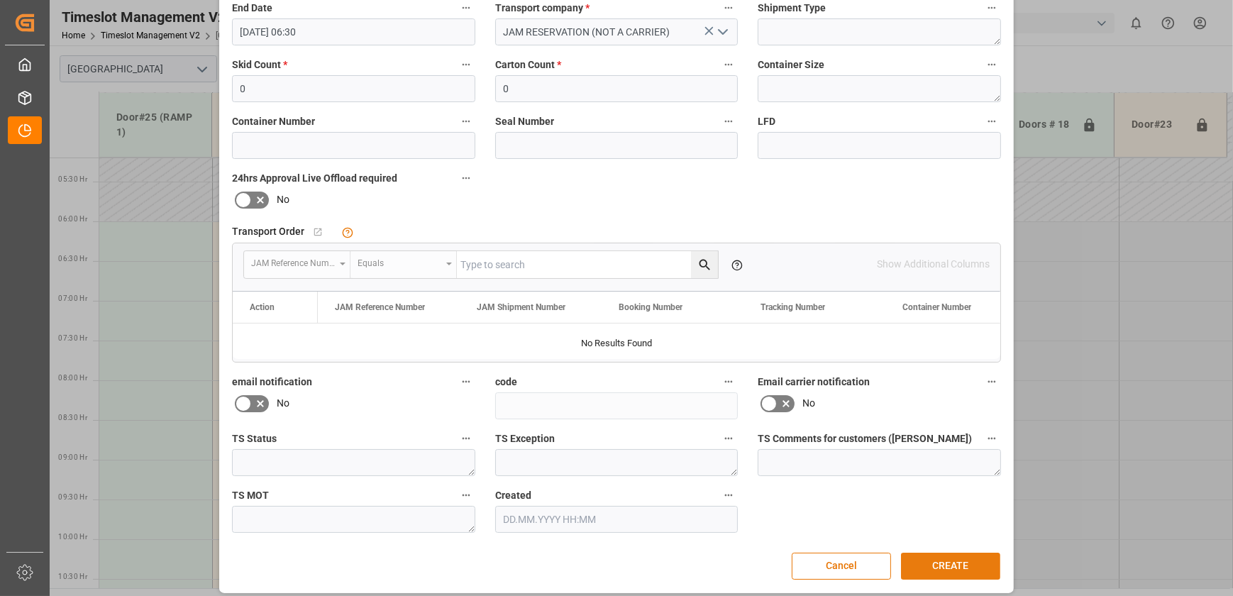
click at [945, 561] on button "CREATE" at bounding box center [950, 566] width 99 height 27
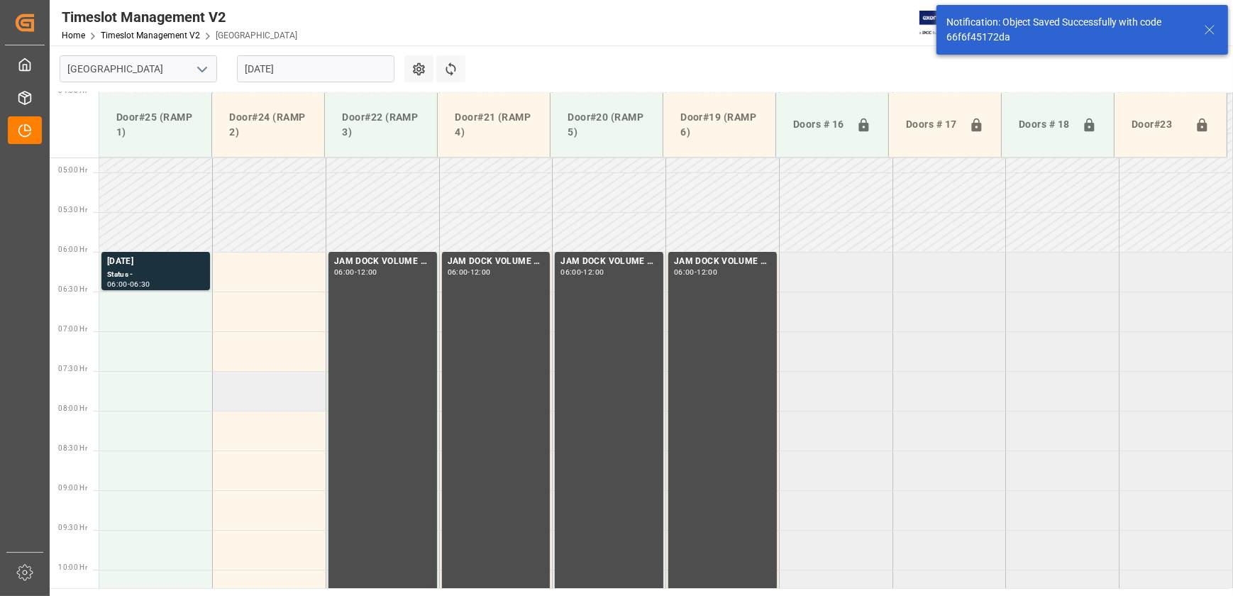
scroll to position [403, 0]
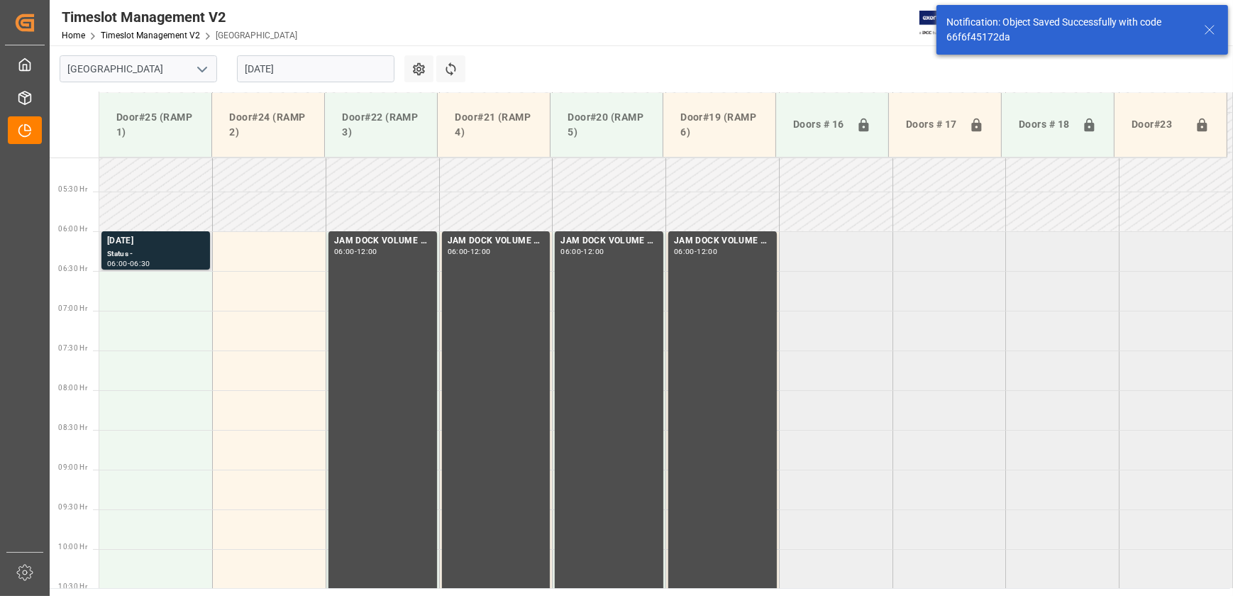
click at [172, 255] on div "Status -" at bounding box center [155, 254] width 97 height 12
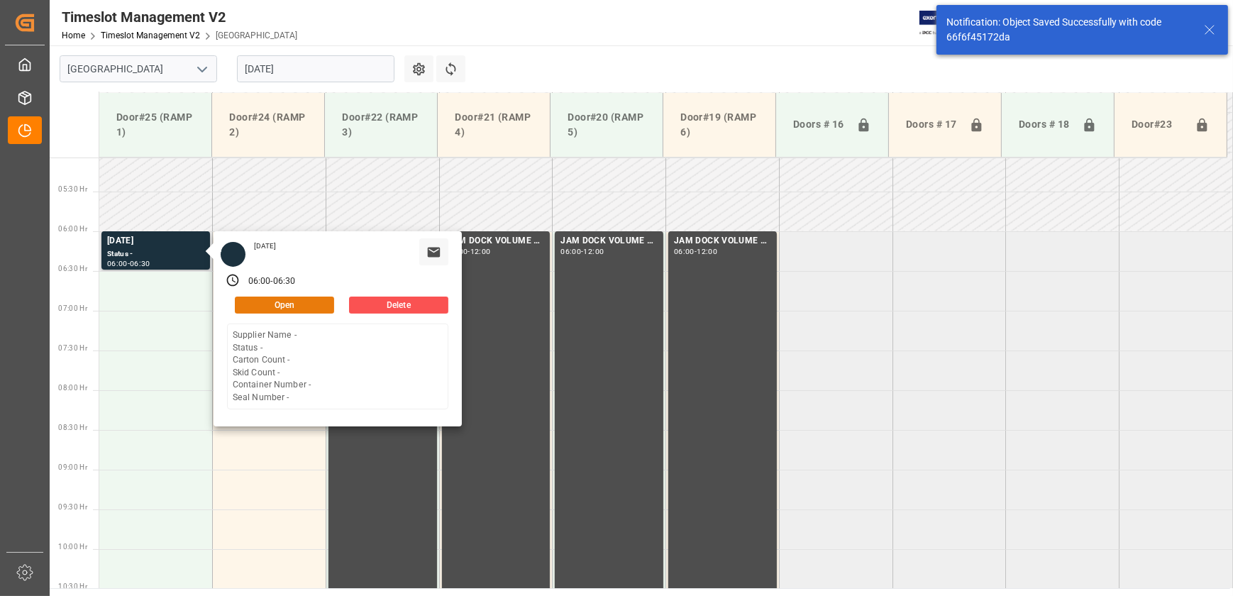
click at [286, 305] on button "Open" at bounding box center [284, 305] width 99 height 17
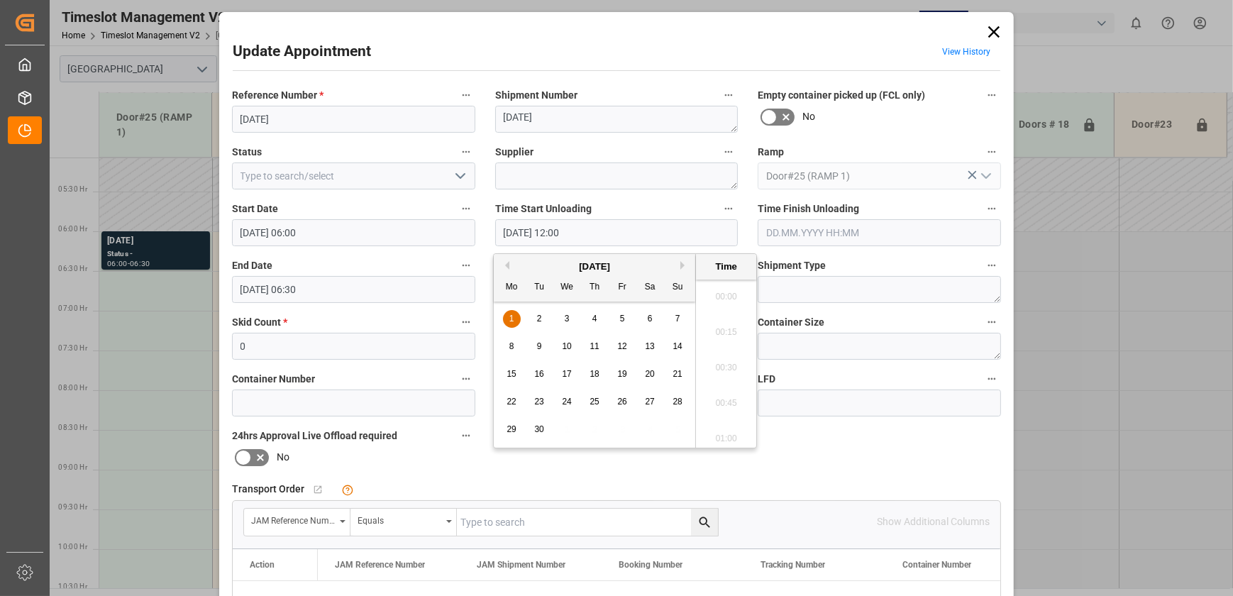
click at [602, 233] on input "[DATE] 12:00" at bounding box center [616, 232] width 243 height 27
click at [514, 314] on div "1" at bounding box center [512, 319] width 18 height 17
click at [197, 434] on div "Update Appointment View History Reference Number * [DATE] Shipment Number [DATE…" at bounding box center [616, 298] width 1233 height 596
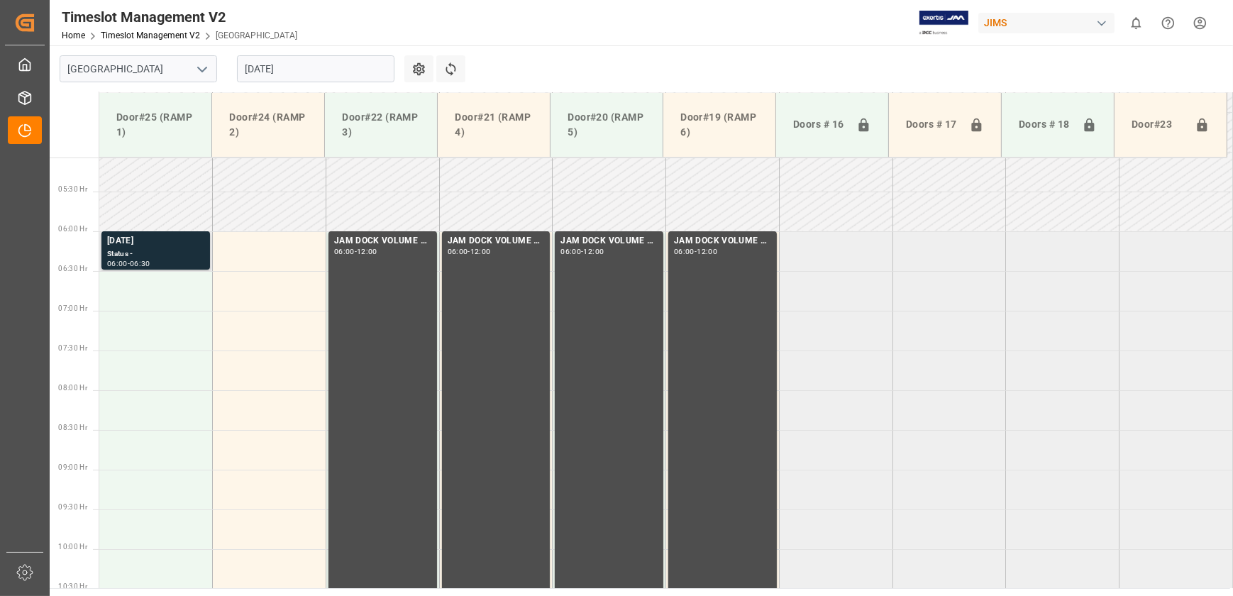
click at [172, 246] on div "[DATE]" at bounding box center [155, 241] width 97 height 14
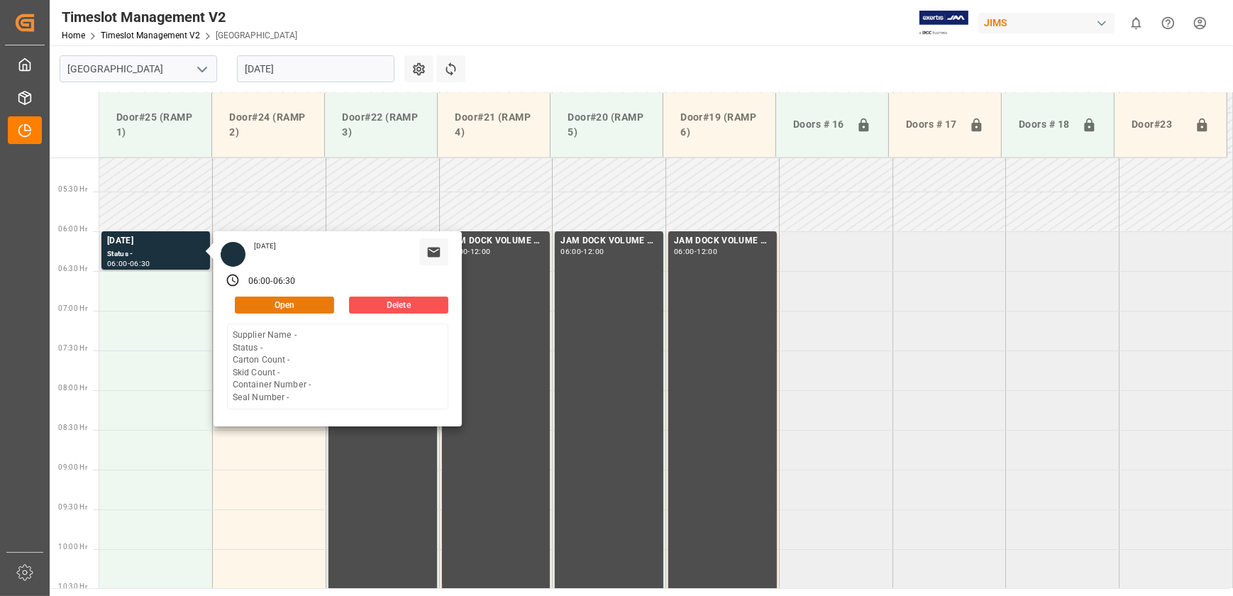
click at [291, 305] on button "Open" at bounding box center [284, 305] width 99 height 17
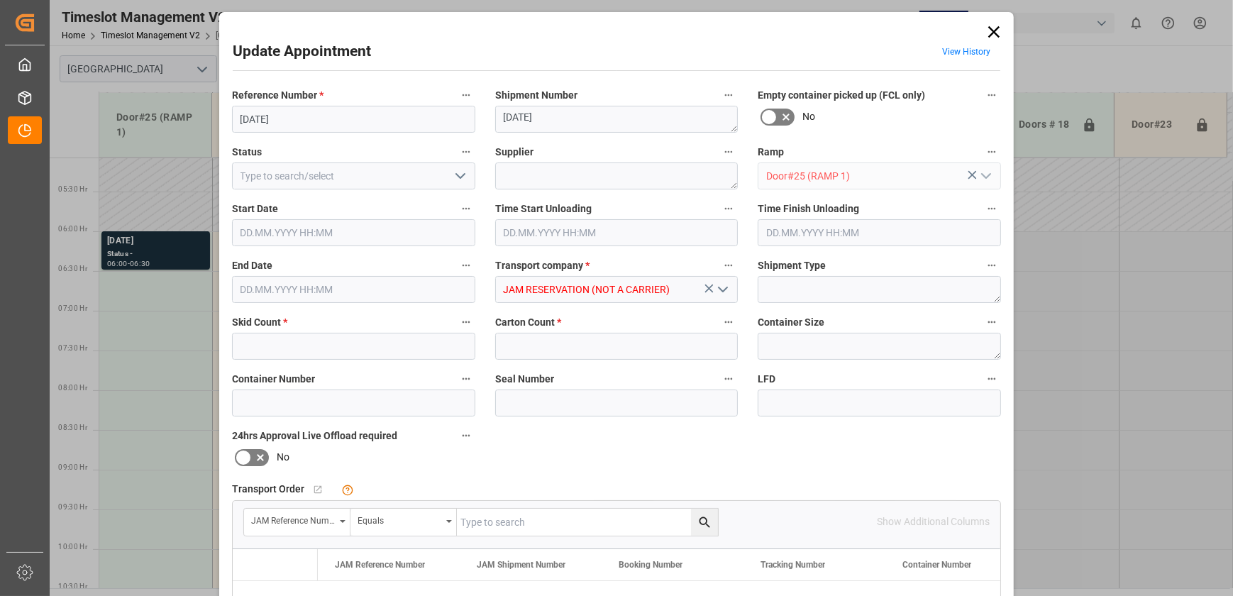
type input "0"
type input "[DATE] 06:00"
type input "[DATE] 12:00"
type input "[DATE] 06:30"
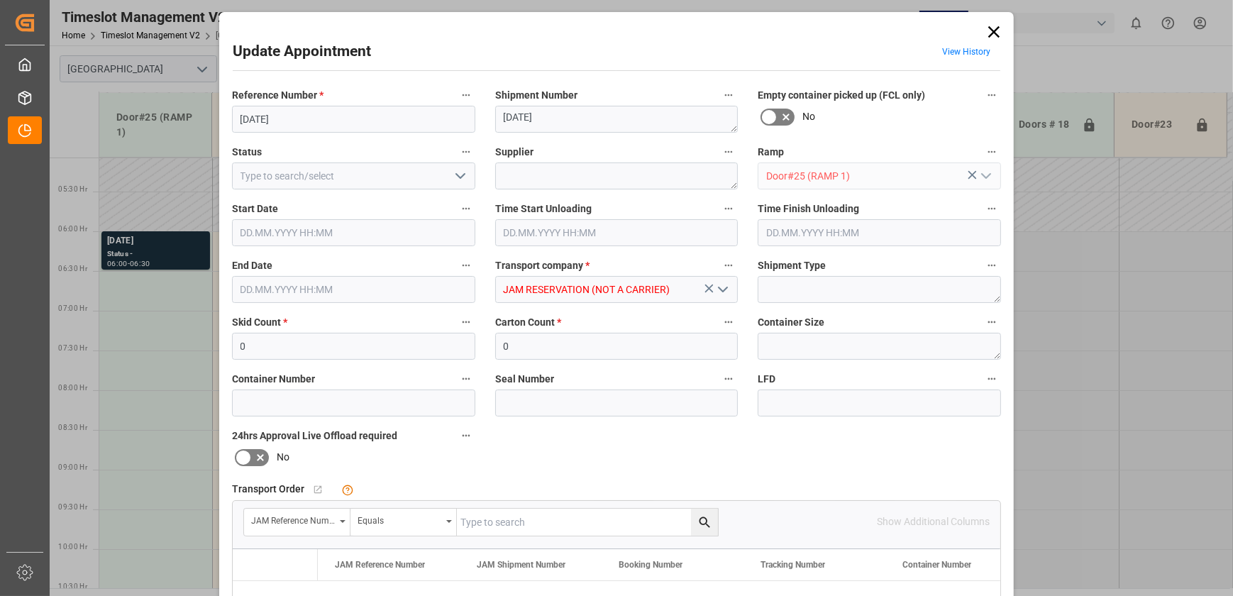
type input "[DATE] 15:18"
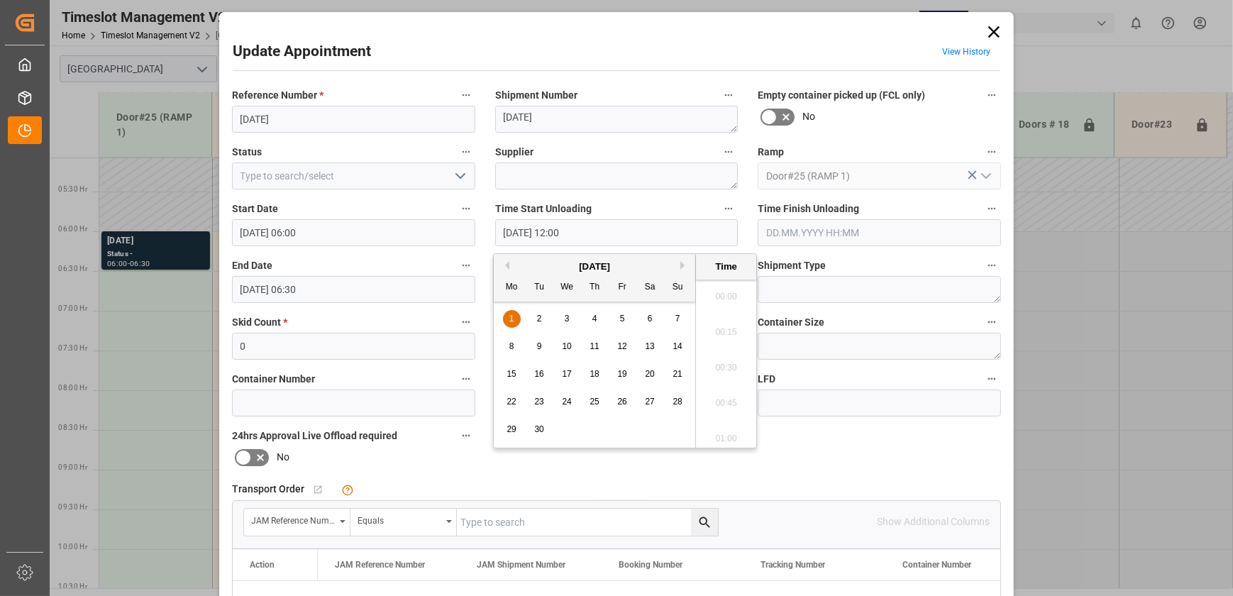
scroll to position [1636, 0]
drag, startPoint x: 596, startPoint y: 228, endPoint x: 468, endPoint y: 232, distance: 127.8
click at [468, 232] on div "Reference Number * [DATE] Shipment Number [DATE] Empty container picked up (FCL…" at bounding box center [616, 438] width 789 height 715
click at [373, 285] on input "[DATE] 06:30" at bounding box center [353, 289] width 243 height 27
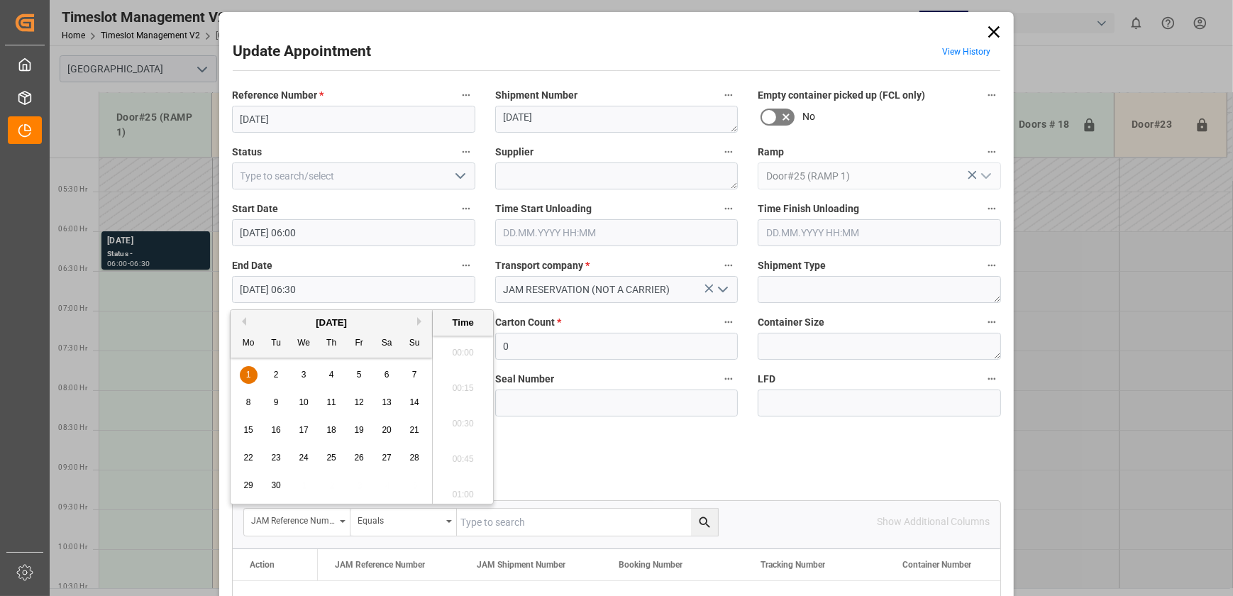
scroll to position [856, 0]
click at [373, 285] on input "[DATE] 06:30" at bounding box center [353, 289] width 243 height 27
paste input "12:0"
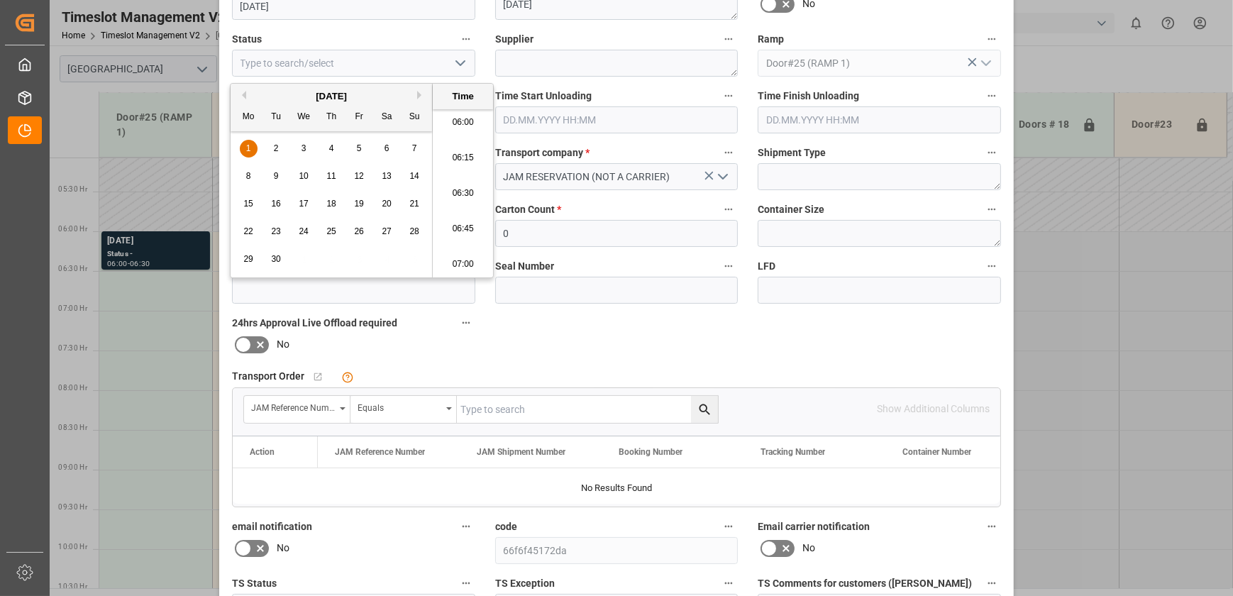
scroll to position [258, 0]
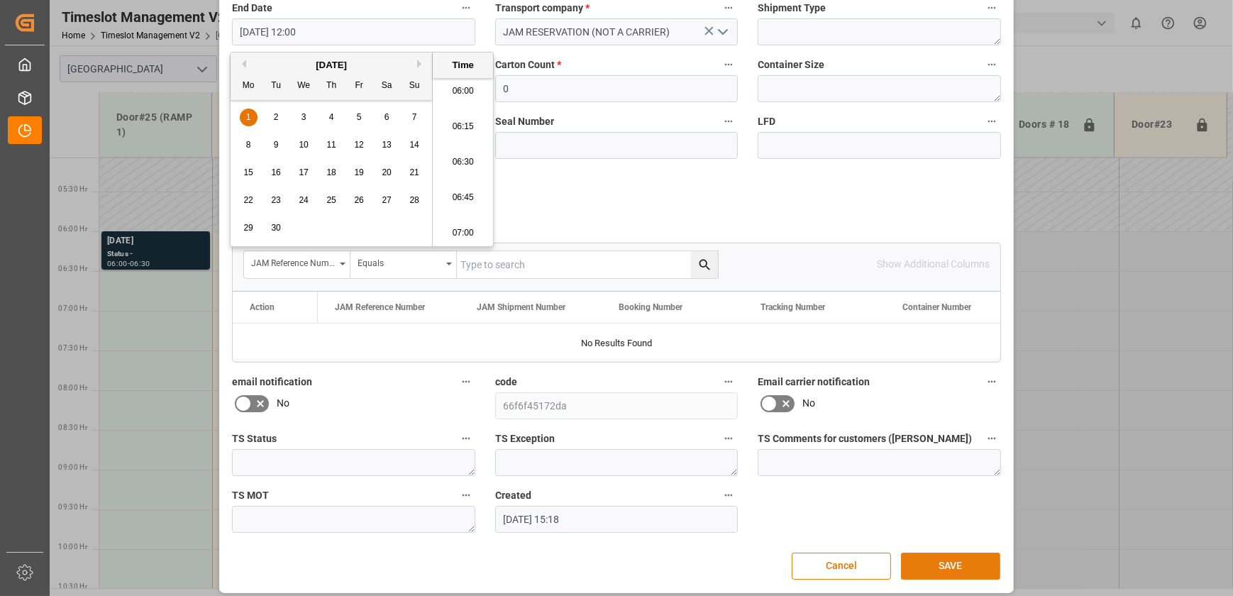
type input "[DATE] 12:00"
click at [935, 559] on button "SAVE" at bounding box center [950, 566] width 99 height 27
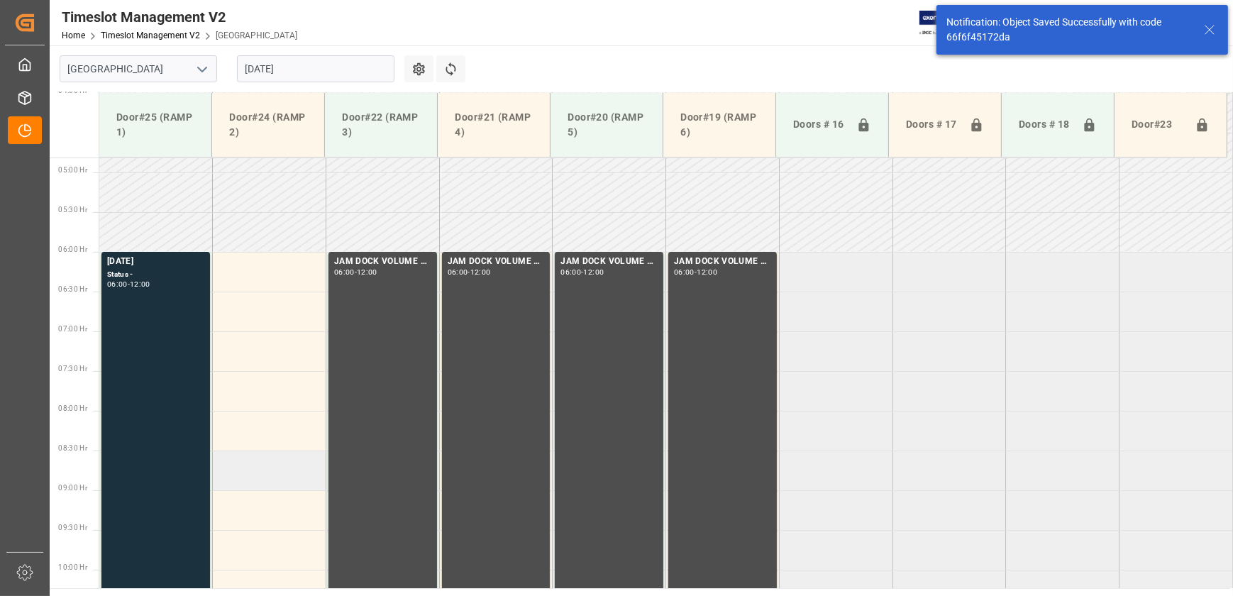
scroll to position [403, 0]
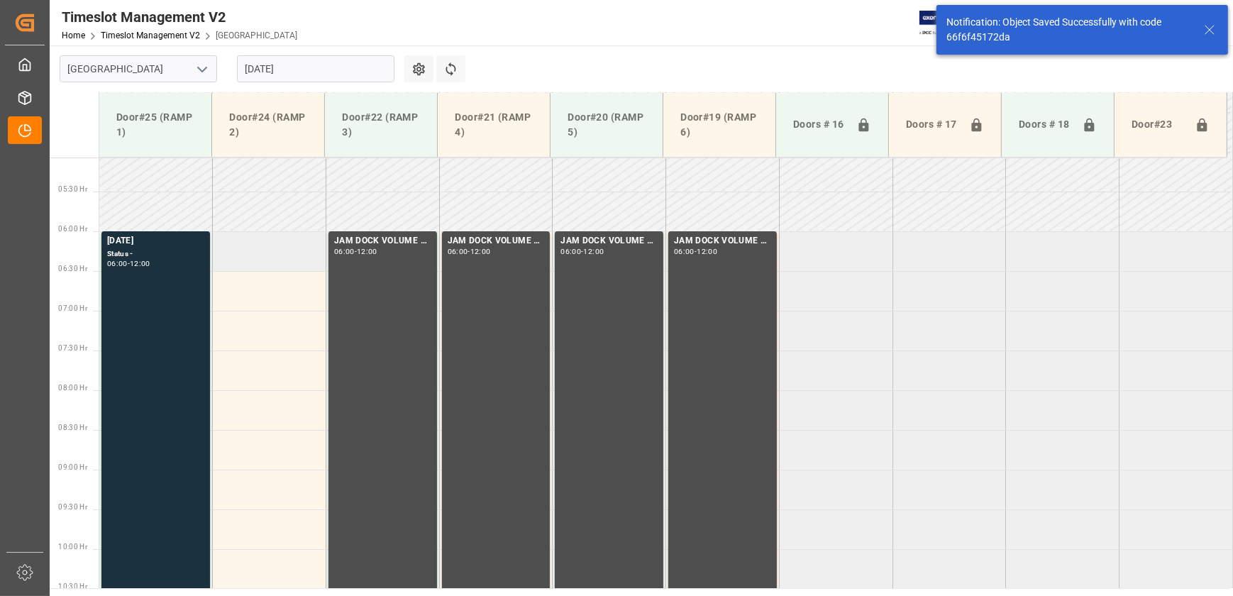
click at [249, 243] on td at bounding box center [270, 251] width 114 height 40
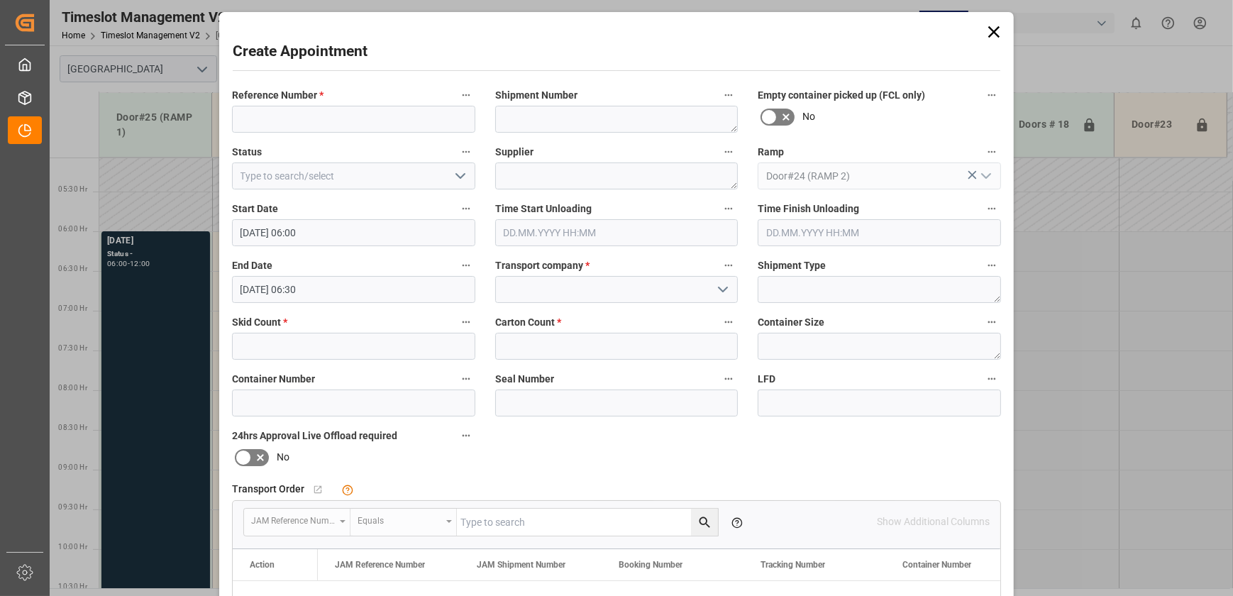
click at [374, 294] on input "[DATE] 06:30" at bounding box center [353, 289] width 243 height 27
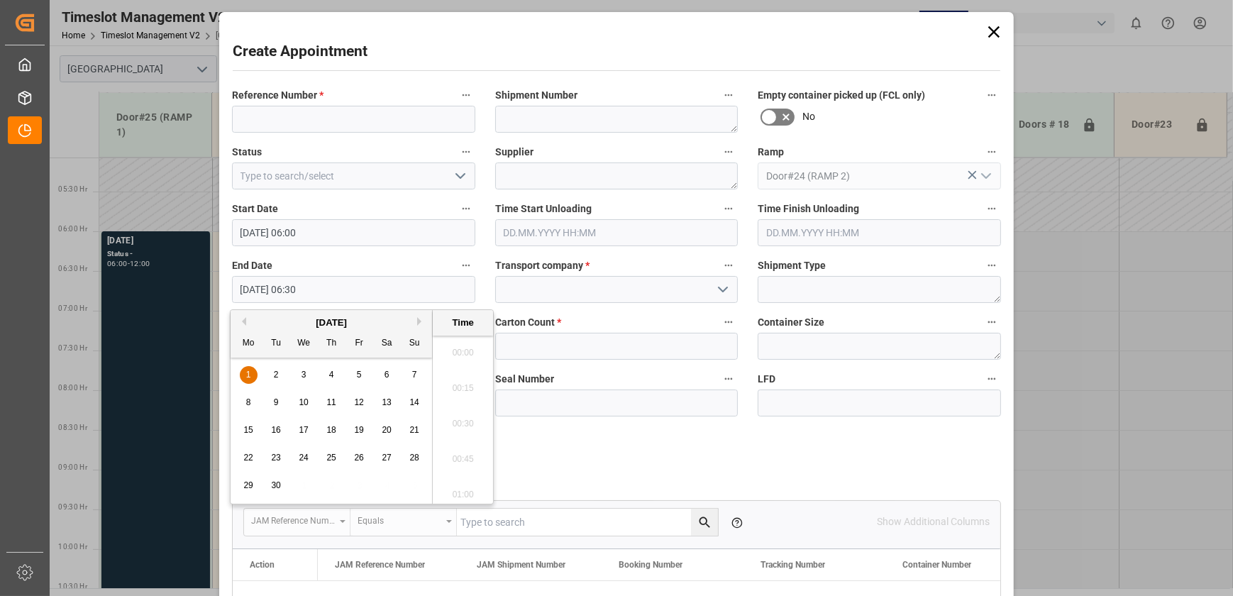
scroll to position [856, 0]
click at [374, 294] on input "[DATE] 06:30" at bounding box center [353, 289] width 243 height 27
paste input "12:0"
type input "[DATE] 12:00"
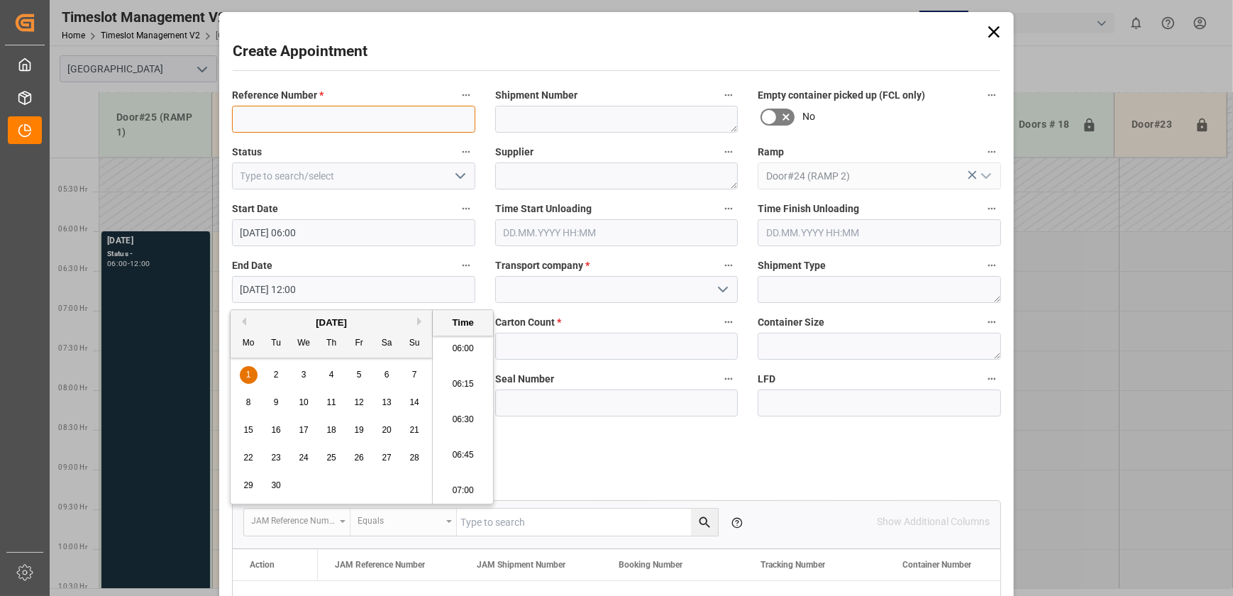
click at [309, 125] on input at bounding box center [353, 119] width 243 height 27
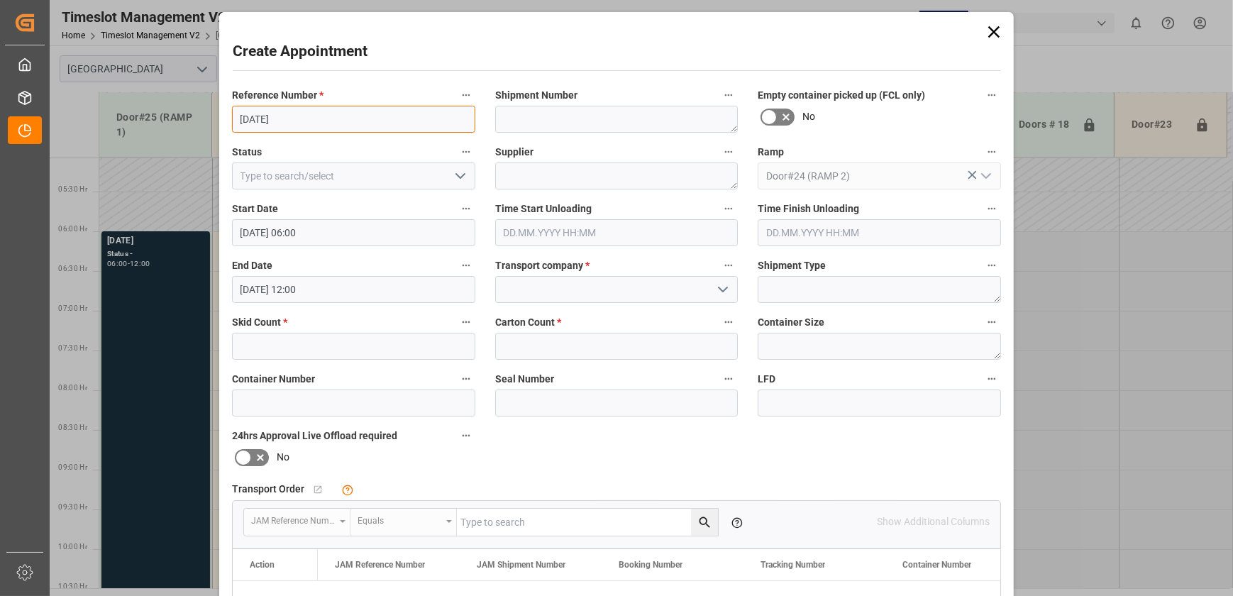
type input "[DATE]"
click at [725, 287] on polyline "open menu" at bounding box center [723, 289] width 9 height 4
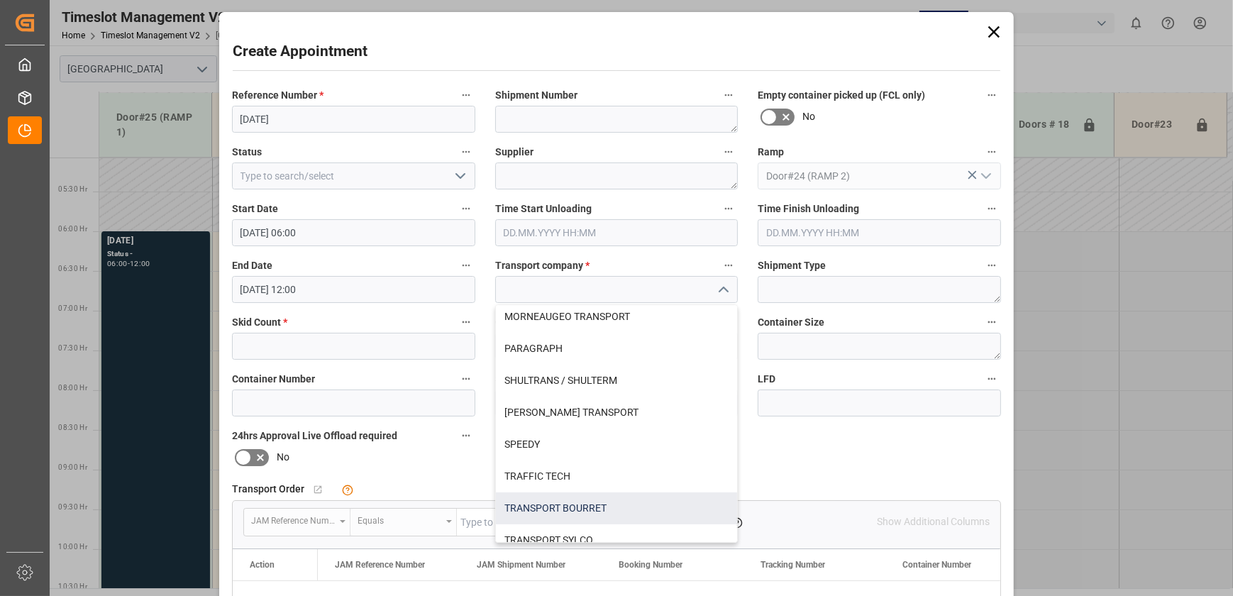
scroll to position [593, 0]
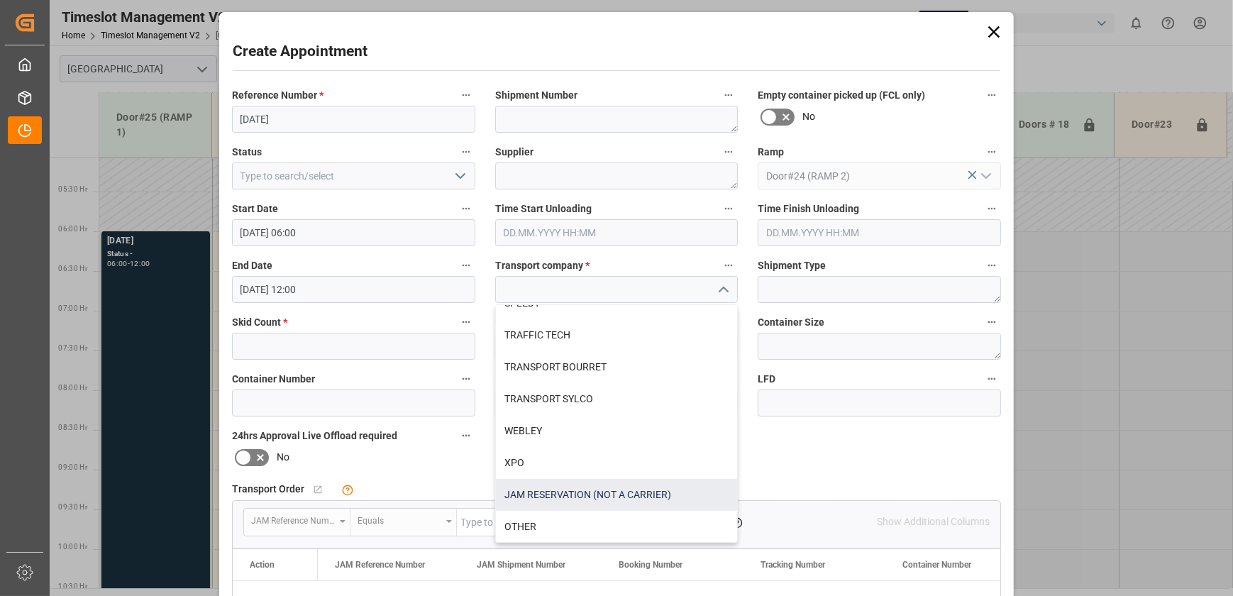
click at [625, 497] on div "JAM RESERVATION (NOT A CARRIER)" at bounding box center [617, 495] width 242 height 32
type input "JAM RESERVATION (NOT A CARRIER)"
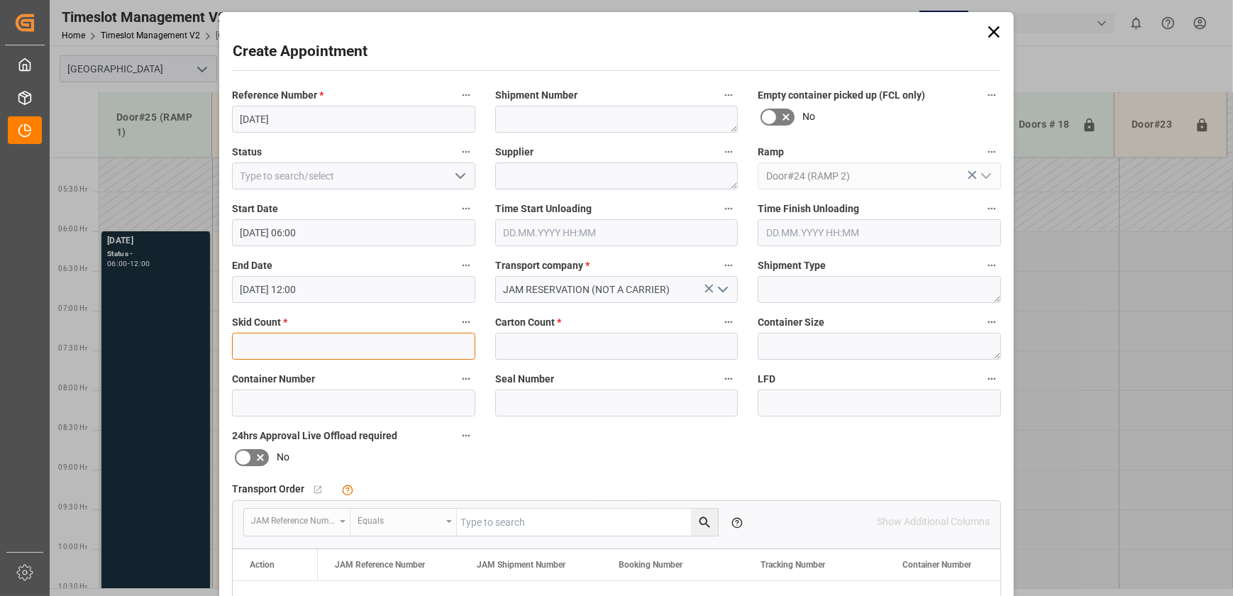
click at [347, 341] on input "text" at bounding box center [353, 346] width 243 height 27
type input "0"
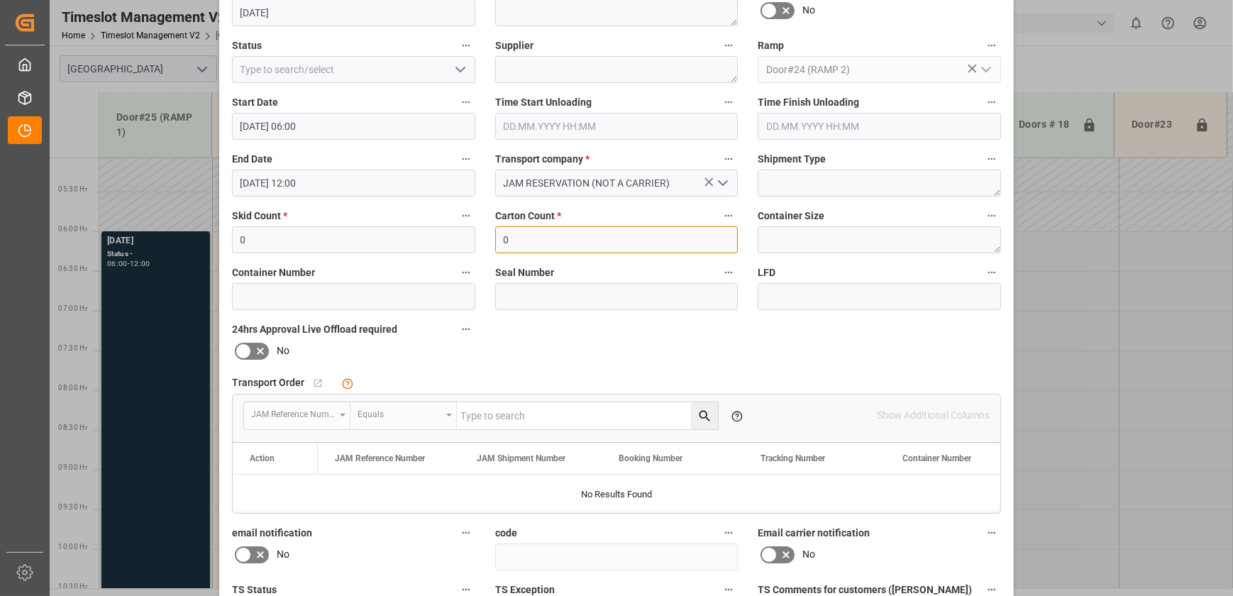
scroll to position [265, 0]
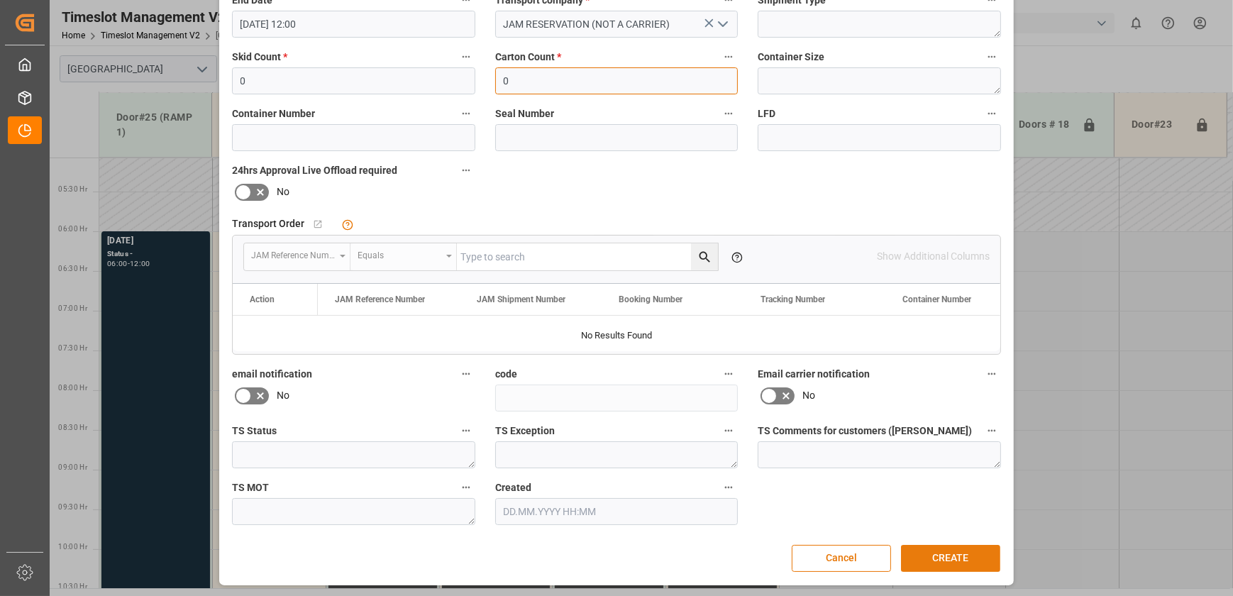
type input "0"
click at [950, 562] on button "CREATE" at bounding box center [950, 558] width 99 height 27
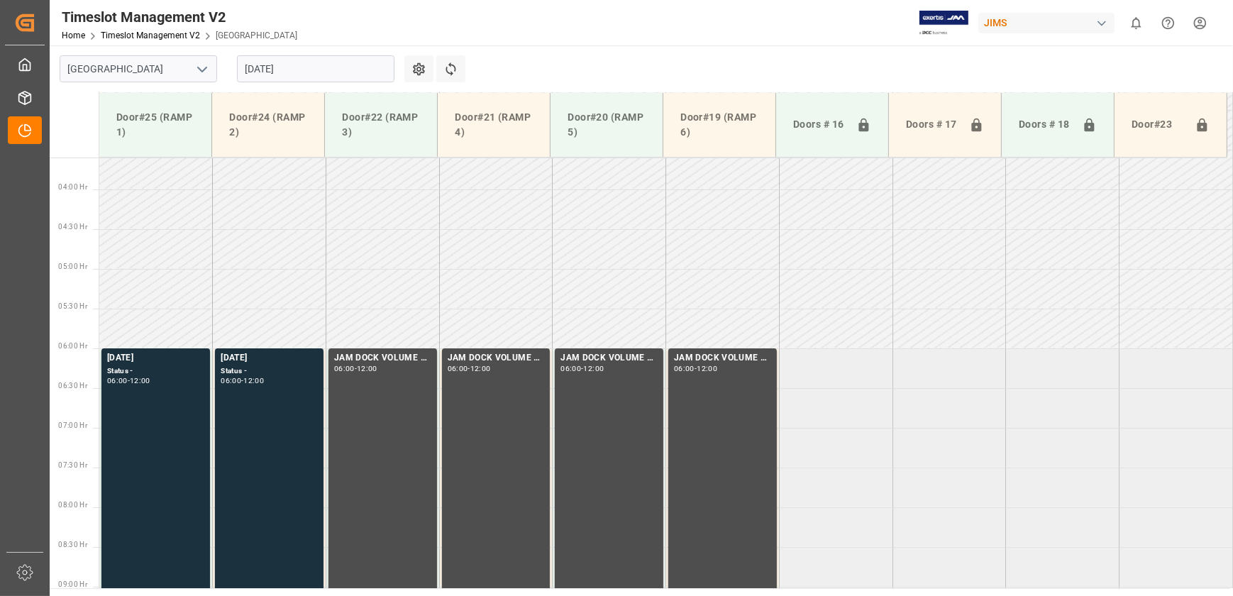
scroll to position [274, 0]
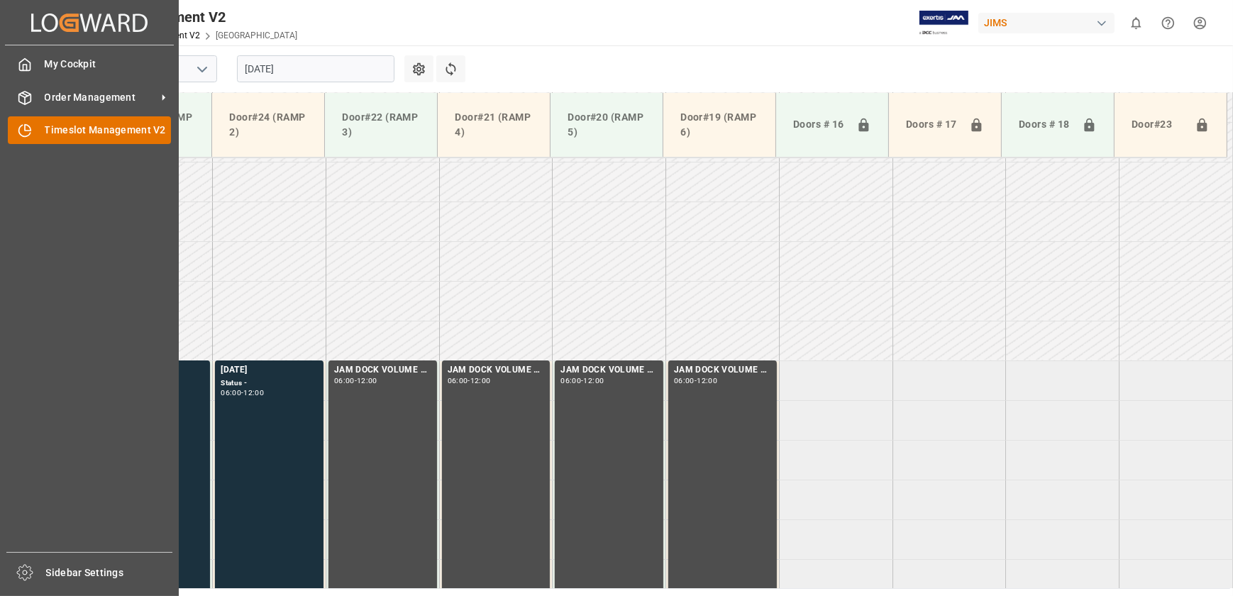
click at [18, 134] on icon at bounding box center [25, 130] width 14 height 14
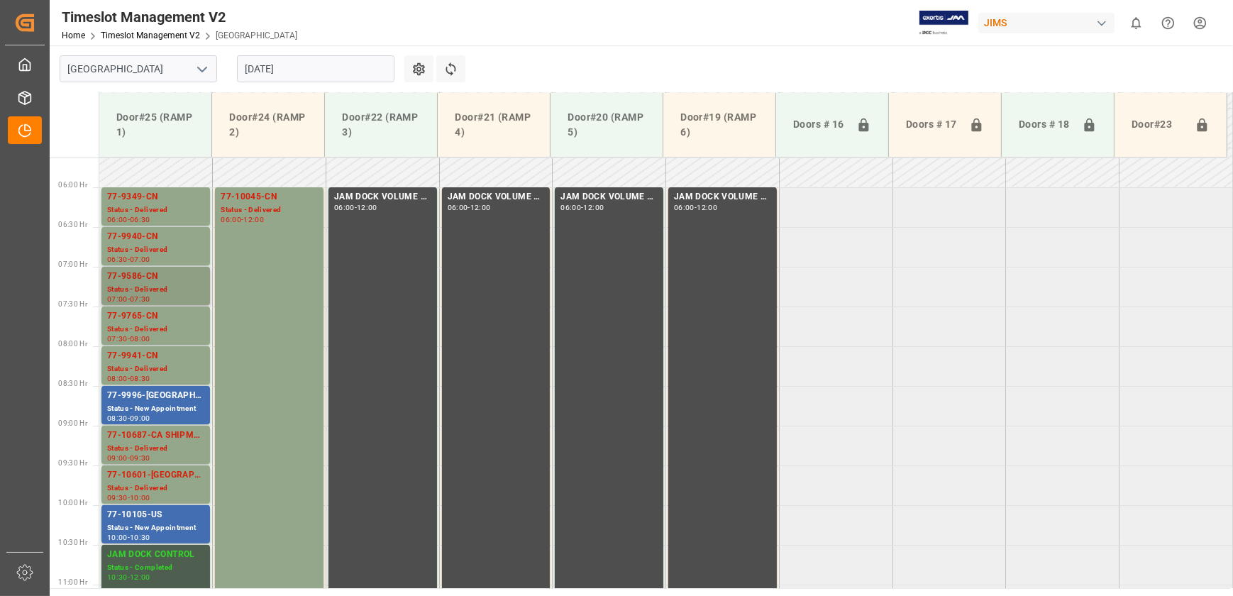
scroll to position [413, 0]
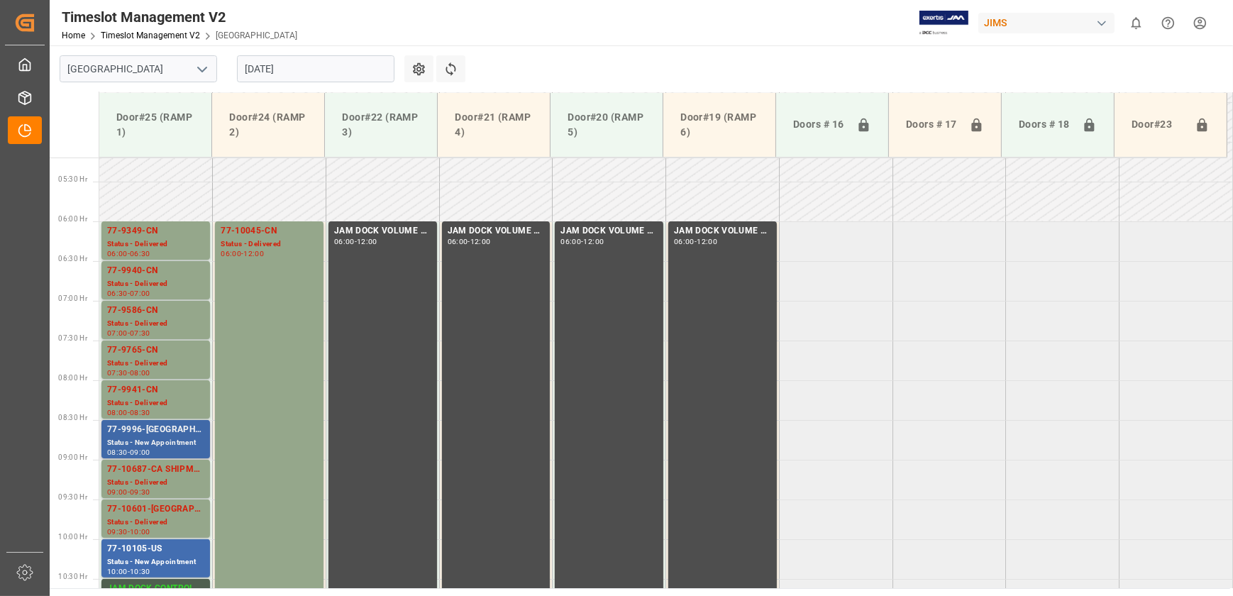
click at [179, 430] on div "77-9996-[GEOGRAPHIC_DATA]" at bounding box center [155, 430] width 97 height 14
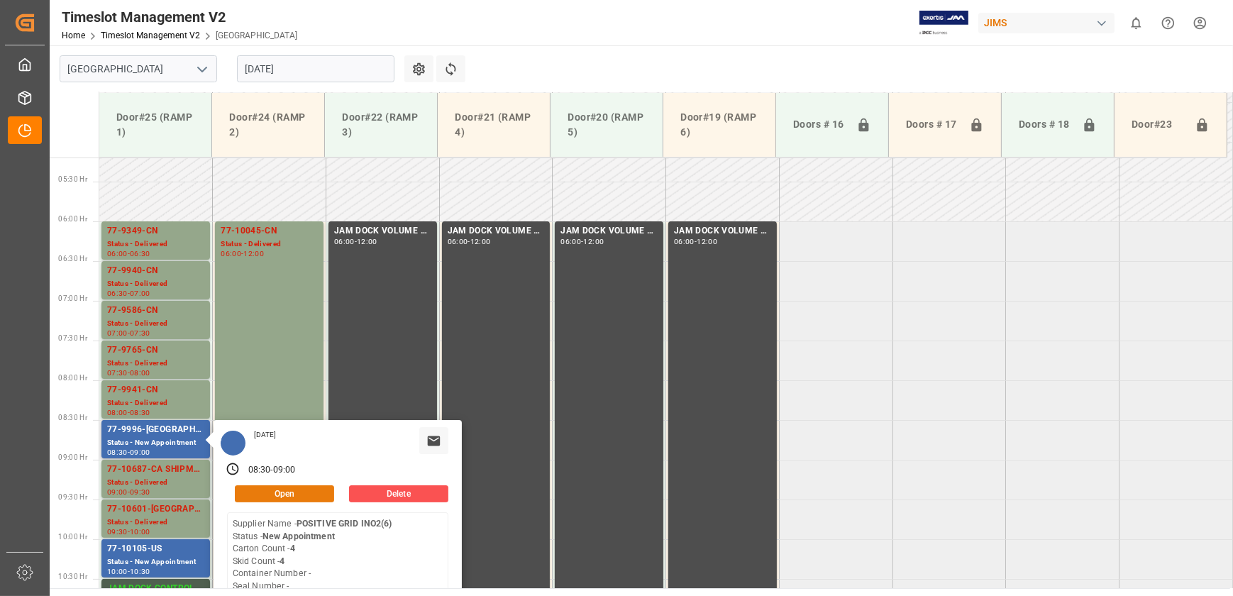
click at [277, 498] on button "Open" at bounding box center [284, 493] width 99 height 17
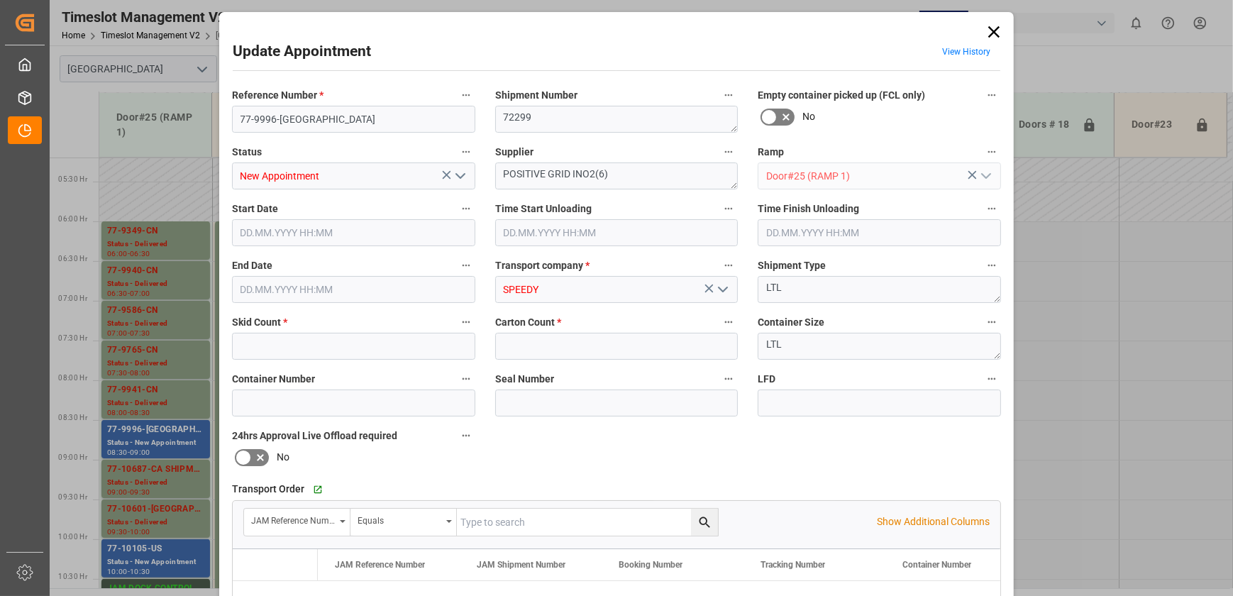
type input "4"
type input "[DATE] 08:30"
type input "[DATE] 09:00"
type input "[DATE] 13:48"
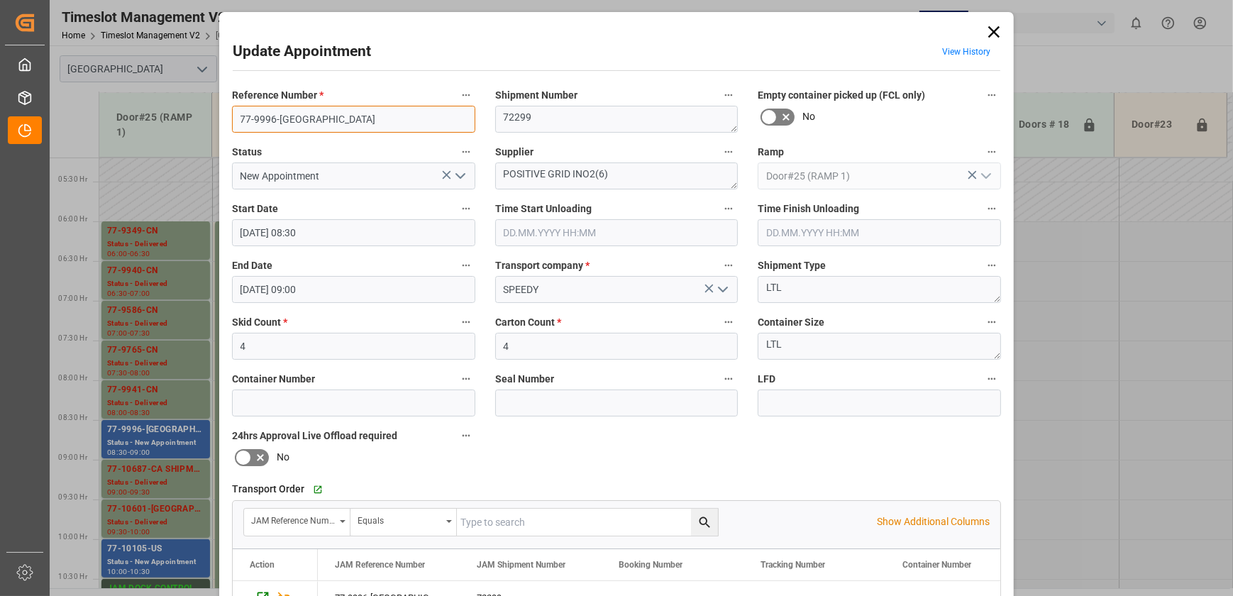
click at [329, 125] on input "77-9996-[GEOGRAPHIC_DATA]" at bounding box center [353, 119] width 243 height 27
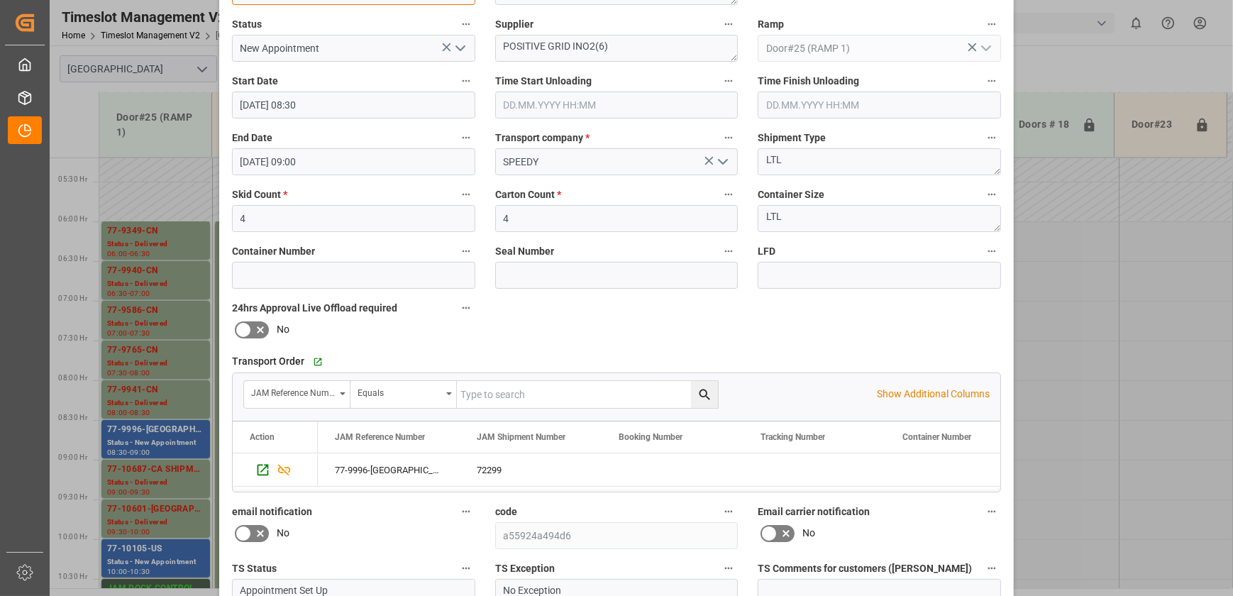
scroll to position [128, 0]
click at [617, 208] on input "4" at bounding box center [616, 217] width 243 height 27
type input "168"
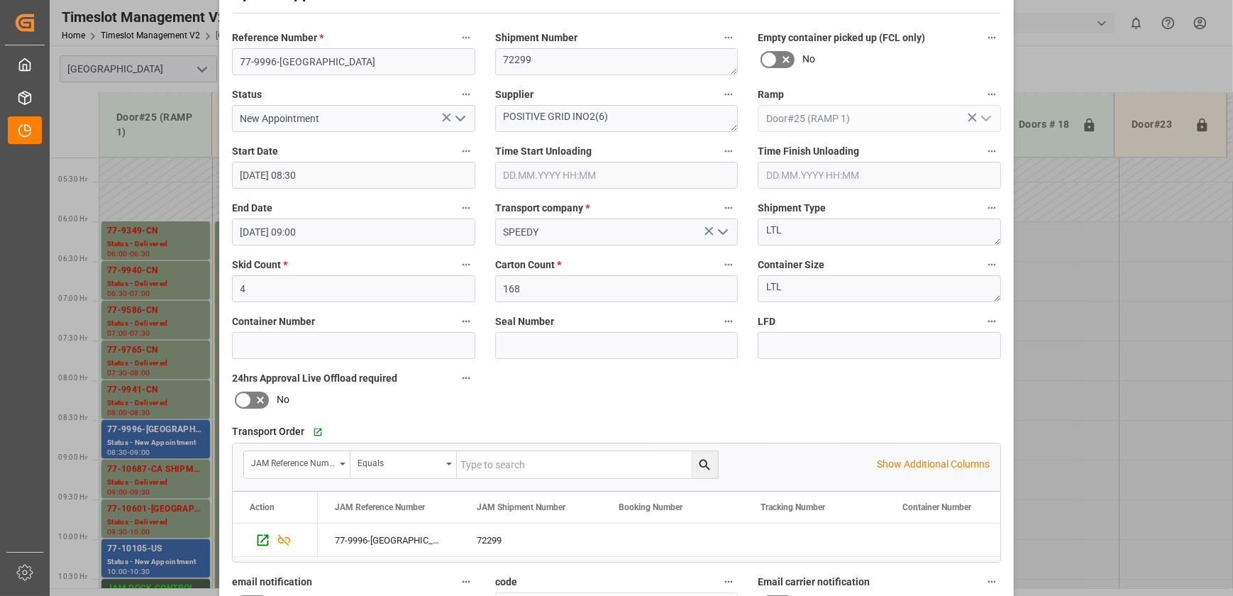
scroll to position [0, 0]
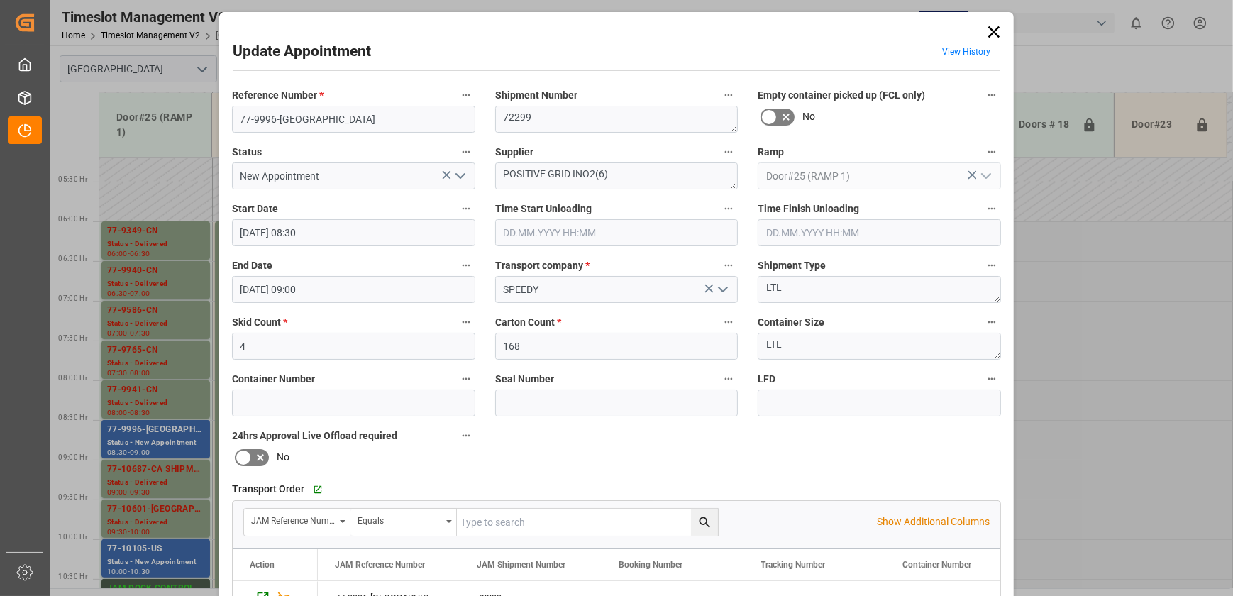
click at [461, 172] on icon "open menu" at bounding box center [460, 175] width 17 height 17
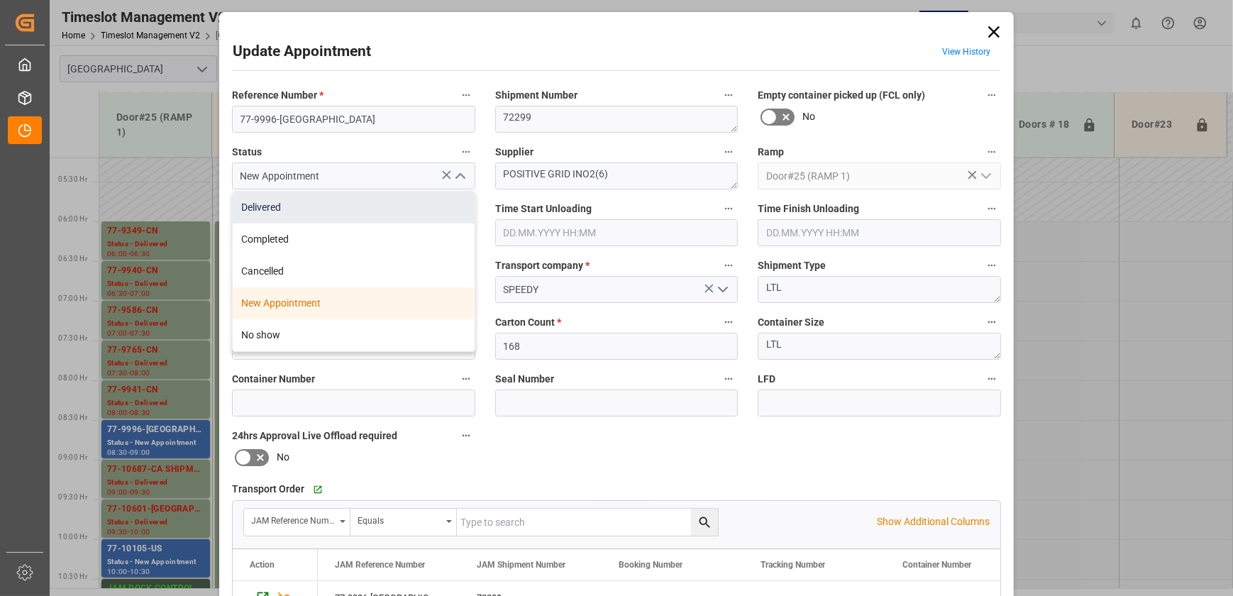
click at [434, 199] on div "Delivered" at bounding box center [354, 208] width 242 height 32
type input "Delivered"
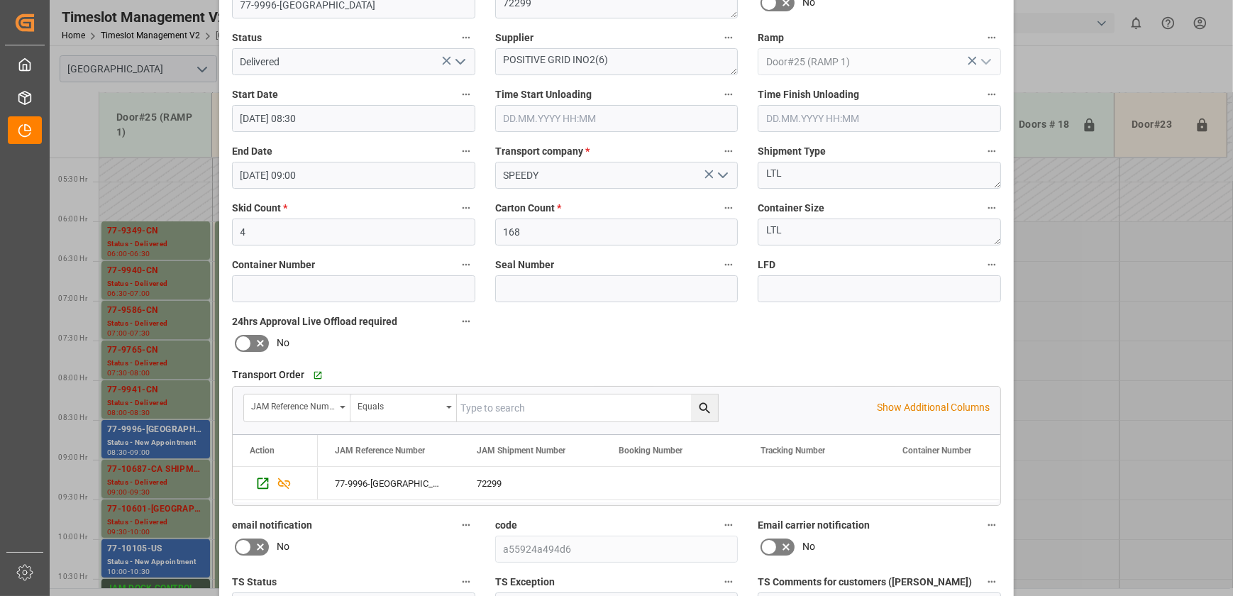
scroll to position [265, 0]
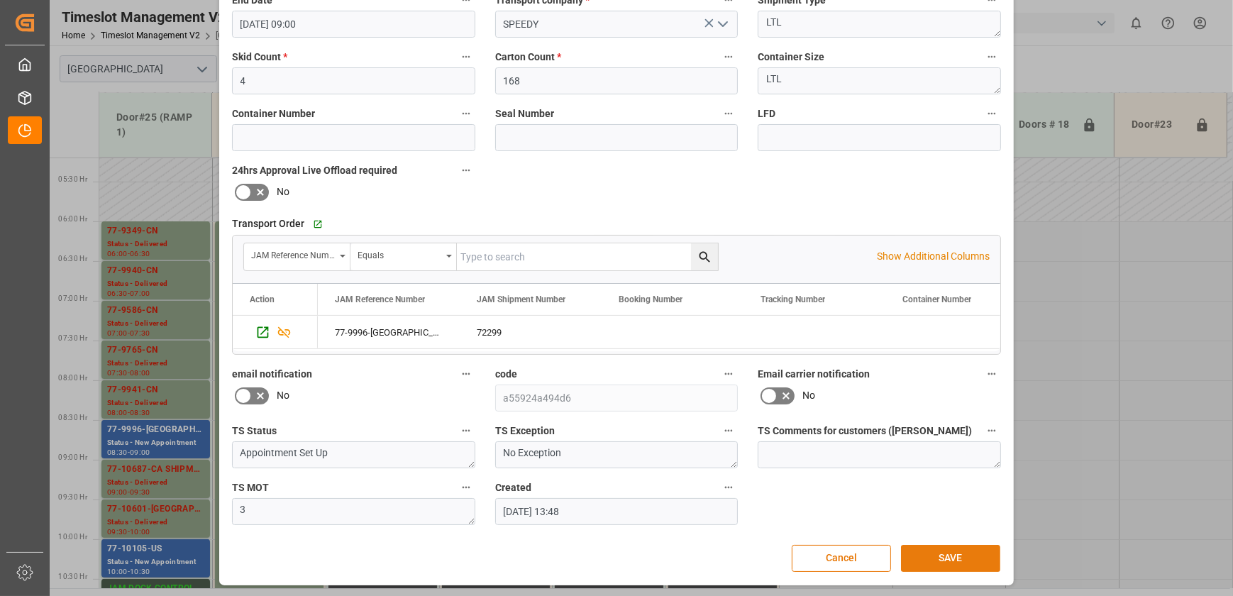
click at [967, 556] on button "SAVE" at bounding box center [950, 558] width 99 height 27
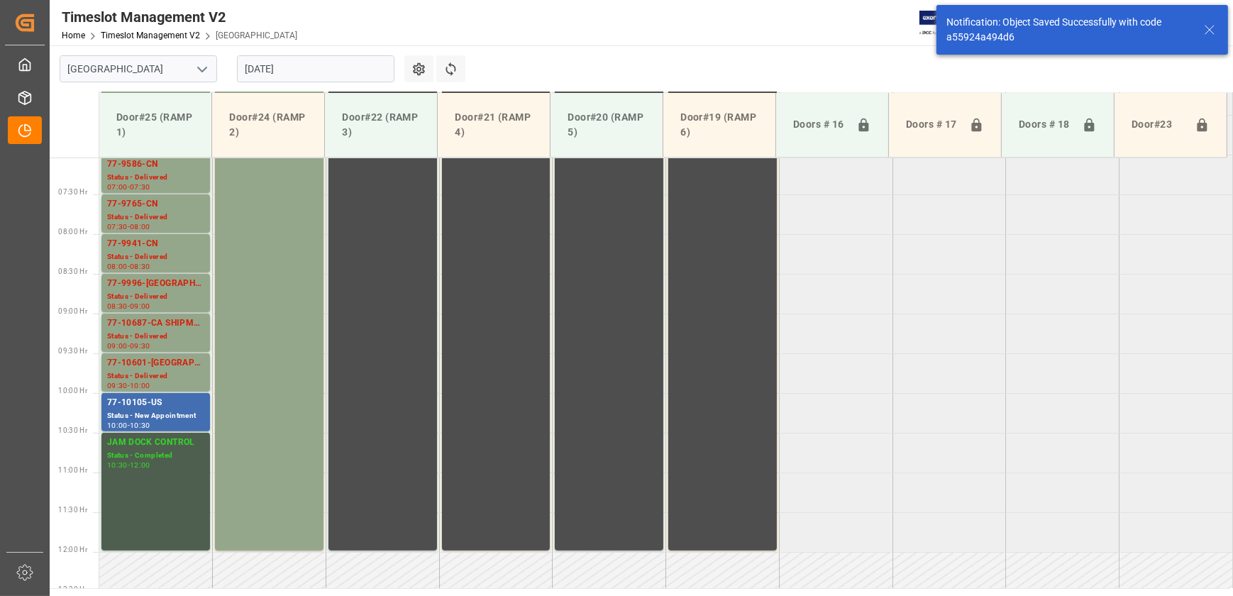
scroll to position [561, 0]
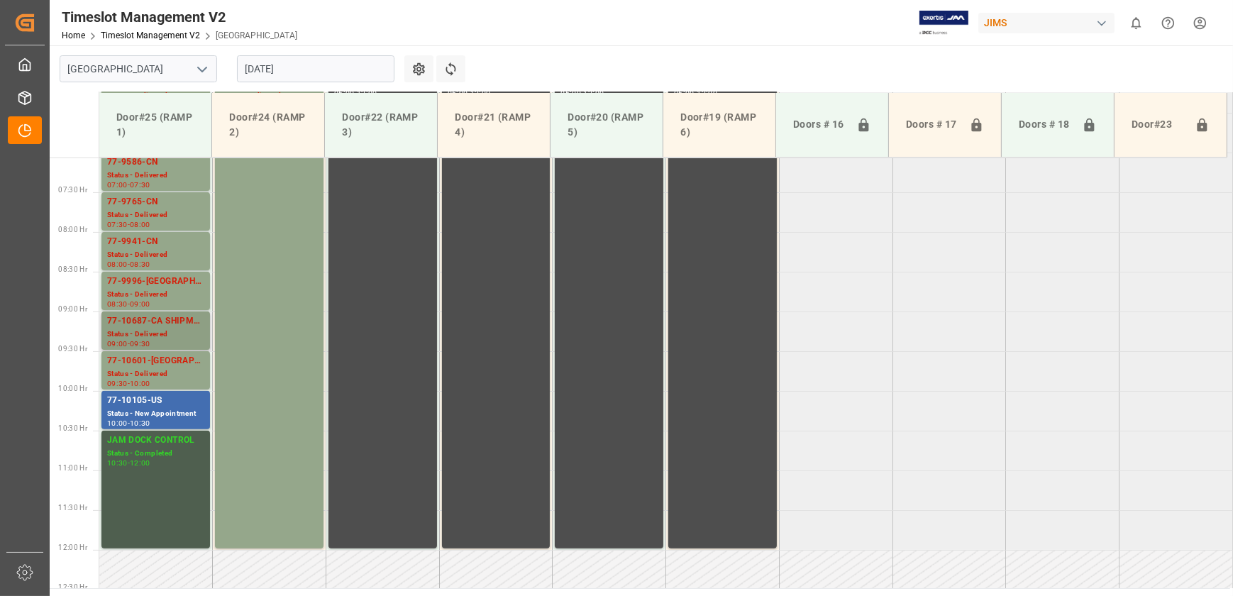
click at [170, 336] on div "Status - Delivered" at bounding box center [155, 335] width 97 height 12
click at [177, 292] on div "Status - Delivered" at bounding box center [155, 295] width 97 height 12
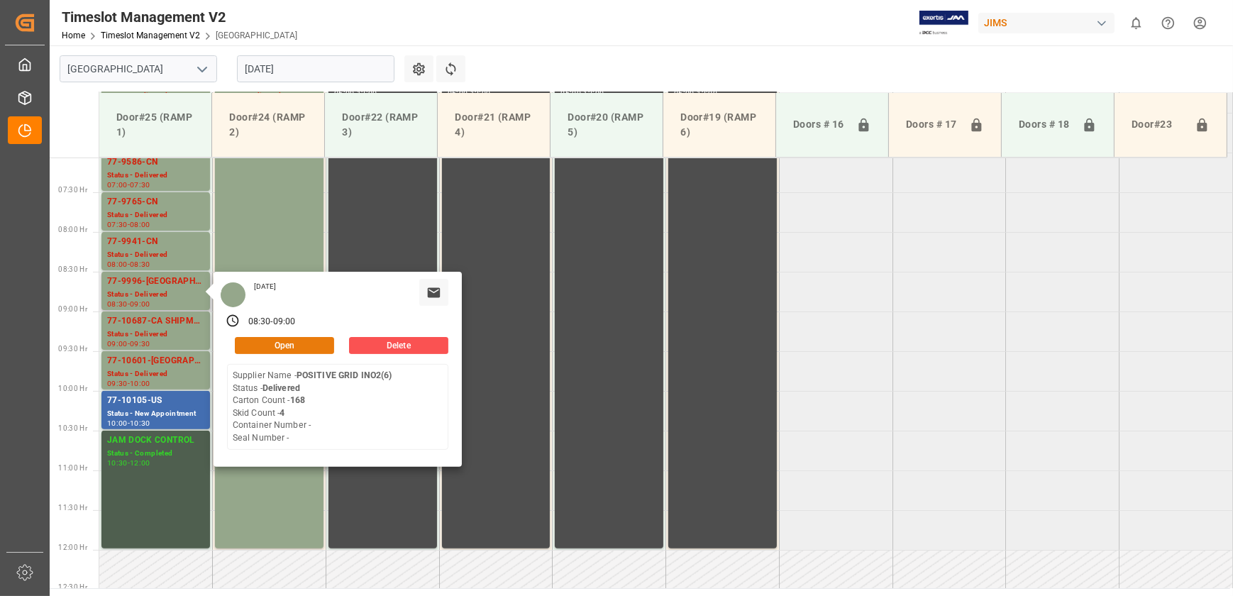
click at [319, 347] on button "Open" at bounding box center [284, 345] width 99 height 17
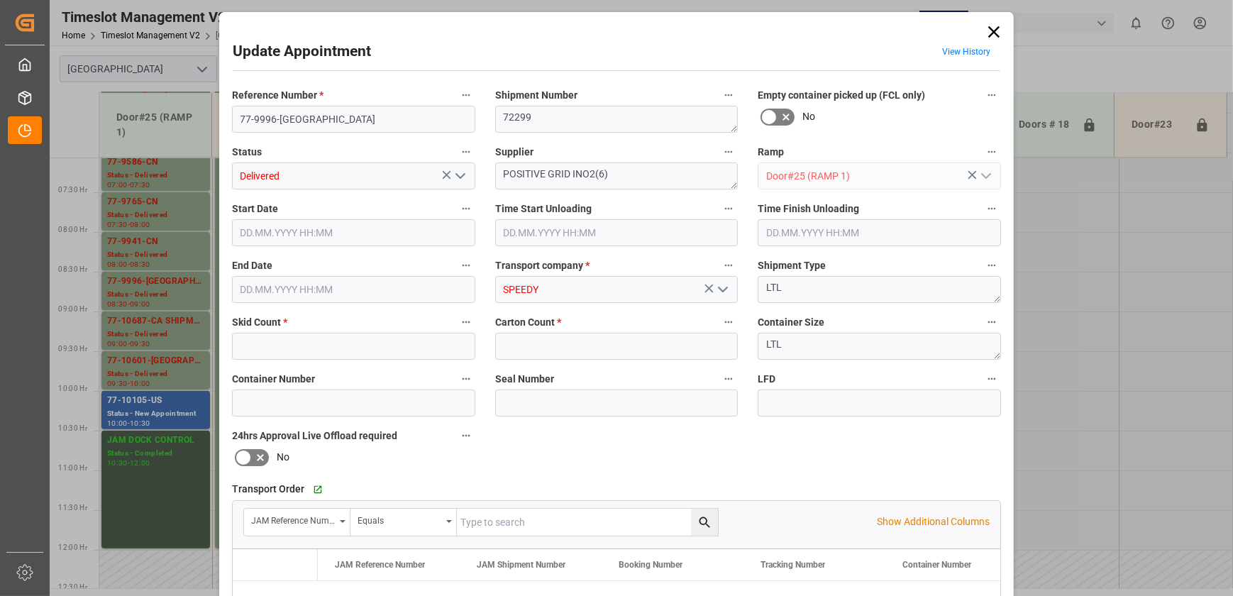
type input "4"
type input "168"
type input "[DATE] 08:30"
type input "[DATE] 09:00"
type input "[DATE] 13:48"
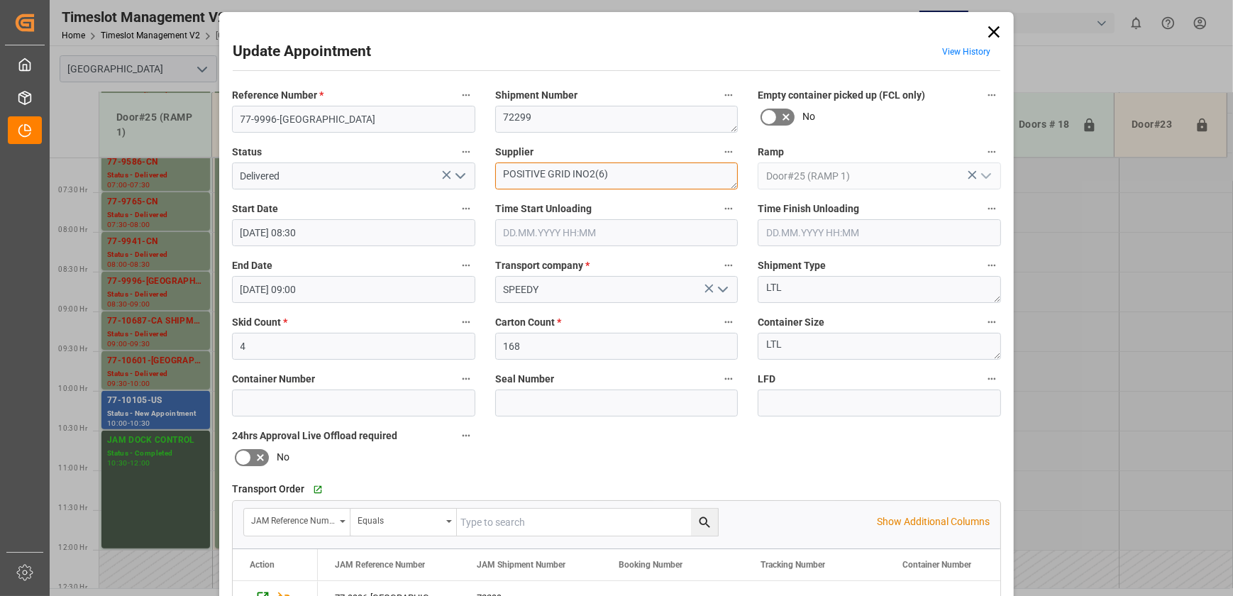
drag, startPoint x: 568, startPoint y: 174, endPoint x: 444, endPoint y: 174, distance: 123.5
click at [444, 174] on div "Reference Number * 77-9996-CA Shipment Number 72299 Empty container picked up (…" at bounding box center [616, 438] width 789 height 715
click at [996, 31] on icon at bounding box center [994, 32] width 20 height 20
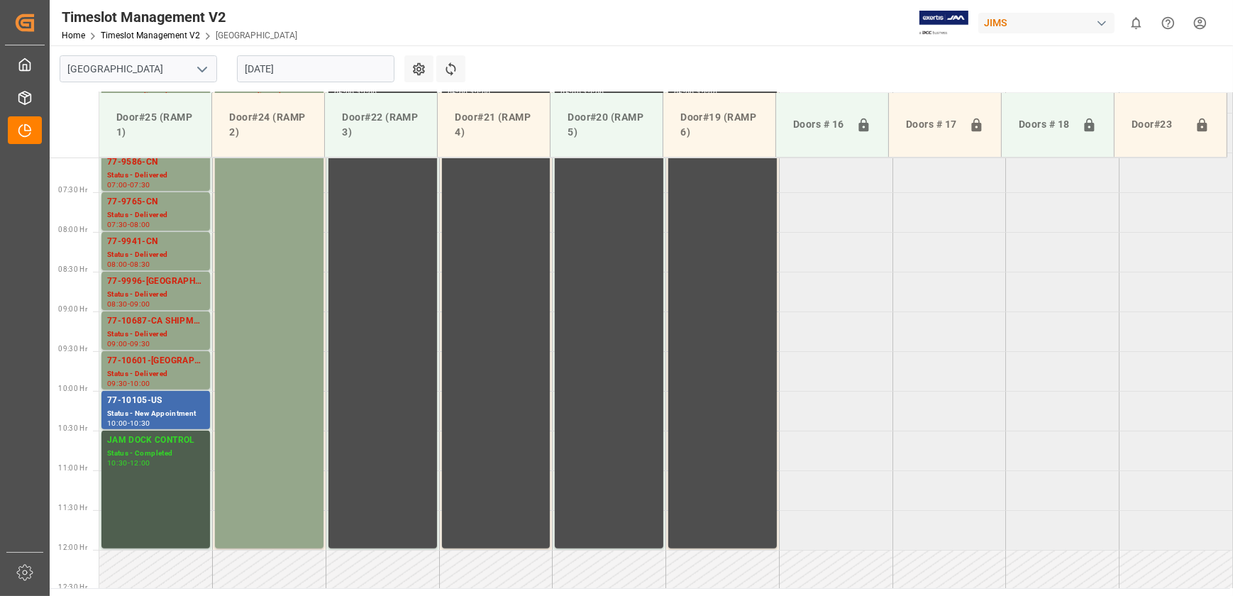
click at [302, 65] on input "[DATE]" at bounding box center [316, 68] width 158 height 27
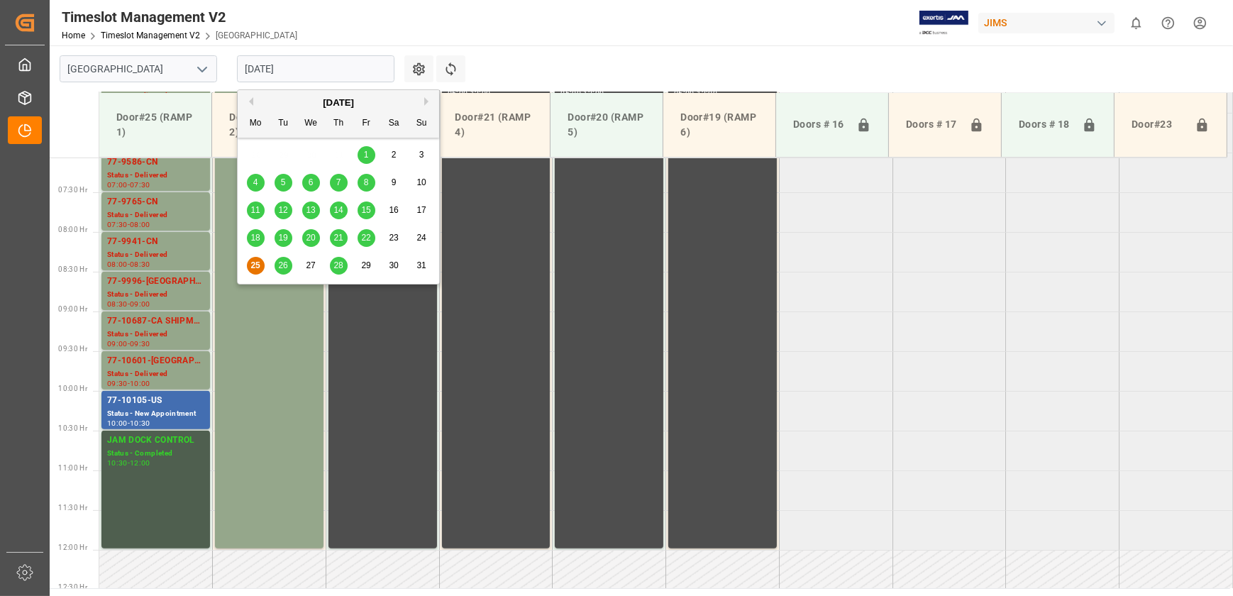
click at [278, 265] on span "26" at bounding box center [282, 265] width 9 height 10
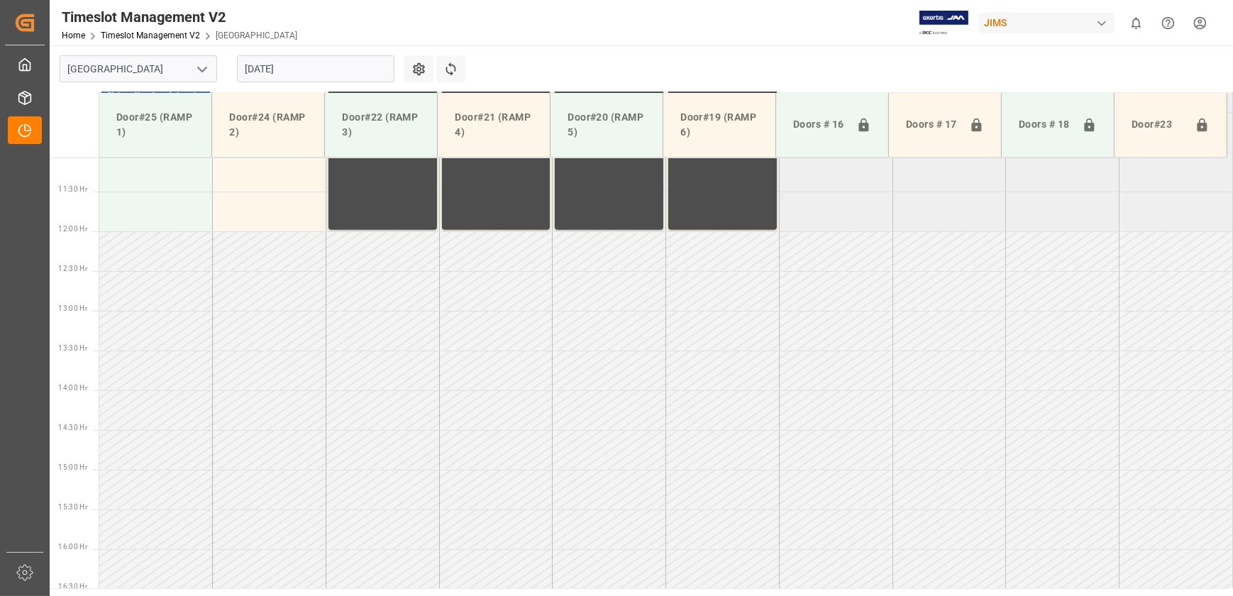
scroll to position [428, 0]
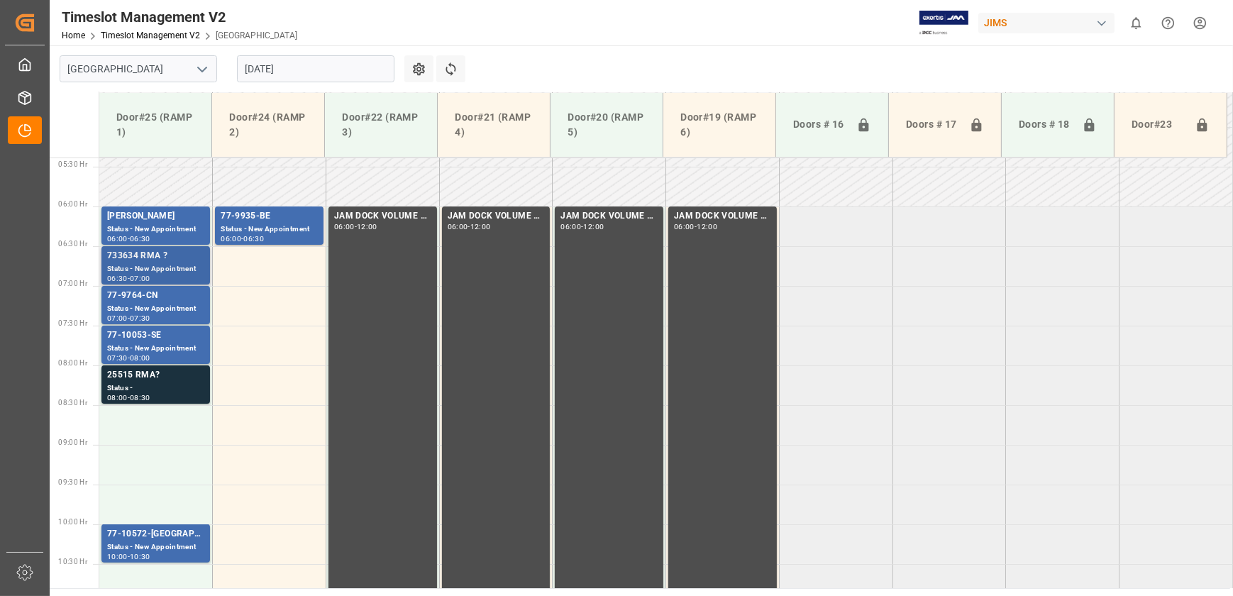
click at [142, 268] on div "Status - New Appointment" at bounding box center [155, 269] width 97 height 12
click at [163, 297] on div "77-9764-CN" at bounding box center [155, 296] width 97 height 14
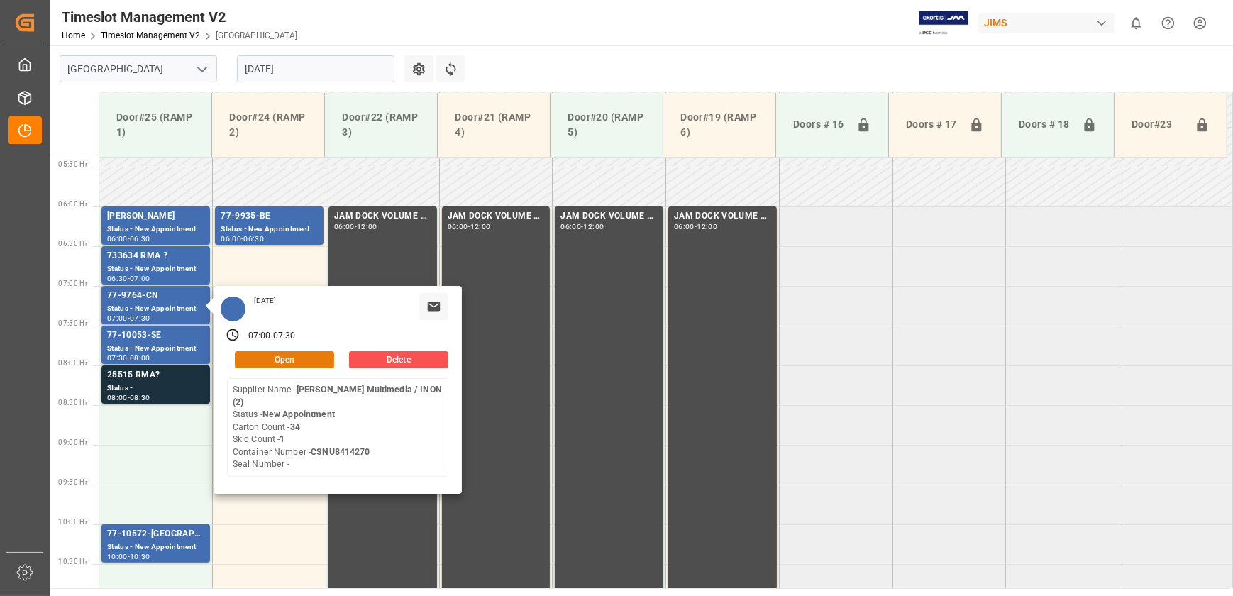
click at [307, 361] on button "Open" at bounding box center [284, 359] width 99 height 17
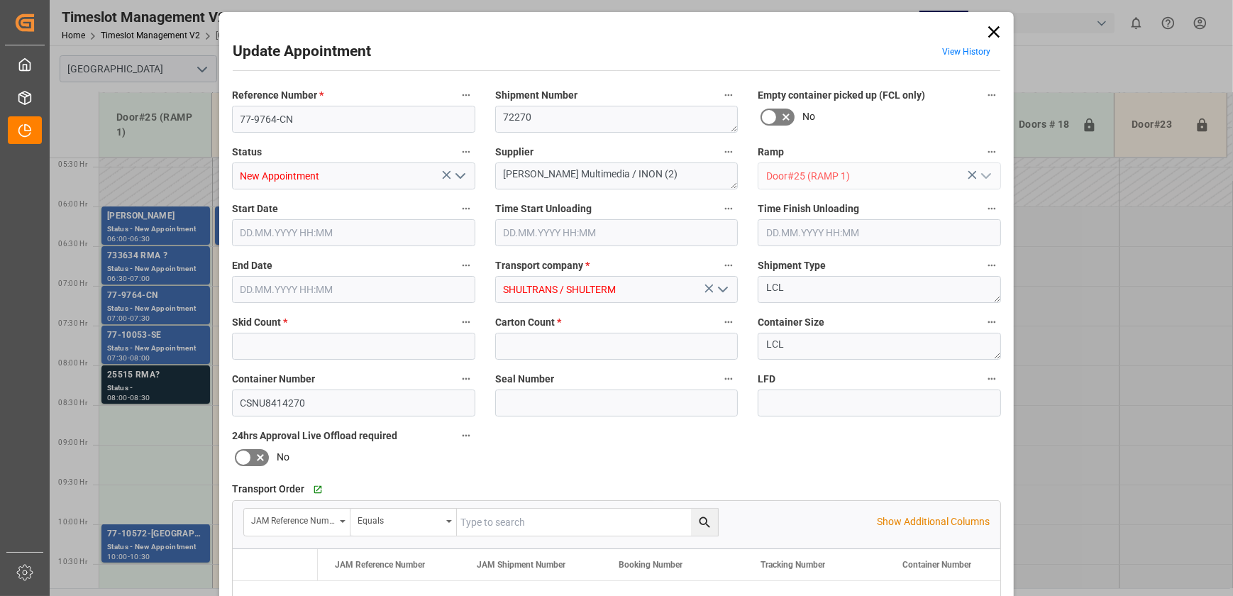
type input "1"
type input "34"
type input "[DATE] 07:00"
type input "[DATE] 07:30"
type input "[DATE] 13:34"
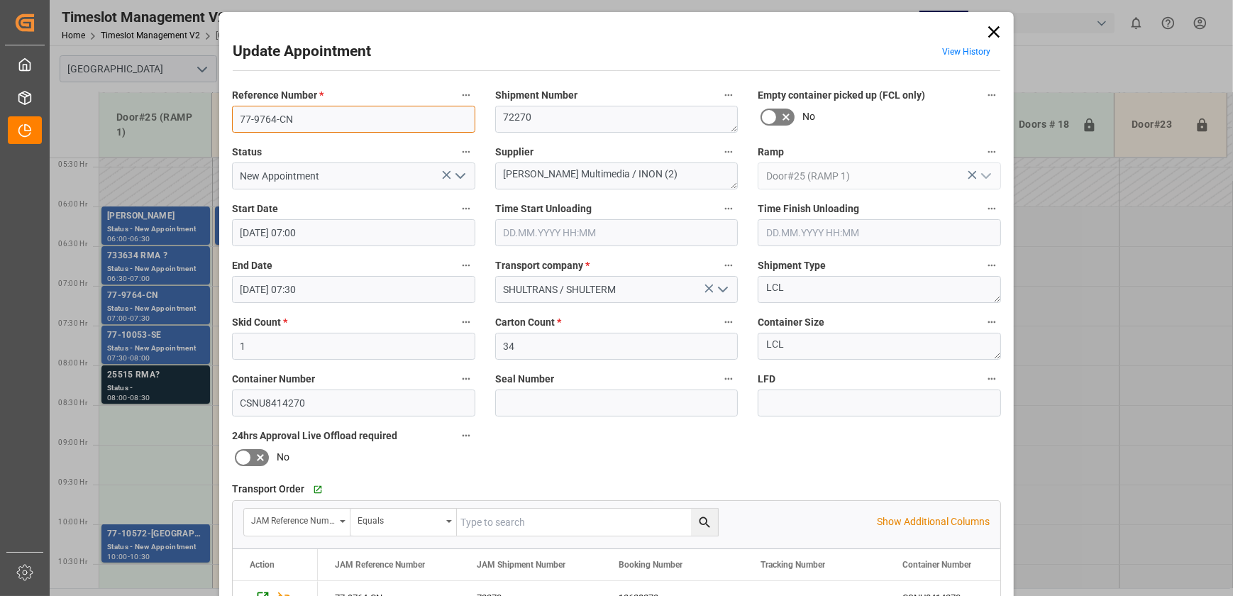
click at [291, 120] on input "77-9764-CN" at bounding box center [353, 119] width 243 height 27
drag, startPoint x: 987, startPoint y: 33, endPoint x: 933, endPoint y: 58, distance: 59.7
click at [987, 33] on icon at bounding box center [994, 32] width 20 height 20
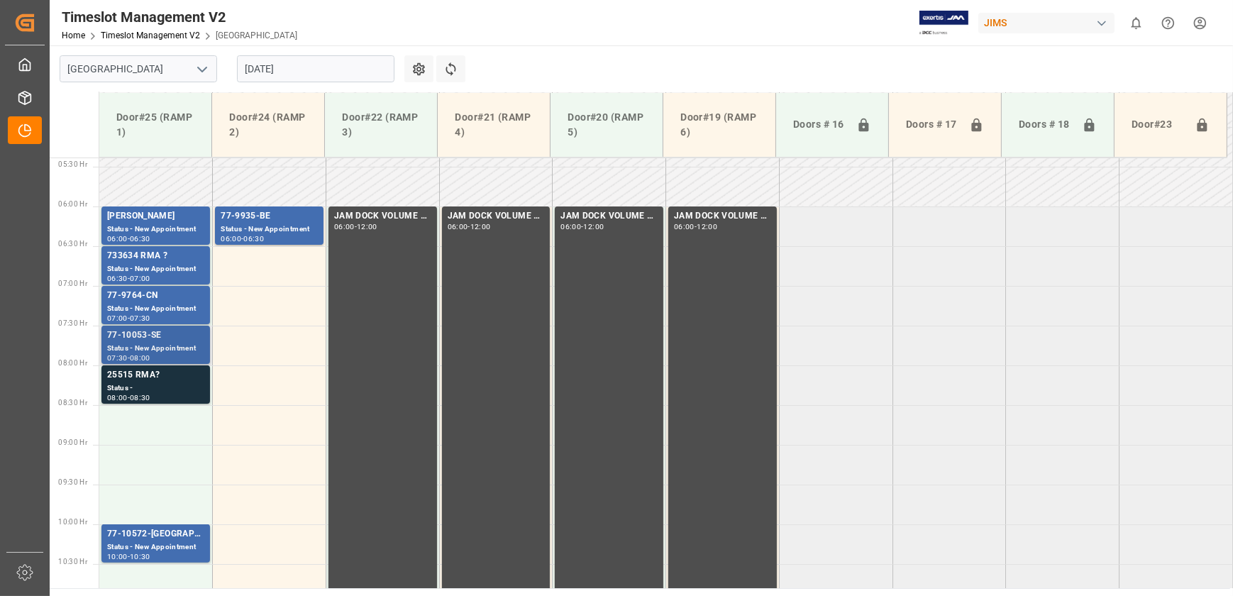
click at [158, 343] on div "Status - New Appointment" at bounding box center [155, 349] width 97 height 12
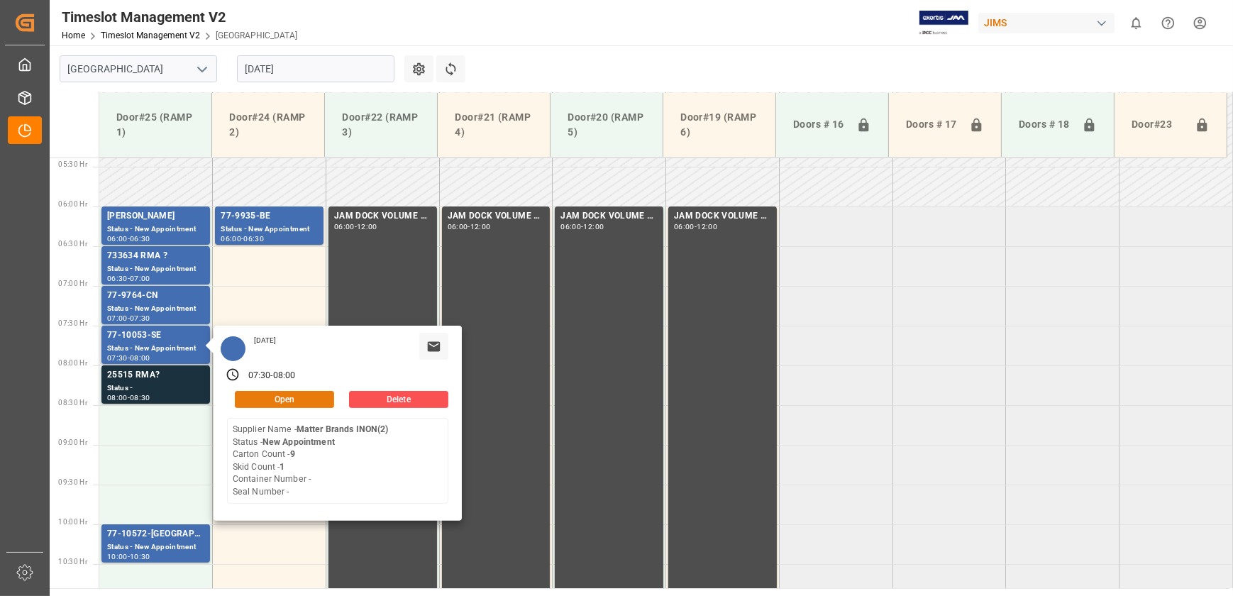
click at [290, 397] on button "Open" at bounding box center [284, 399] width 99 height 17
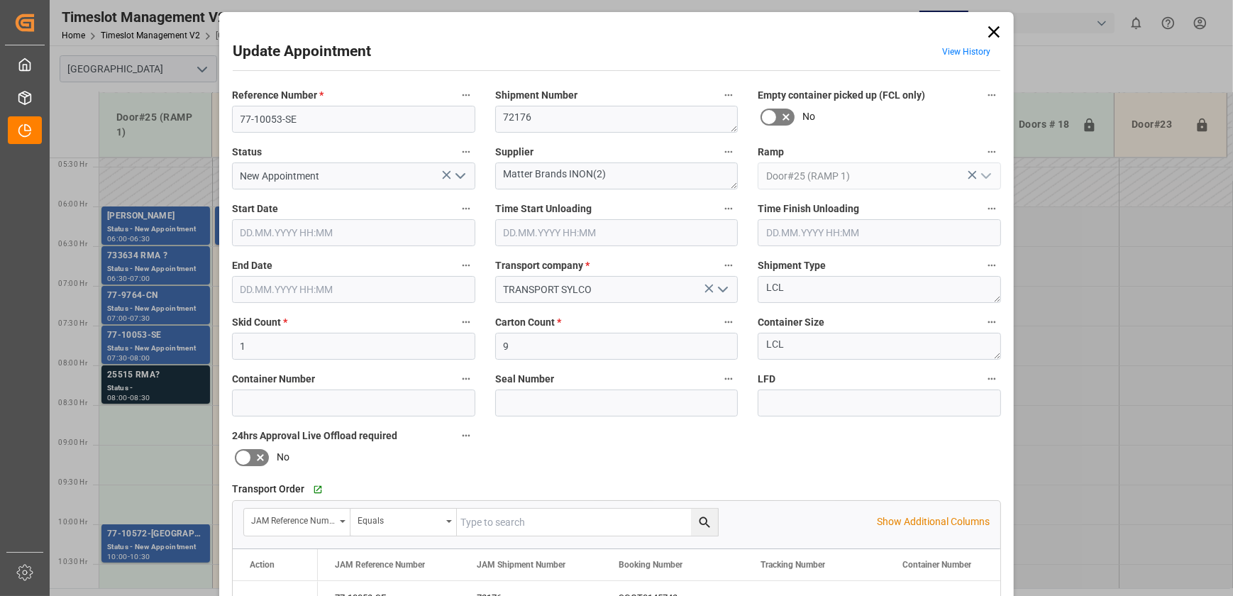
type input "[DATE] 07:30"
type input "[DATE] 08:00"
type input "[DATE] 17:53"
click at [268, 122] on input "77-10053-SE" at bounding box center [353, 119] width 243 height 27
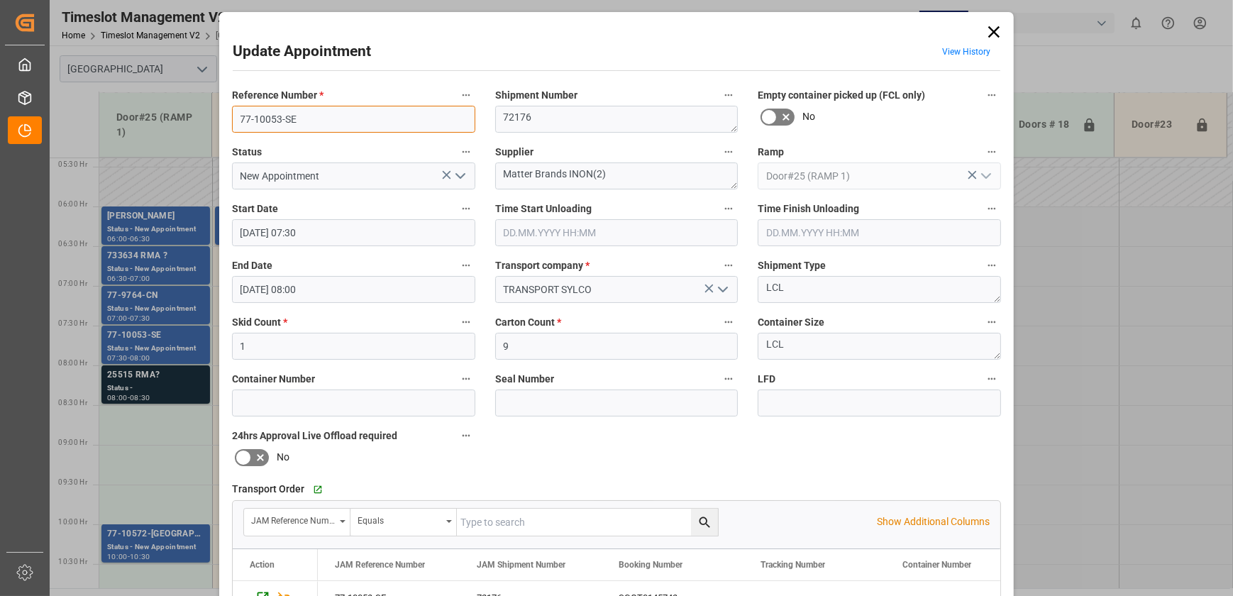
click at [268, 122] on input "77-10053-SE" at bounding box center [353, 119] width 243 height 27
click at [172, 546] on div "Update Appointment View History Reference Number * 77-10053-SE Shipment Number …" at bounding box center [616, 298] width 1233 height 596
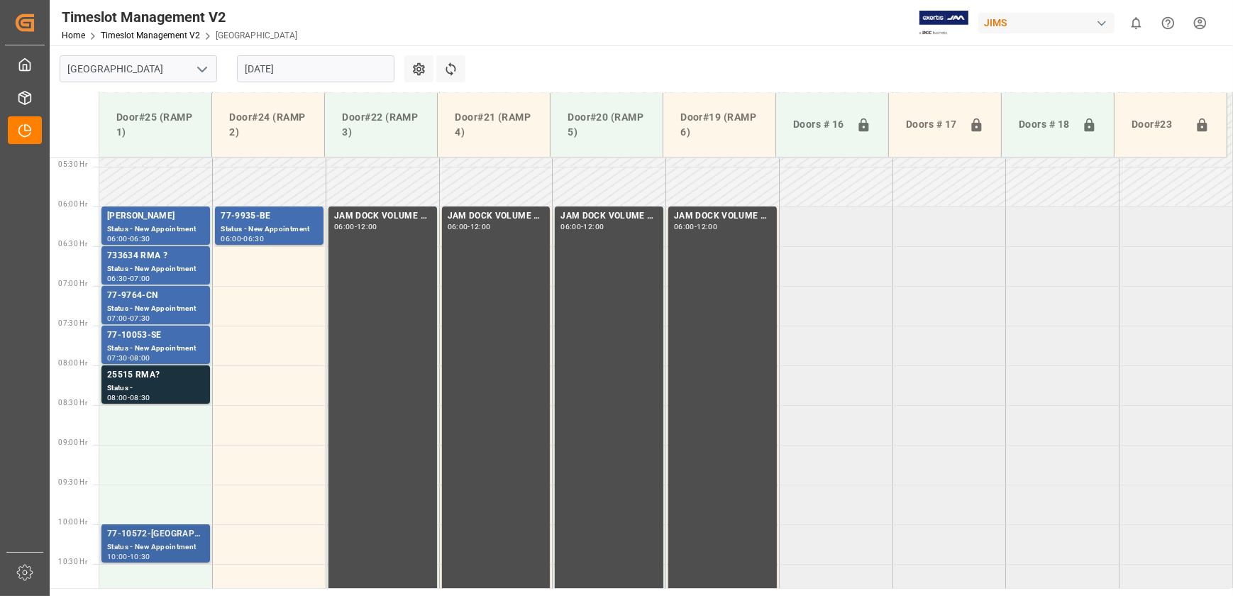
click at [175, 538] on div "77-10572-[GEOGRAPHIC_DATA]" at bounding box center [155, 534] width 97 height 14
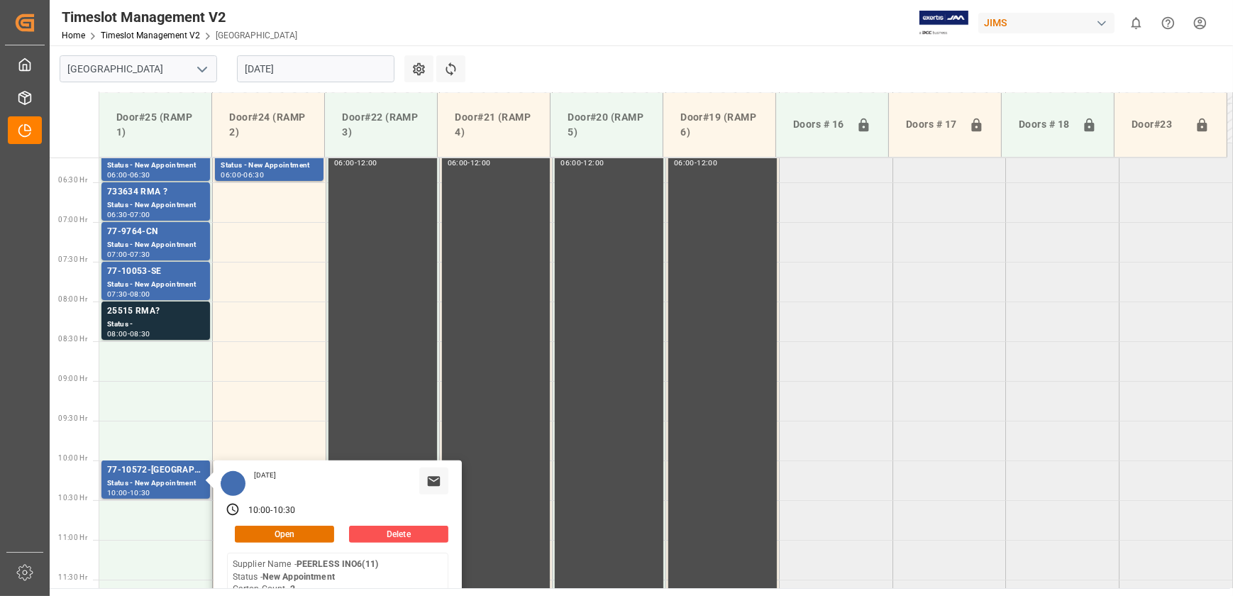
scroll to position [622, 0]
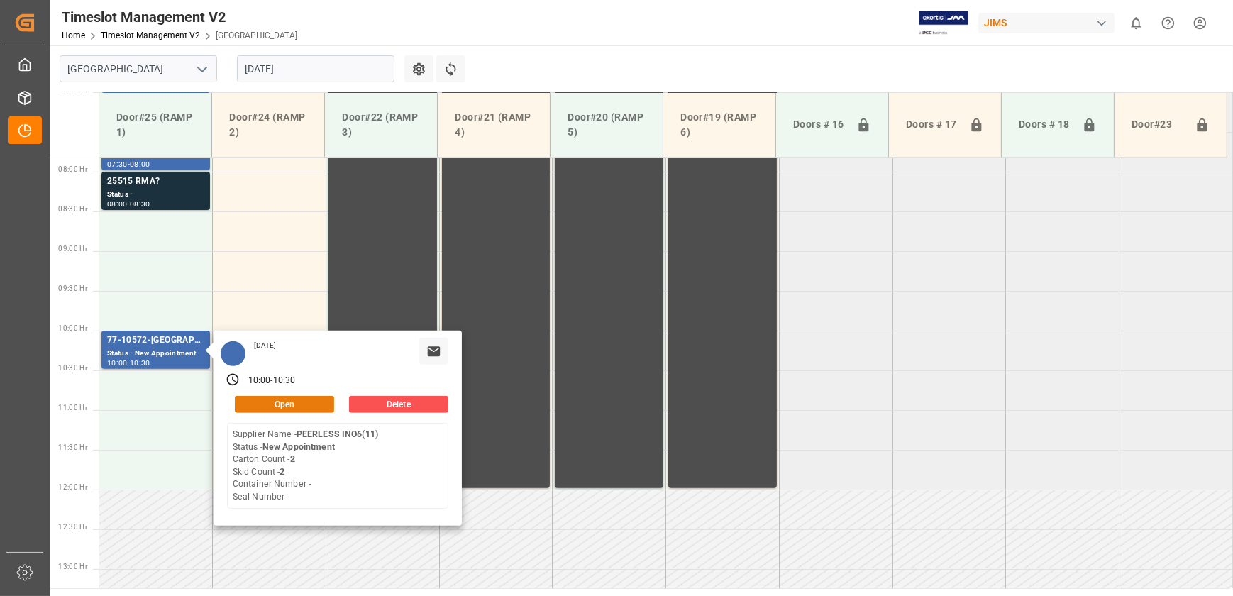
click at [291, 400] on button "Open" at bounding box center [284, 404] width 99 height 17
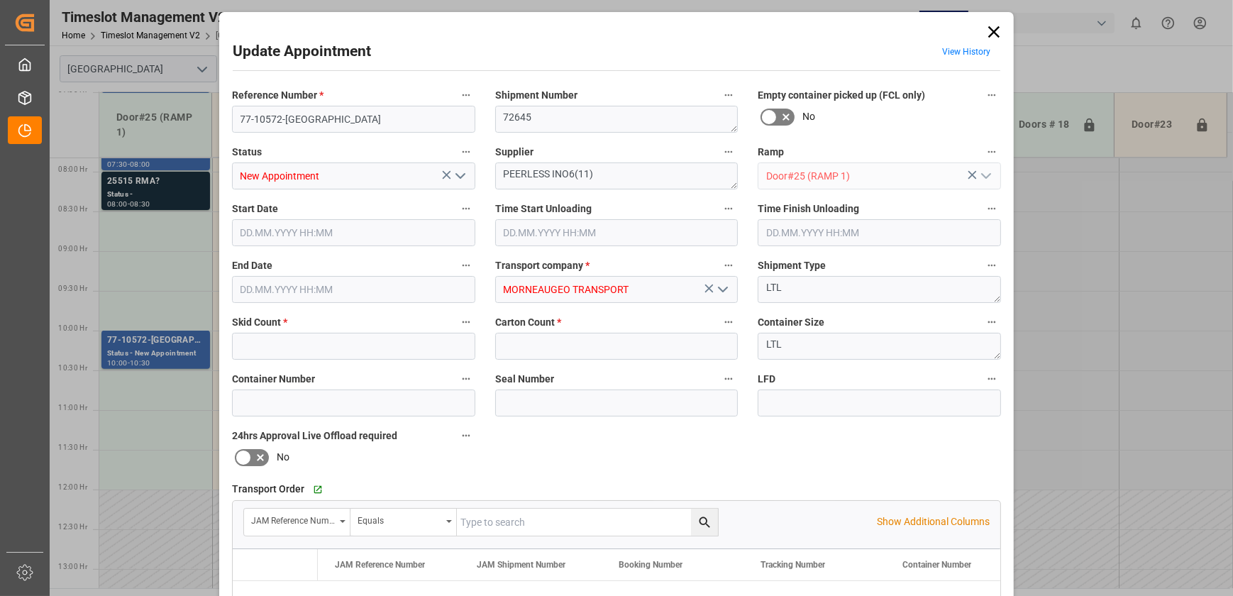
type input "2"
type input "[DATE] 10:00"
type input "[DATE] 10:30"
type input "[DATE] 14:32"
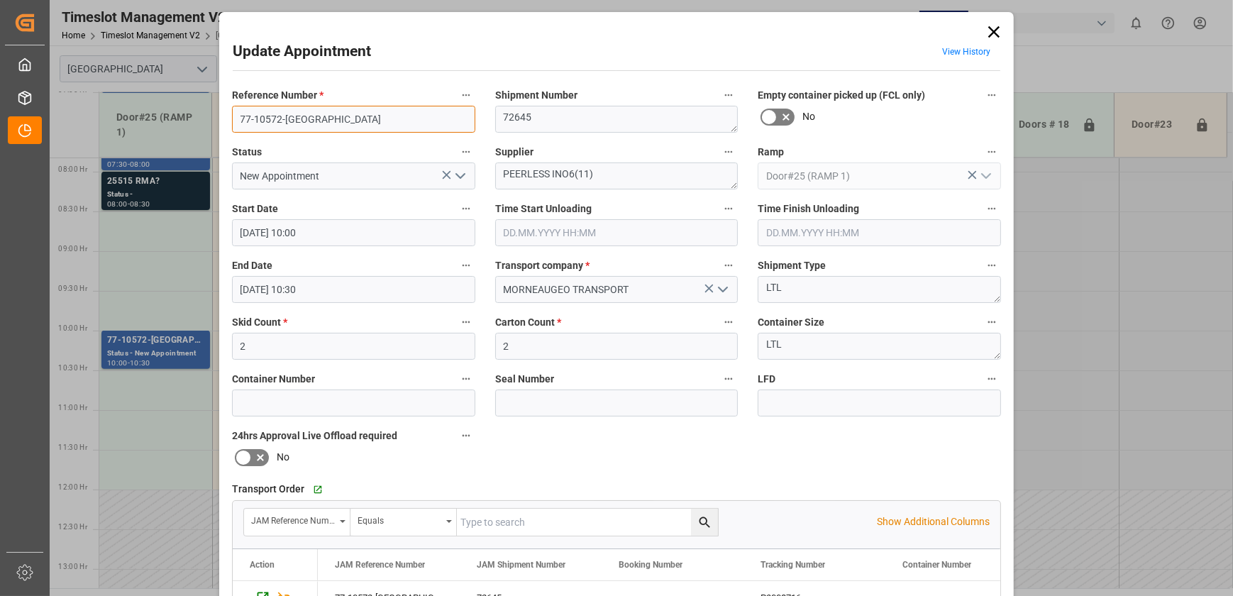
click at [313, 121] on input "77-10572-[GEOGRAPHIC_DATA]" at bounding box center [353, 119] width 243 height 27
click at [495, 161] on label "Supplier" at bounding box center [616, 153] width 243 height 20
click at [720, 161] on button "Supplier" at bounding box center [729, 152] width 18 height 18
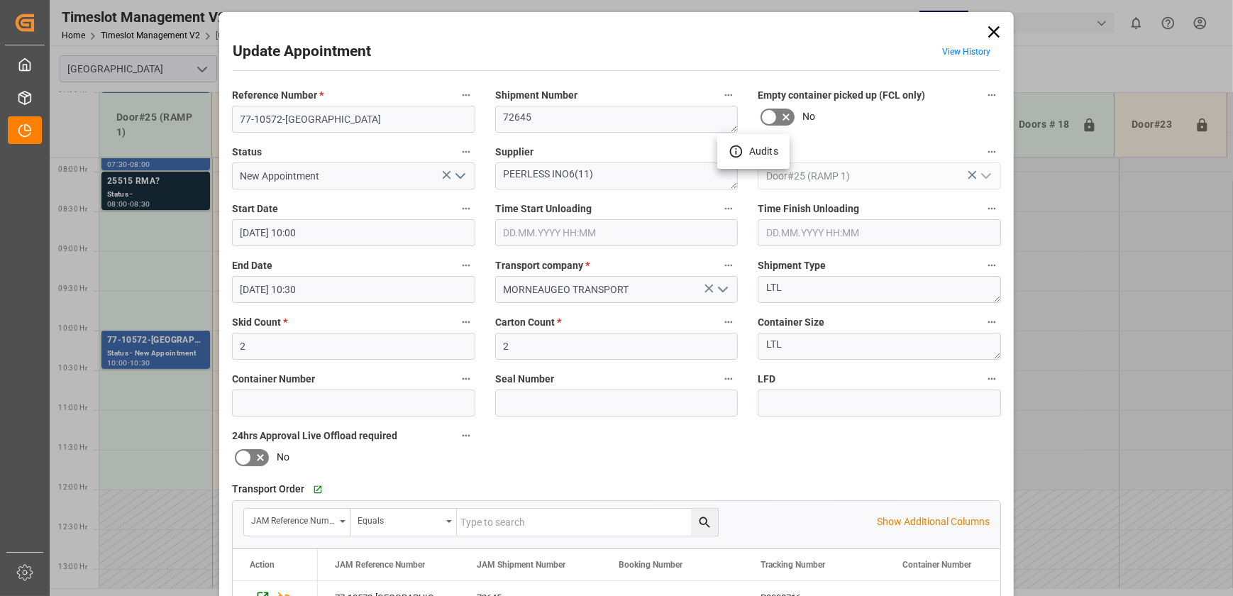
click at [518, 175] on div at bounding box center [616, 298] width 1233 height 596
click at [518, 175] on div "Audits" at bounding box center [616, 298] width 1233 height 596
click at [518, 175] on textarea "PEERLESS INO6(11)" at bounding box center [616, 176] width 243 height 27
click at [519, 175] on textarea "PEERLESS INO6(11)" at bounding box center [616, 176] width 243 height 27
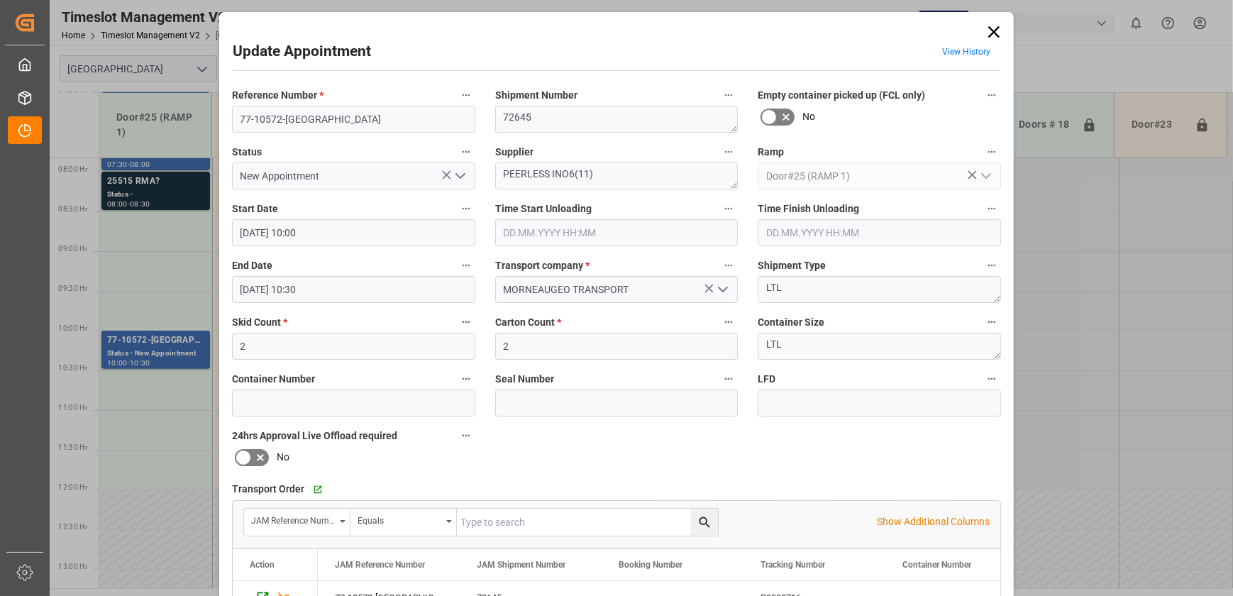
click at [180, 258] on div "Update Appointment View History Reference Number * 77-10572-US Shipment Number …" at bounding box center [616, 298] width 1233 height 596
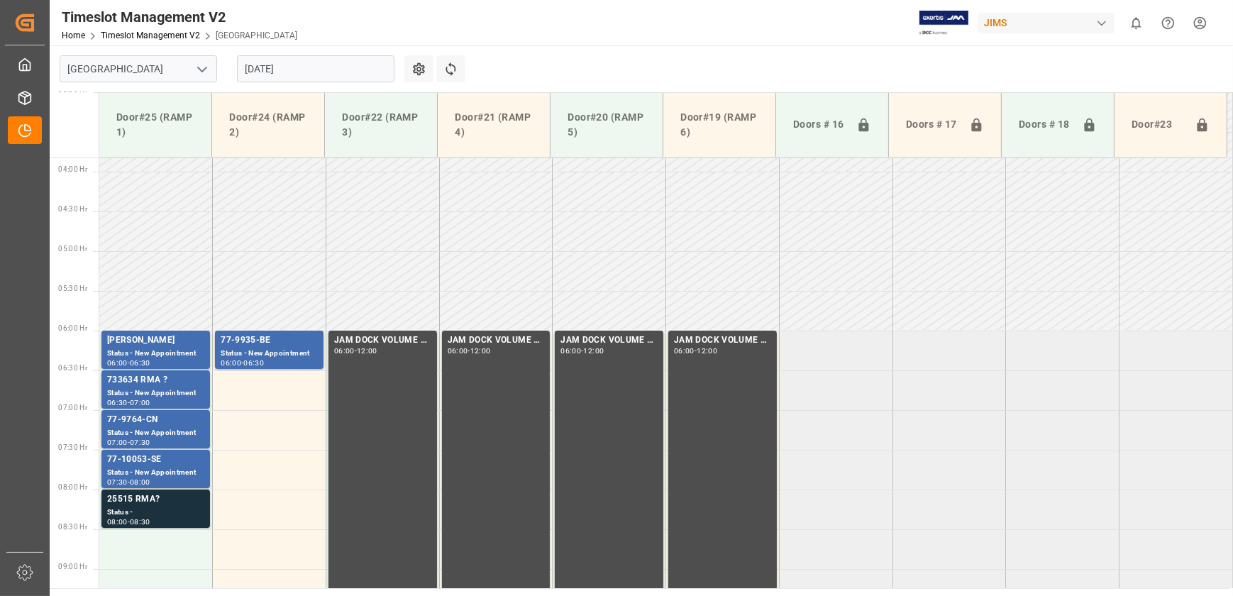
scroll to position [299, 0]
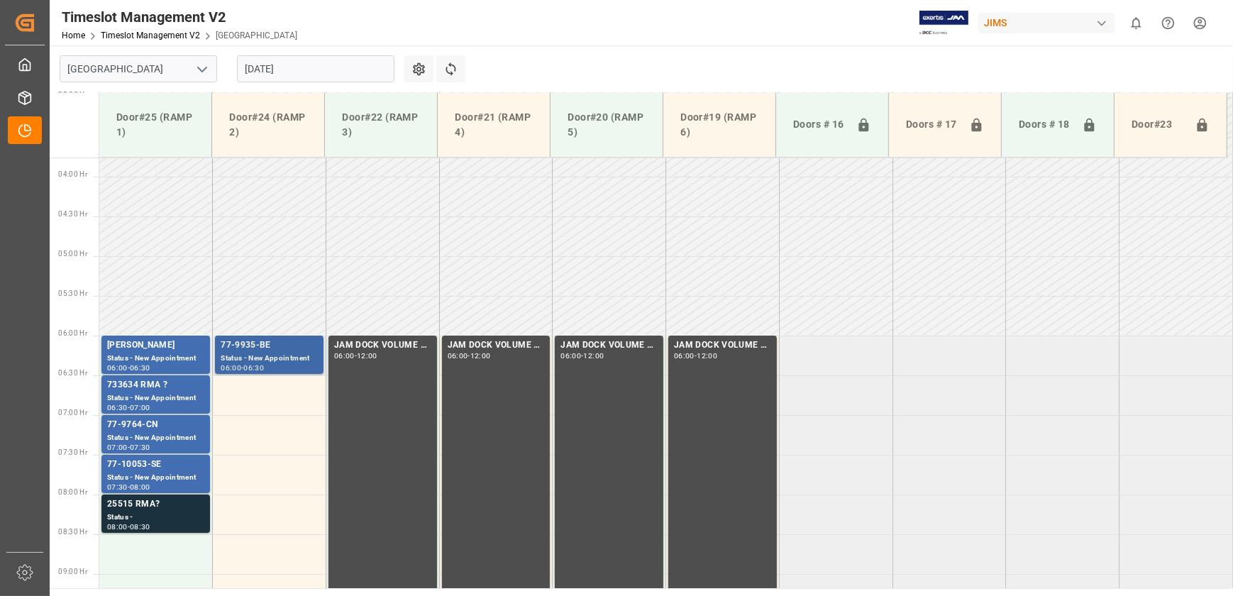
click at [274, 347] on div "77-9935-BE" at bounding box center [269, 345] width 97 height 14
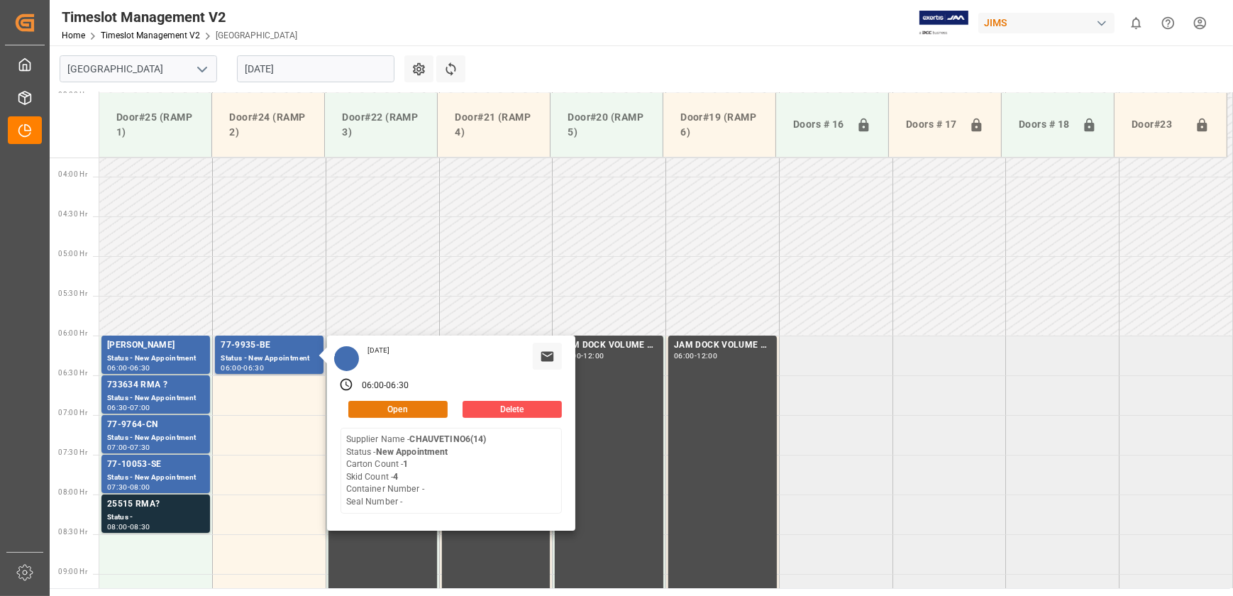
click at [404, 404] on button "Open" at bounding box center [397, 409] width 99 height 17
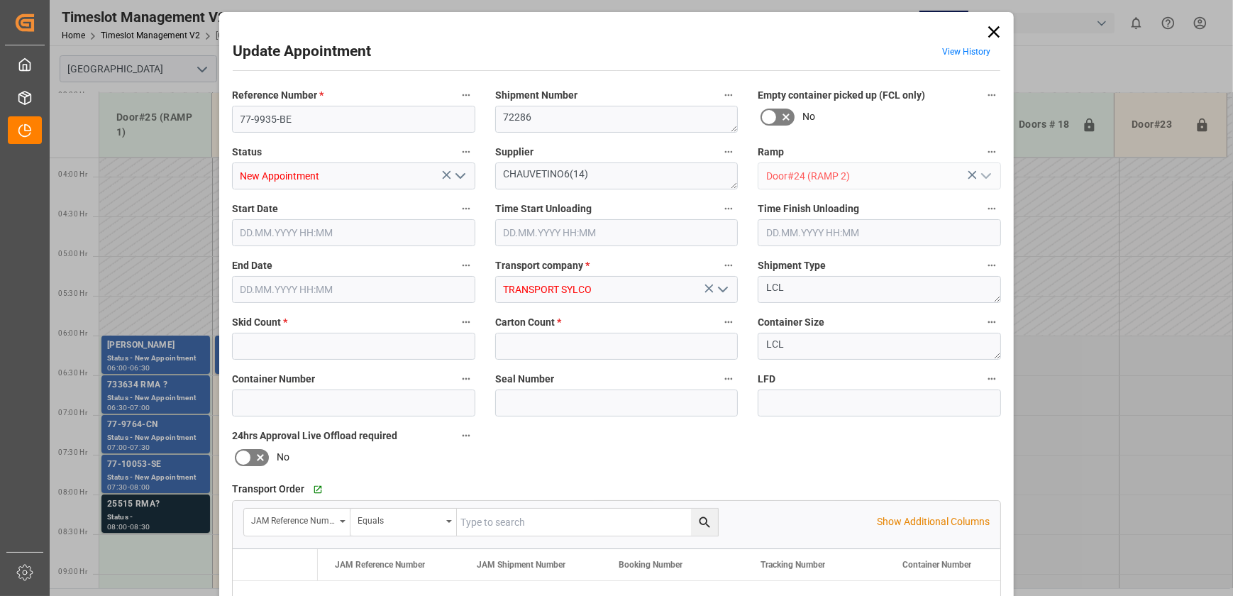
type input "4"
type input "1"
type input "[DATE] 06:00"
type input "[DATE] 06:30"
type input "[DATE] 11:45"
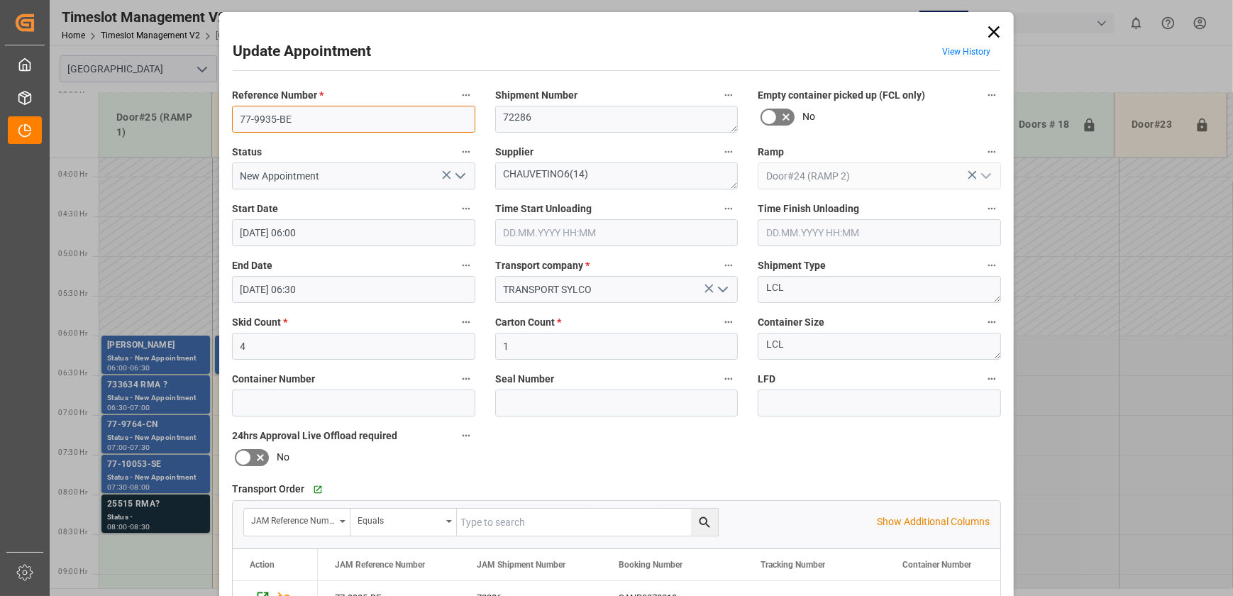
click at [371, 124] on input "77-9935-BE" at bounding box center [353, 119] width 243 height 27
click at [370, 123] on input "77-9935-BE" at bounding box center [353, 119] width 243 height 27
click at [500, 171] on textarea "CHAUVETINO6(14)" at bounding box center [616, 176] width 243 height 27
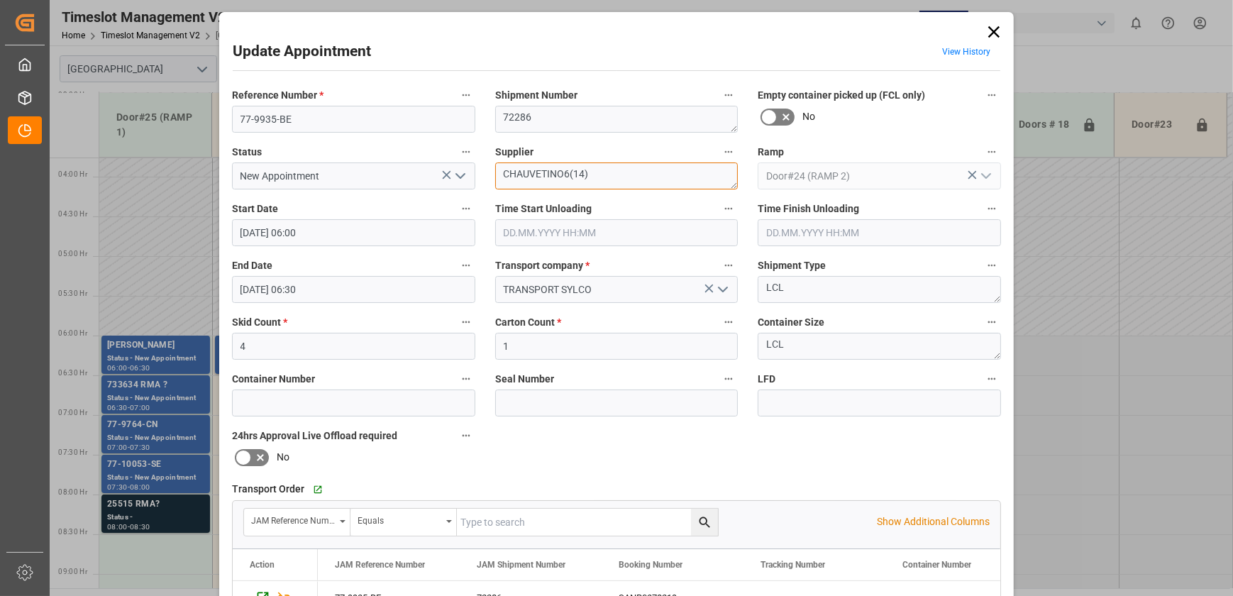
click at [529, 174] on textarea "CHAUVETINO6(14)" at bounding box center [616, 176] width 243 height 27
click at [544, 174] on textarea "CHAUVETINO6(14)" at bounding box center [616, 176] width 243 height 27
drag, startPoint x: 539, startPoint y: 174, endPoint x: 457, endPoint y: 182, distance: 82.8
click at [457, 182] on div "Reference Number * 77-9935-BE Shipment Number 72286 Empty container picked up (…" at bounding box center [616, 438] width 789 height 715
drag, startPoint x: 996, startPoint y: 31, endPoint x: 1189, endPoint y: 78, distance: 197.9
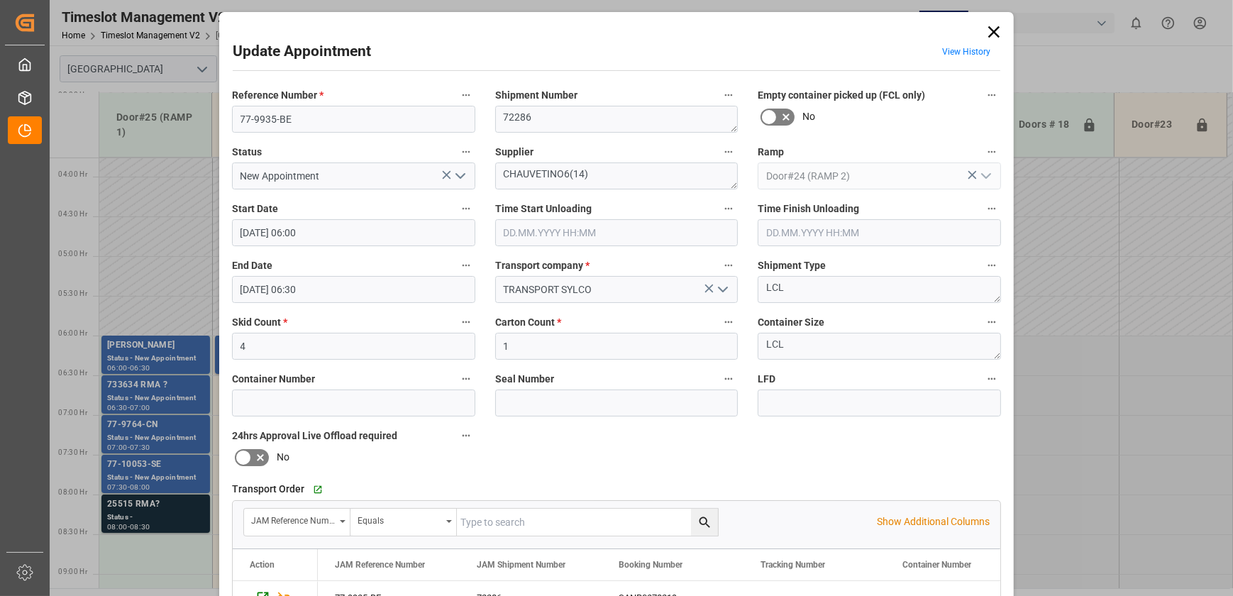
click at [996, 29] on icon at bounding box center [994, 32] width 20 height 20
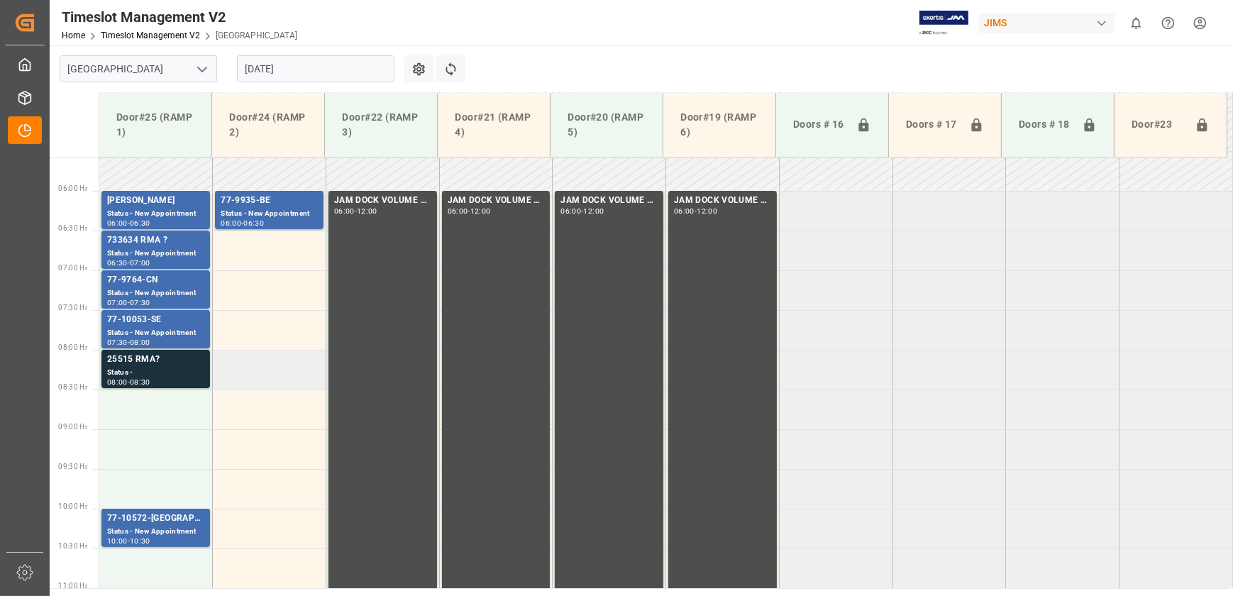
scroll to position [492, 0]
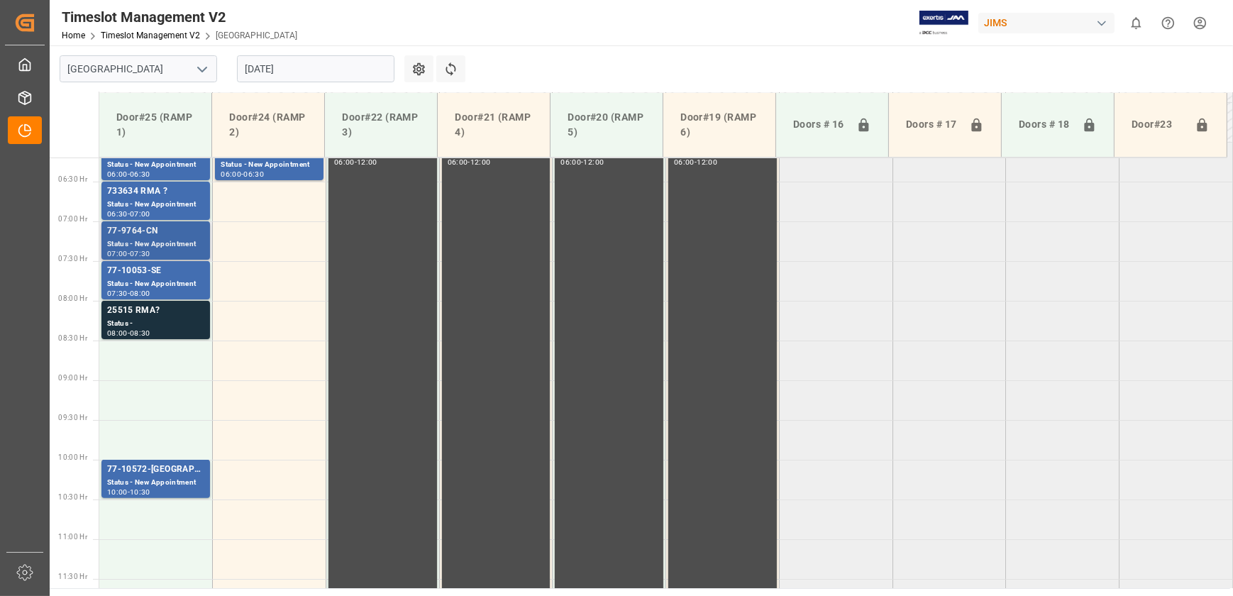
click at [163, 236] on div "77-9764-CN" at bounding box center [155, 231] width 97 height 14
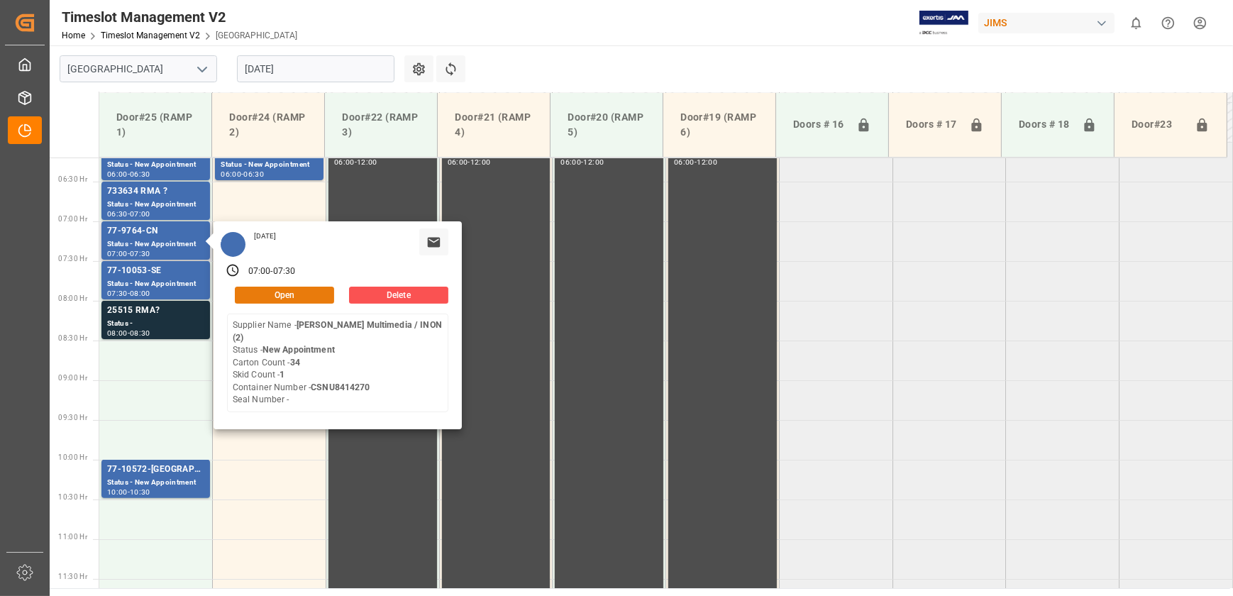
click at [292, 294] on button "Open" at bounding box center [284, 295] width 99 height 17
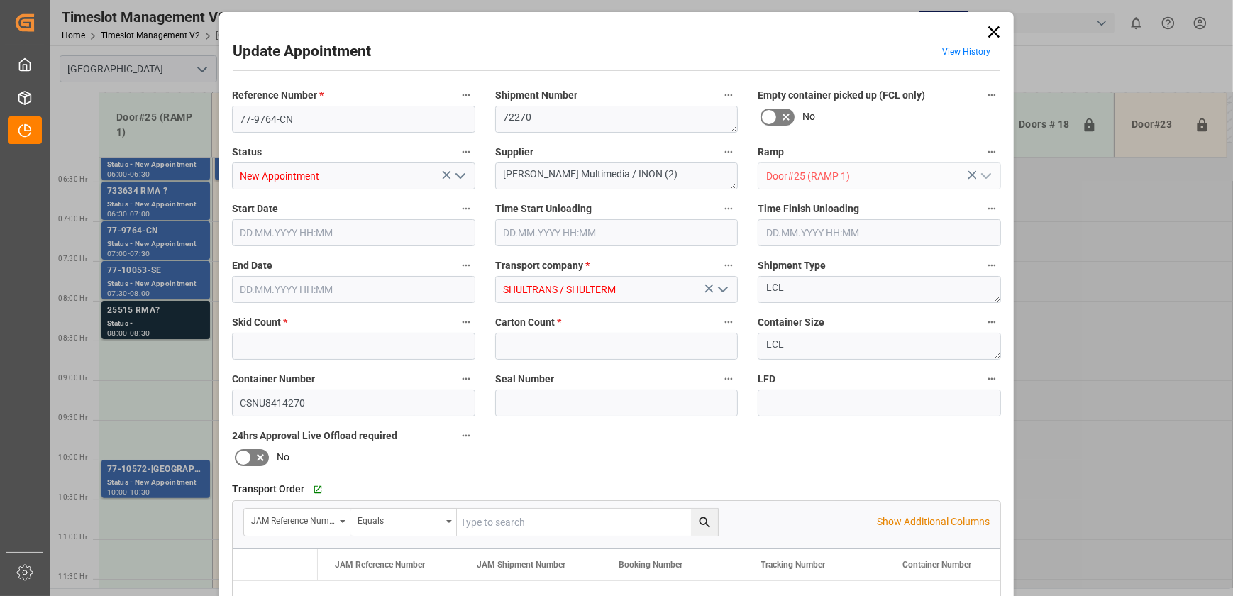
type input "1"
type input "34"
type input "[DATE] 07:00"
type input "[DATE] 07:30"
type input "[DATE] 13:34"
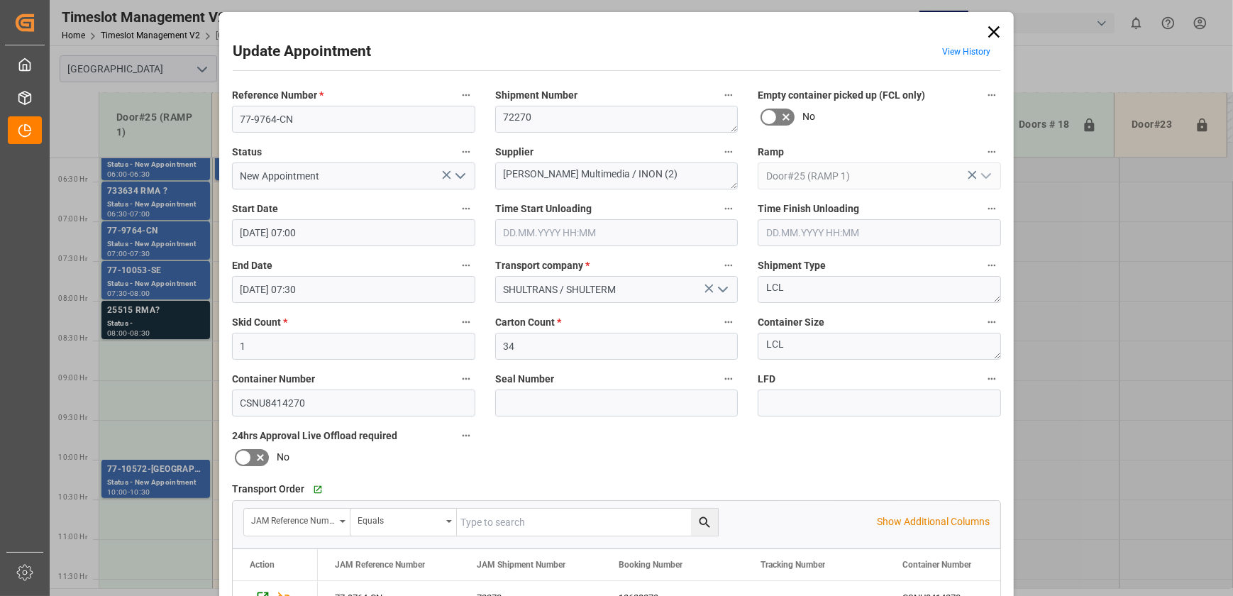
click at [167, 275] on div "Update Appointment View History Reference Number * 77-9764-CN Shipment Number 7…" at bounding box center [616, 298] width 1233 height 596
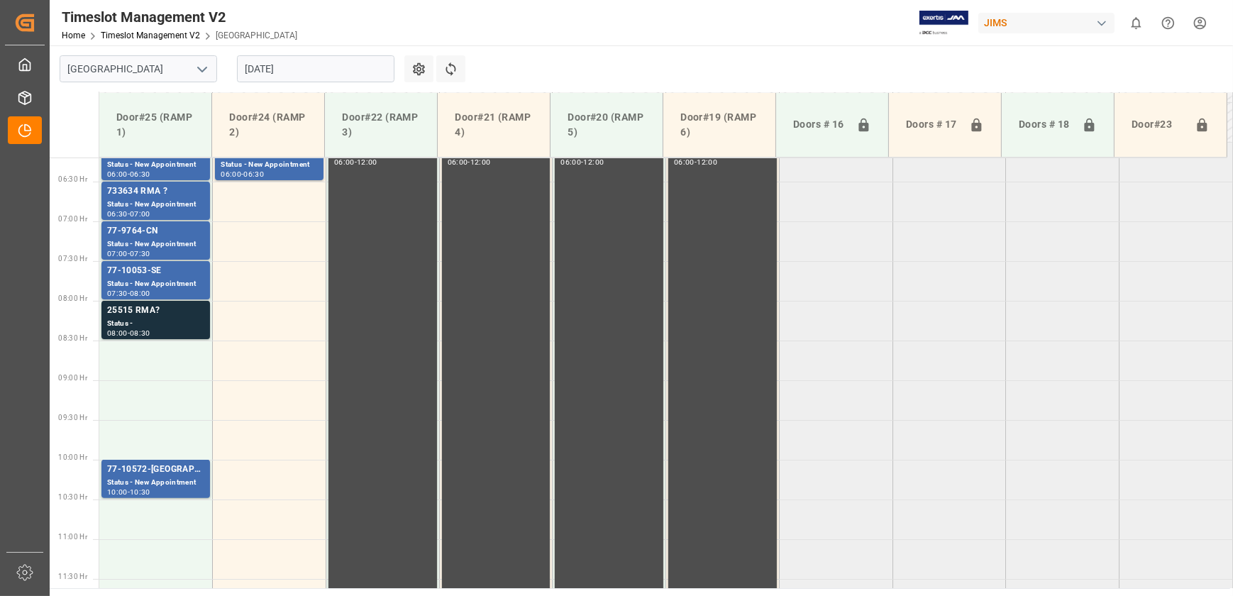
click at [167, 275] on div "77-10053-SE" at bounding box center [155, 271] width 97 height 14
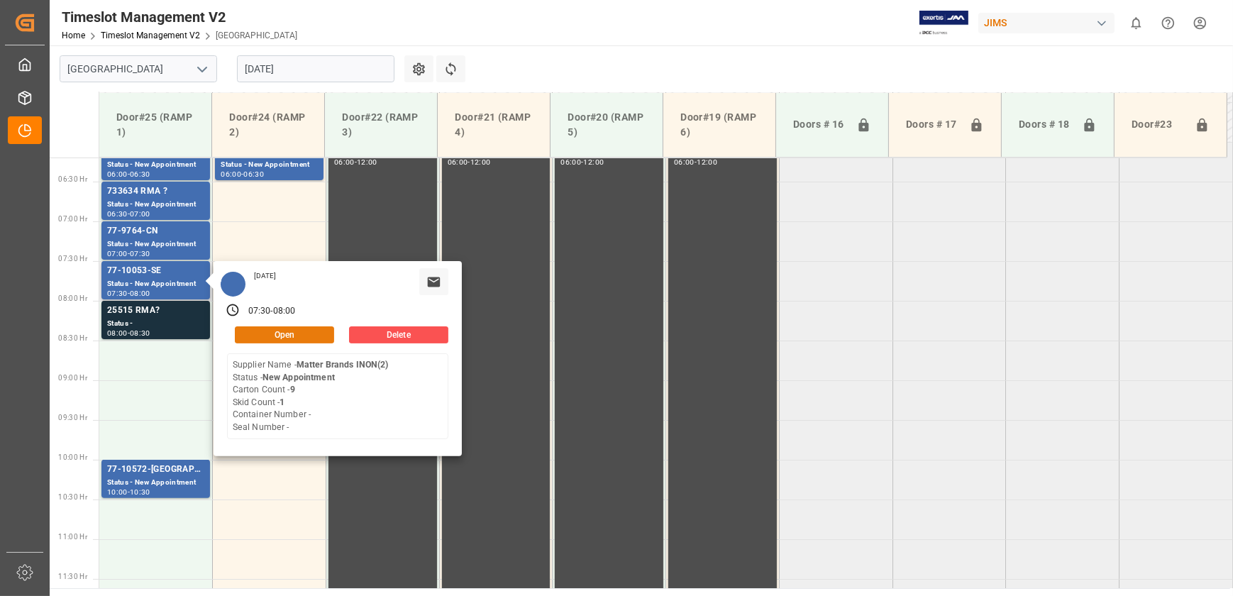
click at [285, 327] on button "Open" at bounding box center [284, 334] width 99 height 17
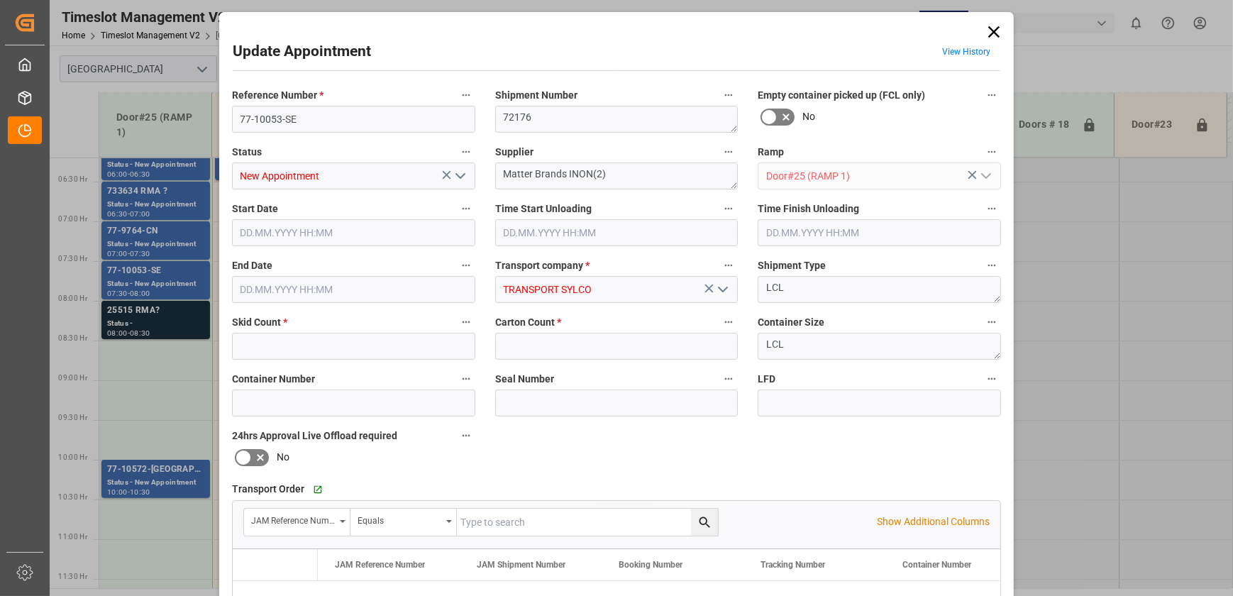
type input "1"
type input "9"
type input "[DATE] 07:30"
type input "[DATE] 08:00"
type input "[DATE] 17:53"
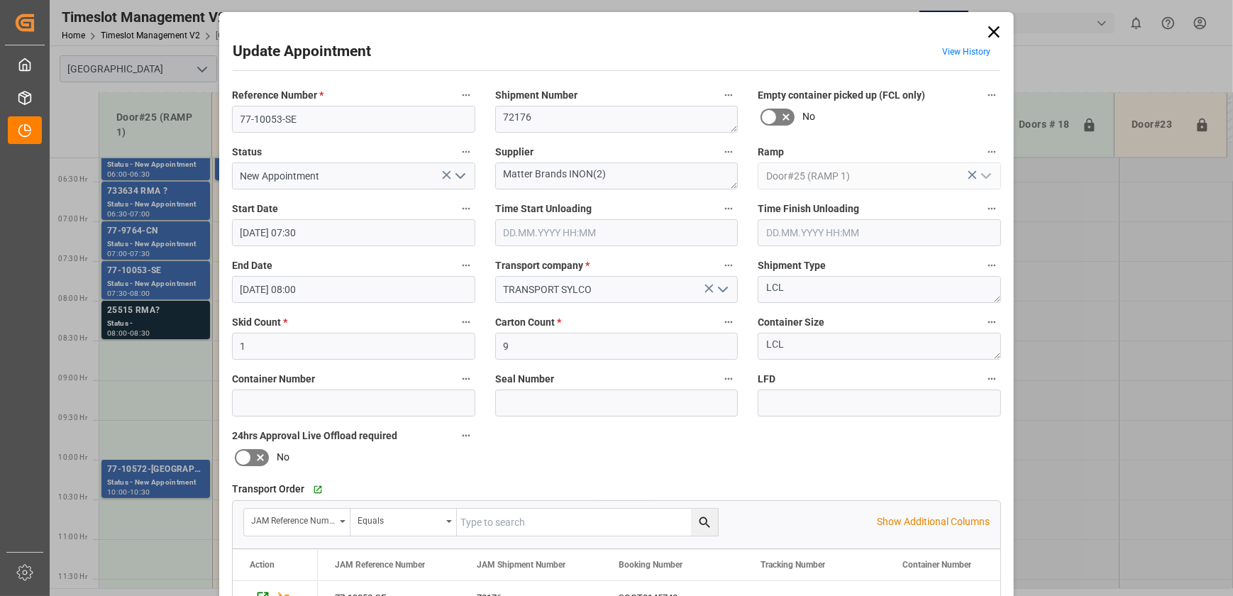
click at [177, 463] on div "Update Appointment View History Reference Number * 77-10053-SE Shipment Number …" at bounding box center [616, 298] width 1233 height 596
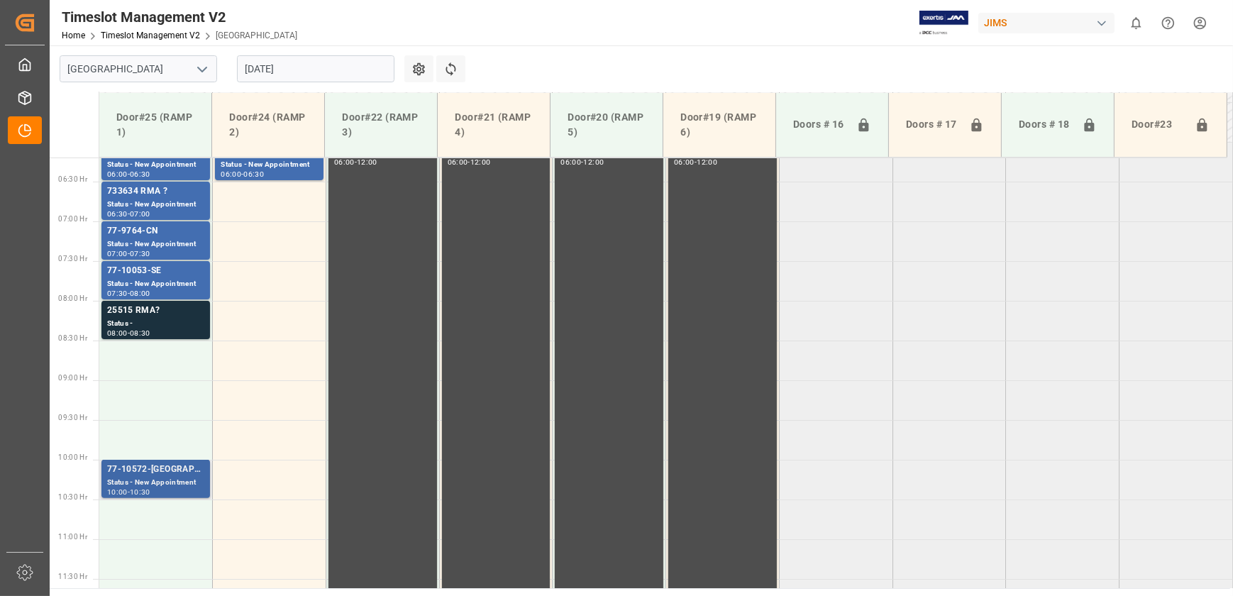
click at [177, 472] on div "77-10572-[GEOGRAPHIC_DATA]" at bounding box center [155, 470] width 97 height 14
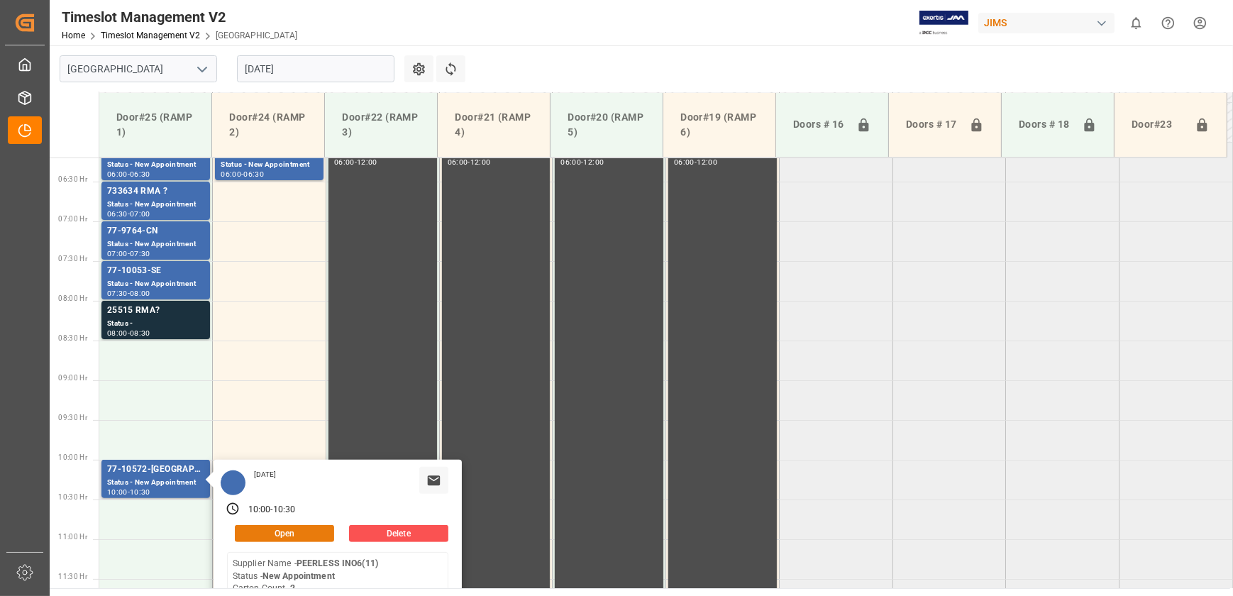
click at [300, 525] on button "Open" at bounding box center [284, 533] width 99 height 17
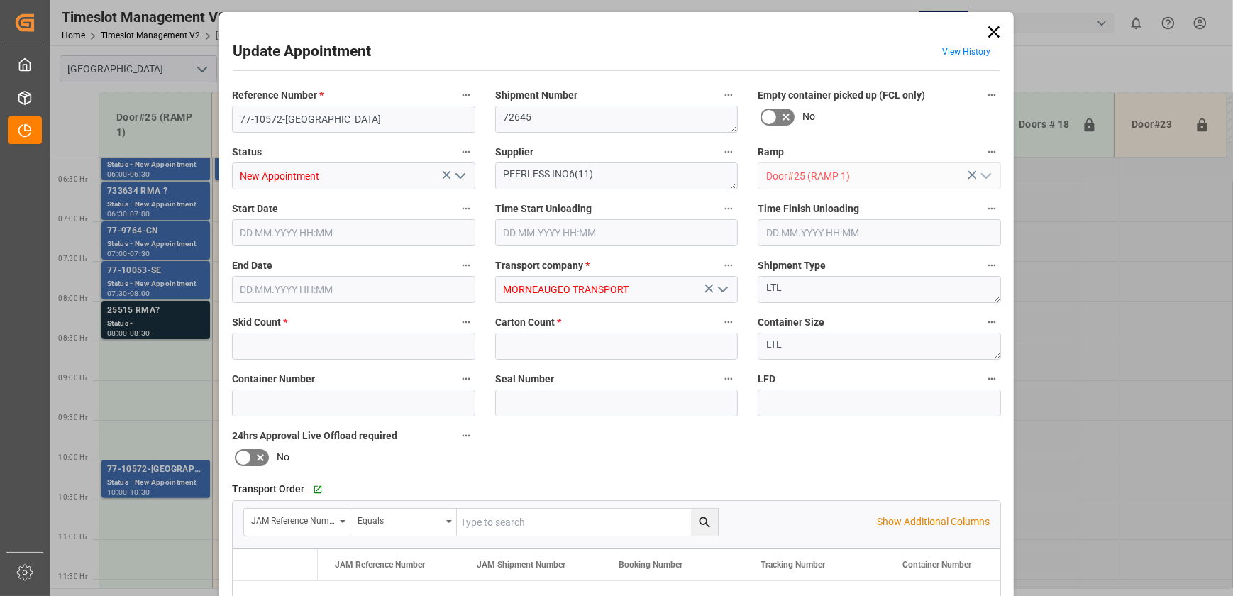
type input "2"
type input "[DATE] 10:00"
type input "[DATE] 10:30"
type input "[DATE] 14:32"
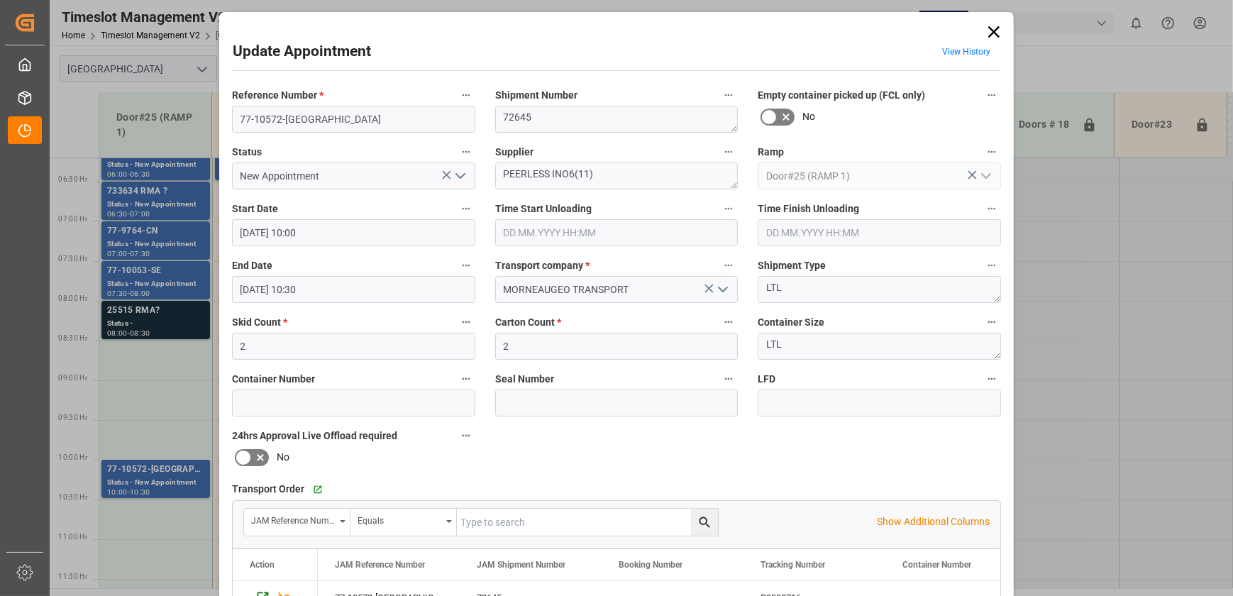
click at [159, 417] on div "Update Appointment View History Reference Number * 77-10572-US Shipment Number …" at bounding box center [616, 298] width 1233 height 596
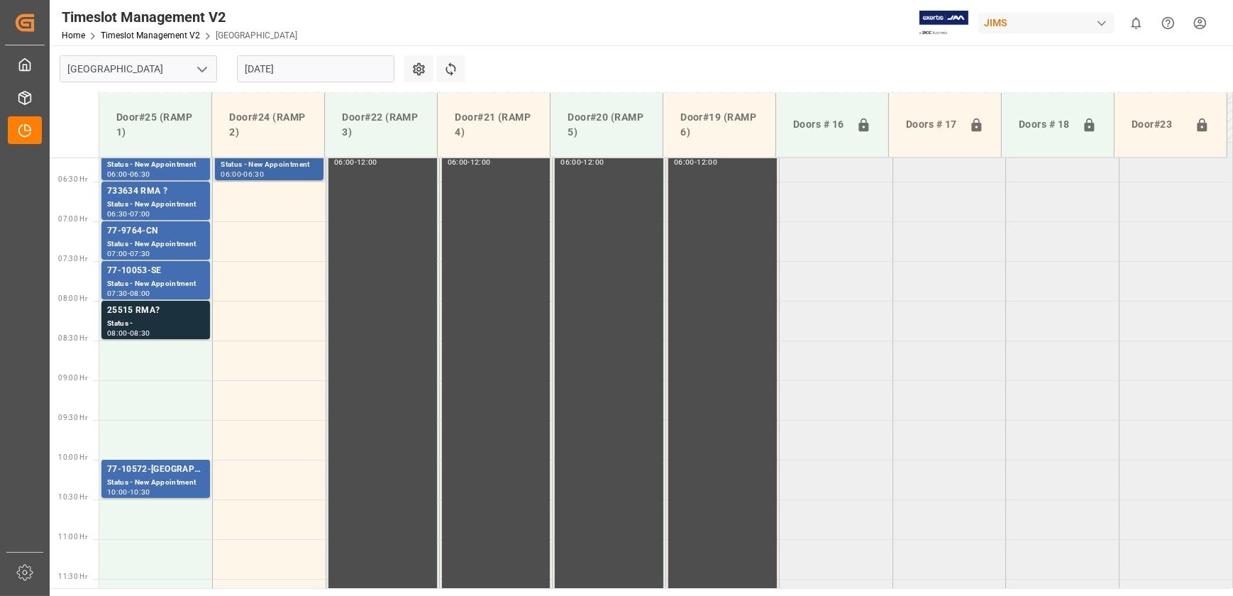
click at [243, 172] on div "-" at bounding box center [242, 174] width 2 height 6
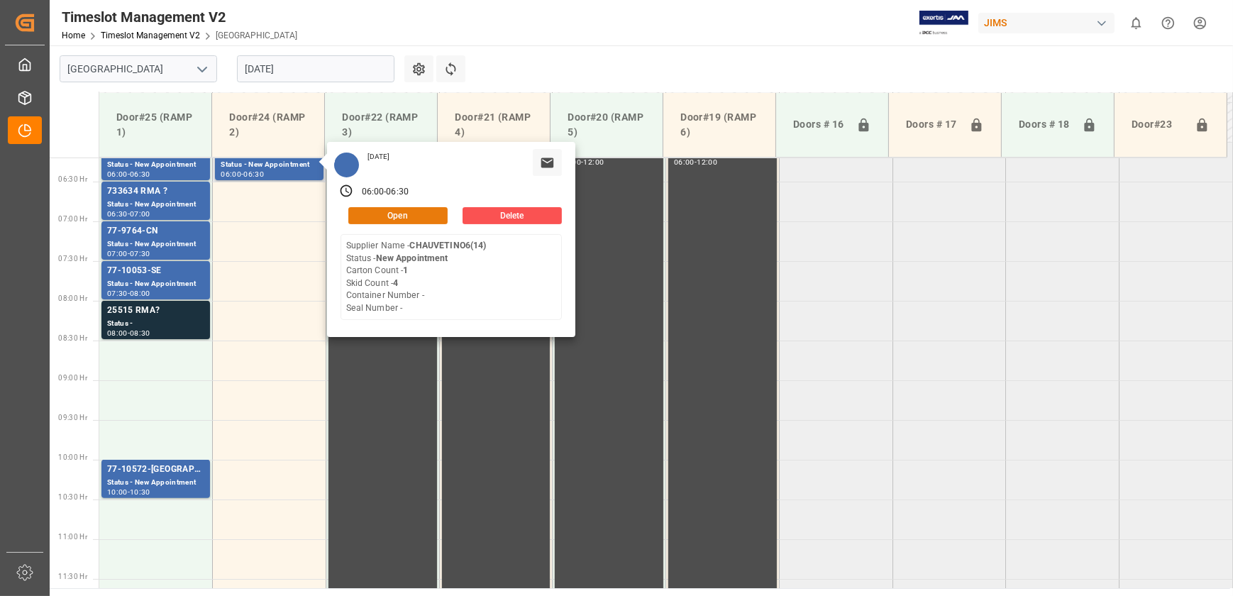
click at [418, 214] on button "Open" at bounding box center [397, 215] width 99 height 17
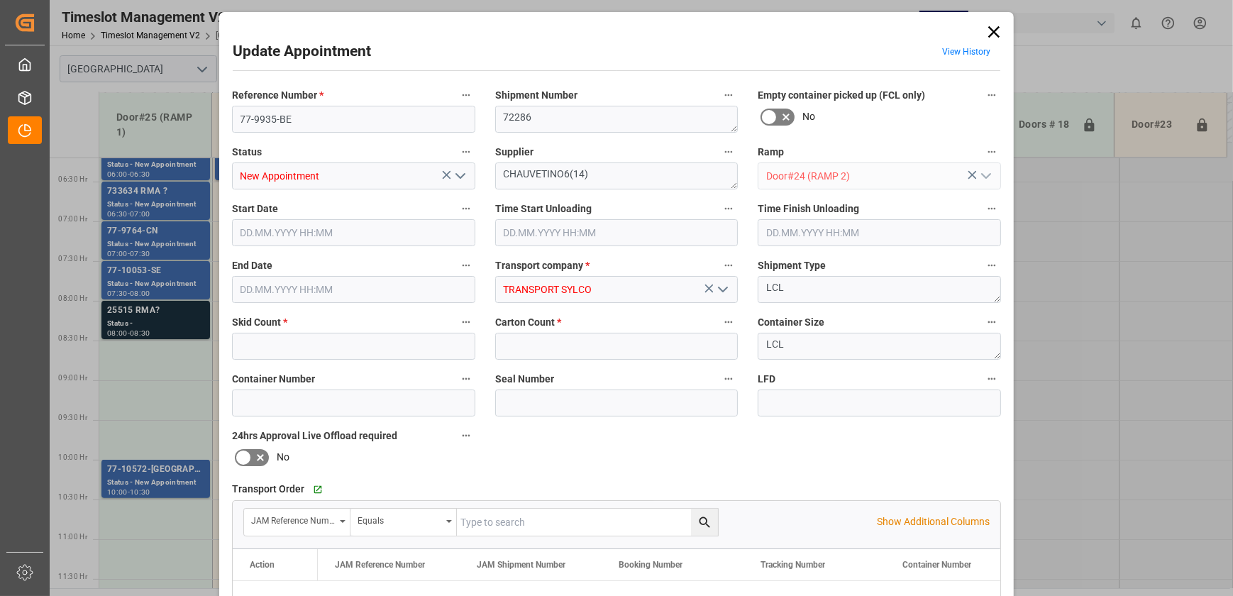
type input "4"
type input "1"
type input "[DATE] 06:00"
type input "[DATE] 06:30"
type input "[DATE] 11:45"
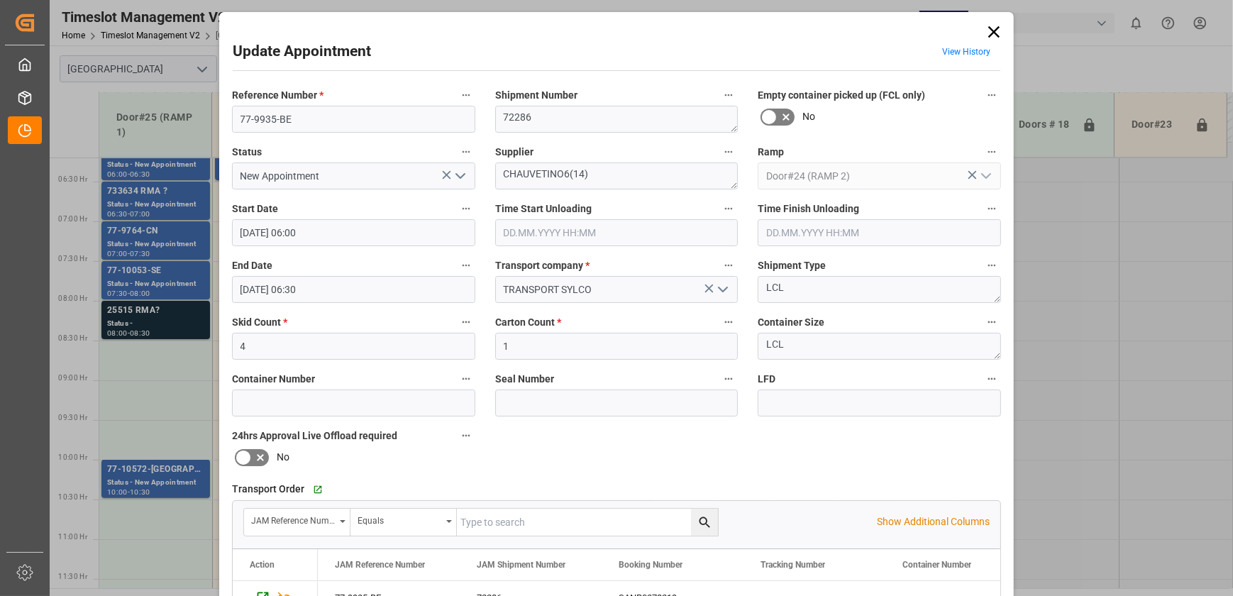
click at [985, 30] on icon at bounding box center [994, 32] width 20 height 20
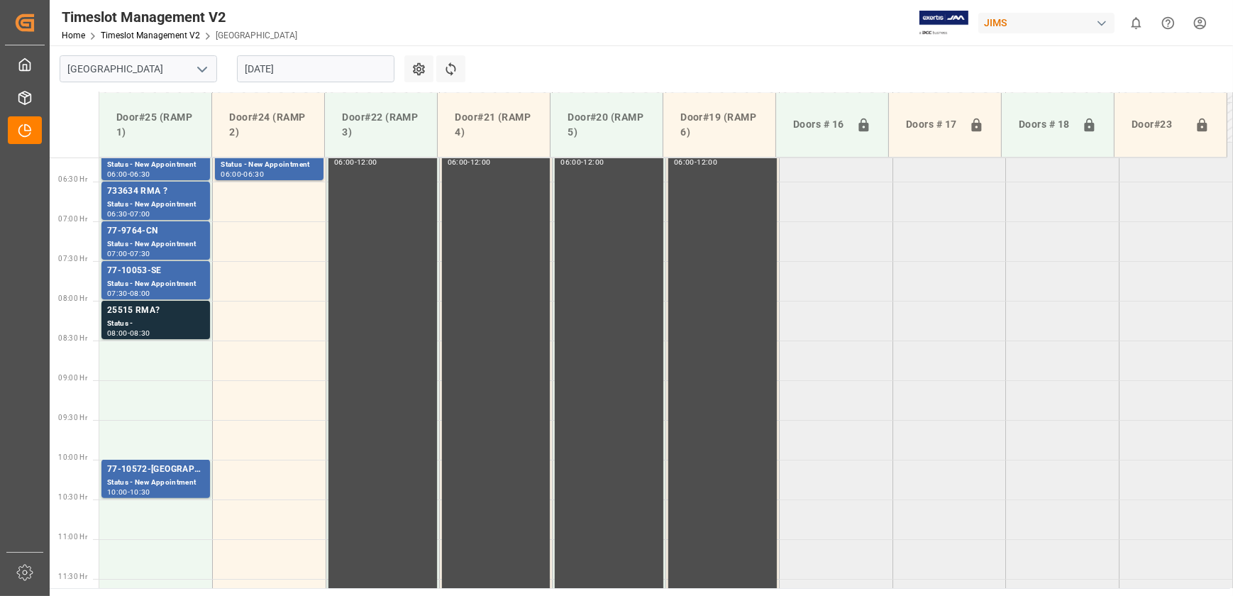
click at [299, 65] on input "[DATE]" at bounding box center [316, 68] width 158 height 27
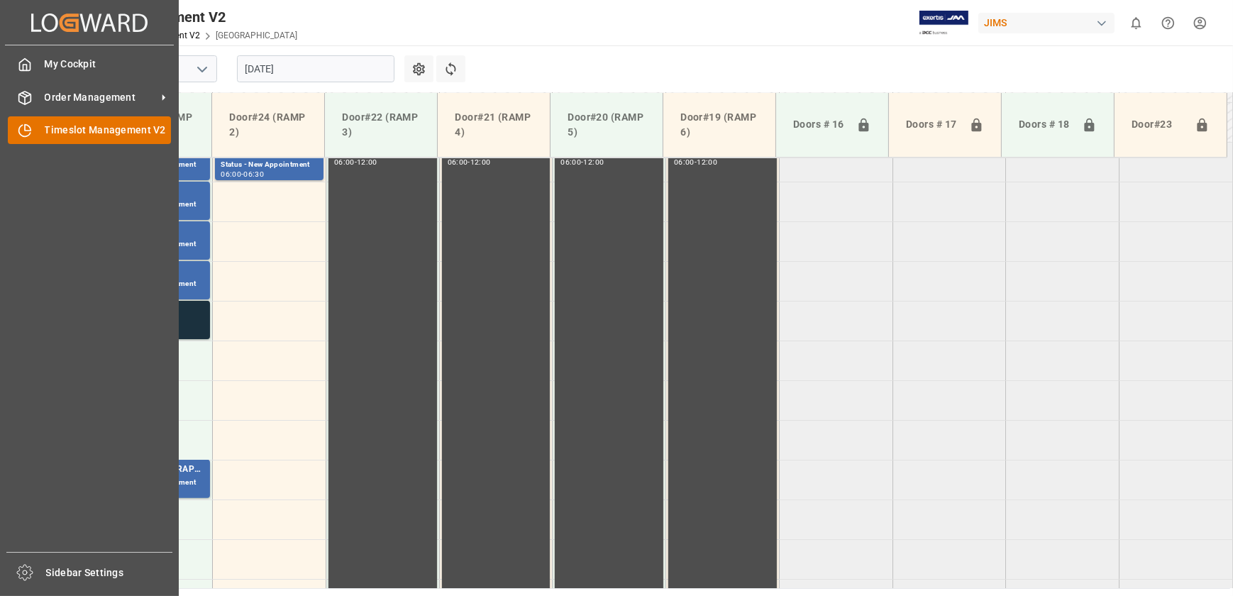
click at [21, 135] on icon at bounding box center [24, 131] width 11 height 11
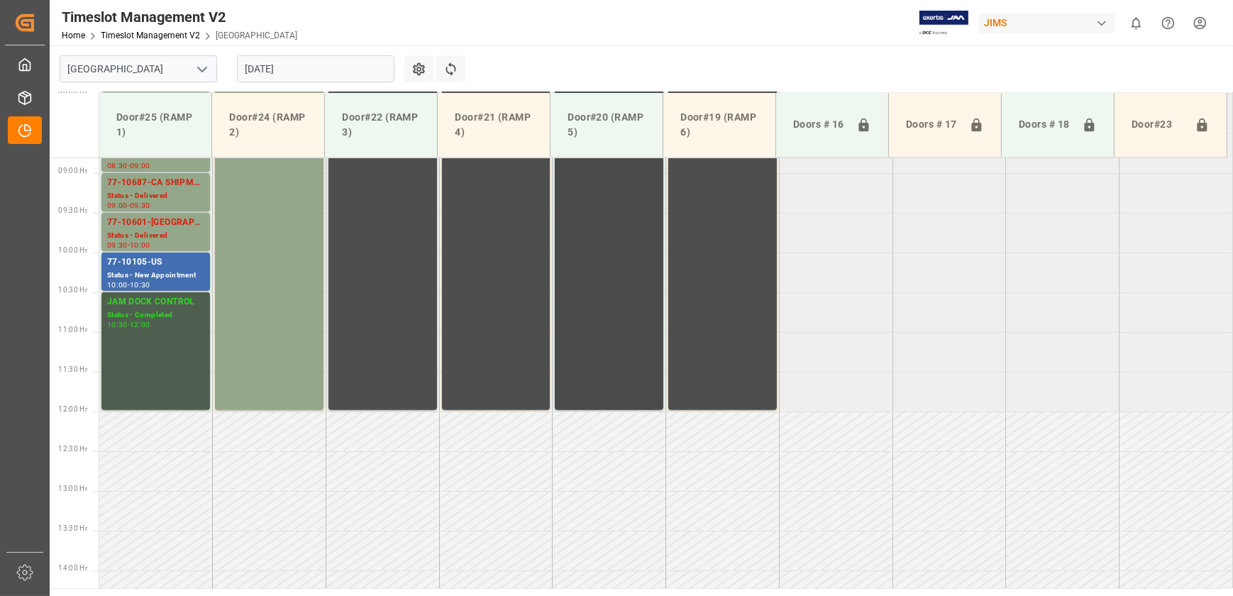
scroll to position [686, 0]
